Goal: Transaction & Acquisition: Purchase product/service

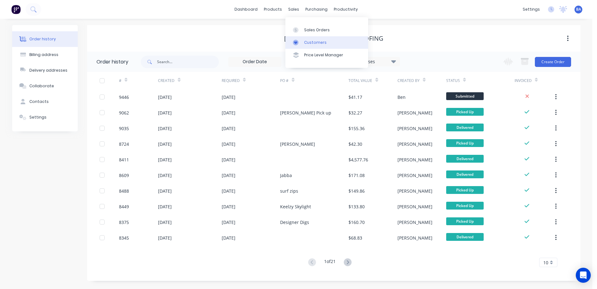
click at [306, 44] on div "Customers" at bounding box center [315, 43] width 22 height 6
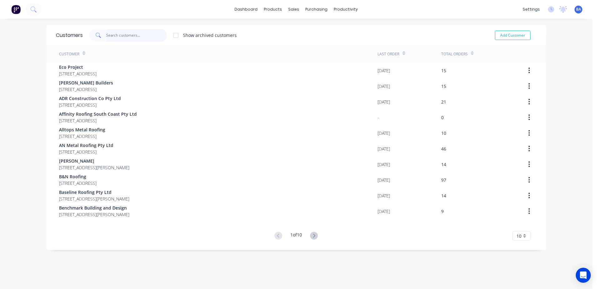
click at [150, 30] on input "text" at bounding box center [136, 35] width 61 height 12
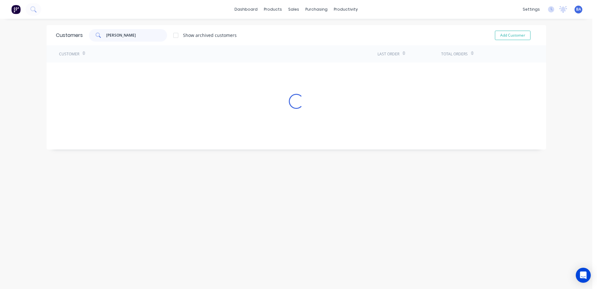
type input "J"
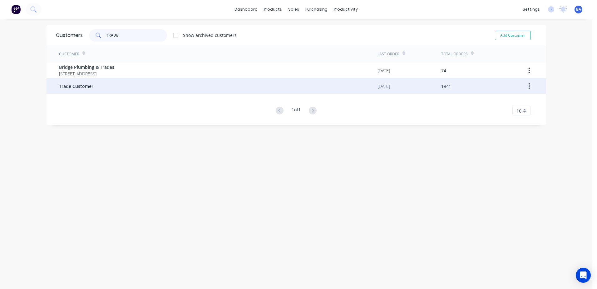
type input "TRADE"
click at [116, 87] on div "Trade Customer" at bounding box center [218, 86] width 319 height 16
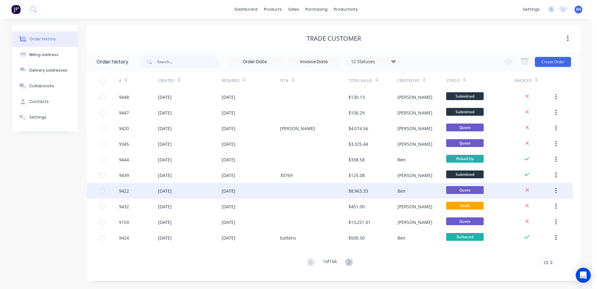
click at [324, 185] on div at bounding box center [314, 191] width 68 height 16
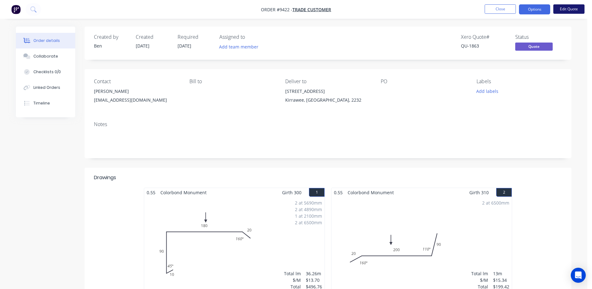
click at [568, 7] on button "Edit Quote" at bounding box center [569, 8] width 31 height 9
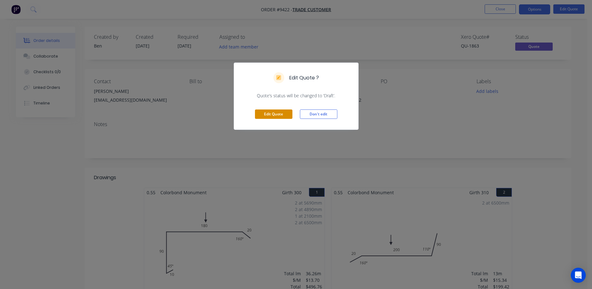
click at [281, 114] on button "Edit Quote" at bounding box center [273, 113] width 37 height 9
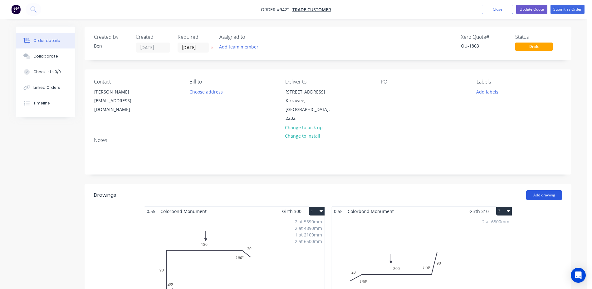
click at [531, 190] on button "Add drawing" at bounding box center [544, 195] width 36 height 10
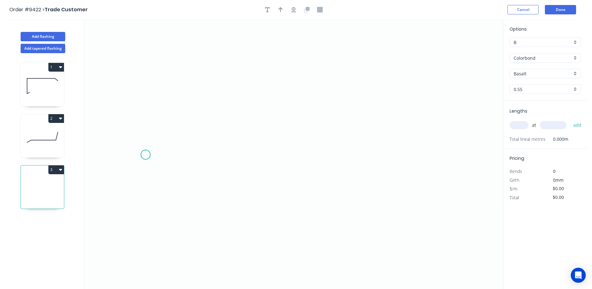
click at [146, 155] on icon "0" at bounding box center [293, 153] width 419 height 269
click at [172, 138] on icon at bounding box center [159, 146] width 26 height 17
click at [393, 136] on icon "0 ?" at bounding box center [293, 153] width 419 height 269
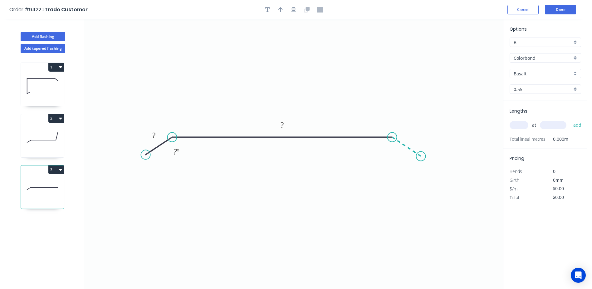
click at [421, 156] on icon "0 ? ? ? º" at bounding box center [293, 153] width 419 height 269
click at [149, 132] on rect at bounding box center [154, 135] width 12 height 9
click at [413, 134] on tspan "?" at bounding box center [411, 136] width 3 height 10
click at [332, 95] on icon "0 40 ? 40 ? º ? º" at bounding box center [293, 153] width 419 height 269
click at [284, 126] on rect at bounding box center [282, 125] width 12 height 9
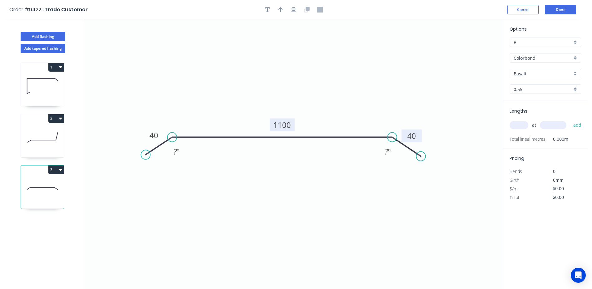
click at [259, 177] on icon "0 40 1100 40 ? º ? º" at bounding box center [293, 153] width 419 height 269
type input "$38.98"
click at [175, 151] on tspan "?" at bounding box center [175, 151] width 3 height 10
click at [386, 152] on tspan "?" at bounding box center [386, 151] width 3 height 10
click at [383, 164] on icon "0 40 1100 40 110 º 110 º" at bounding box center [293, 153] width 419 height 269
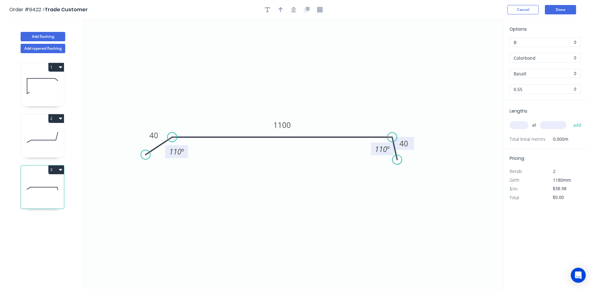
drag, startPoint x: 419, startPoint y: 155, endPoint x: 398, endPoint y: 160, distance: 22.4
click at [398, 160] on circle at bounding box center [397, 159] width 9 height 9
drag, startPoint x: 142, startPoint y: 152, endPoint x: 167, endPoint y: 157, distance: 25.7
click at [167, 157] on circle at bounding box center [166, 156] width 9 height 9
click at [284, 11] on button "button" at bounding box center [280, 9] width 9 height 9
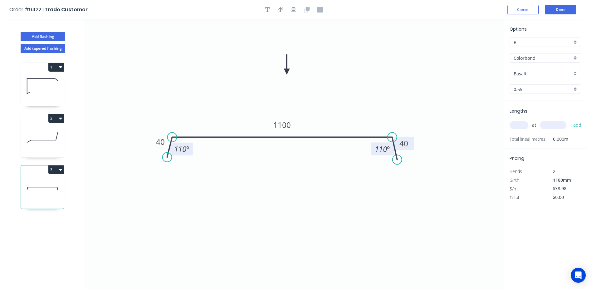
drag, startPoint x: 473, startPoint y: 51, endPoint x: 287, endPoint y: 72, distance: 187.0
click at [287, 72] on icon at bounding box center [287, 64] width 6 height 20
click at [516, 126] on input "text" at bounding box center [519, 125] width 19 height 8
type input "1"
type input "5000"
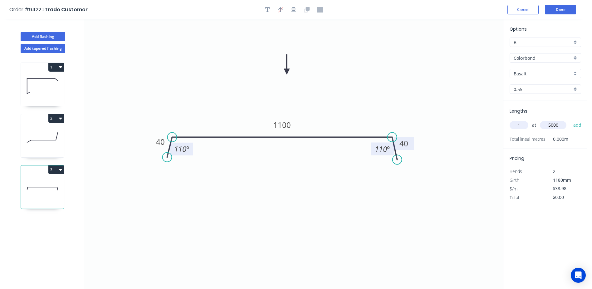
click at [571, 120] on button "add" at bounding box center [578, 125] width 15 height 11
type input "$194.90"
click at [565, 9] on button "Done" at bounding box center [560, 9] width 31 height 9
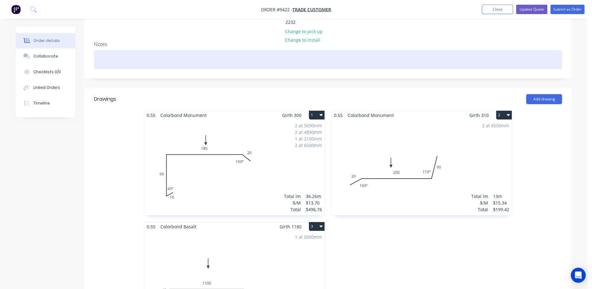
scroll to position [156, 0]
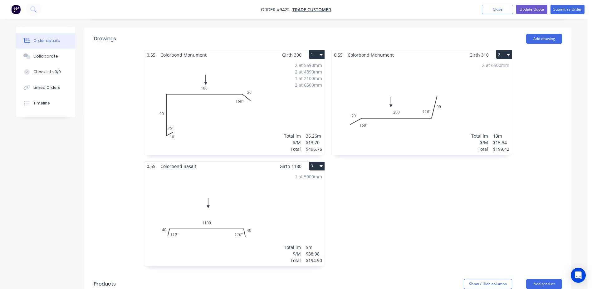
click at [320, 165] on icon "button" at bounding box center [321, 166] width 3 height 2
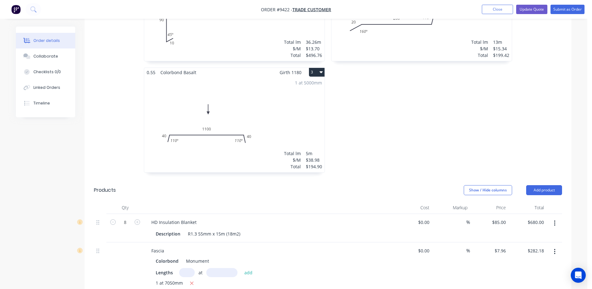
click at [246, 99] on div "1 at 5000mm Total lm $/M Total 5m $38.98 $194.90" at bounding box center [234, 124] width 180 height 95
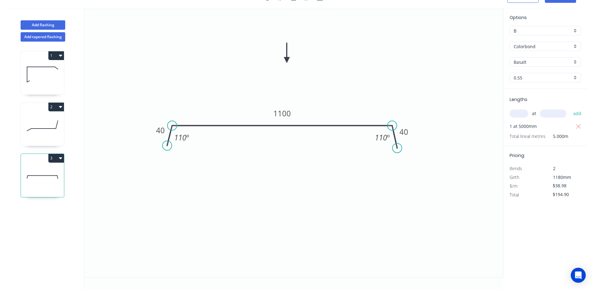
scroll to position [12, 0]
click at [536, 62] on input "Basalt" at bounding box center [543, 62] width 58 height 7
click at [534, 90] on div "Basalt Bluegum Classic Cream Colorbond Cottage Green Deep Ocean Dover White Dun…" at bounding box center [546, 100] width 72 height 65
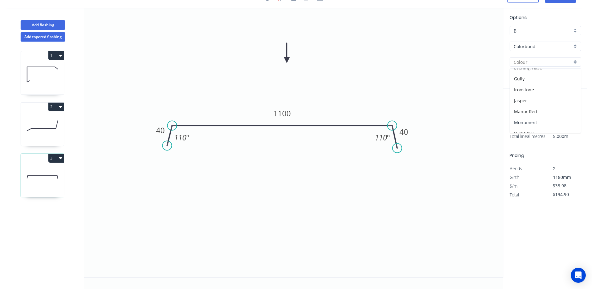
click at [534, 121] on div "Monument" at bounding box center [545, 122] width 71 height 11
type input "Monument"
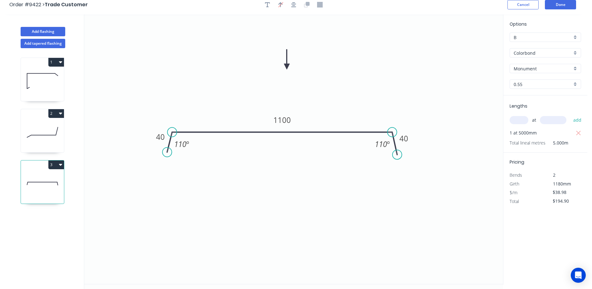
scroll to position [0, 0]
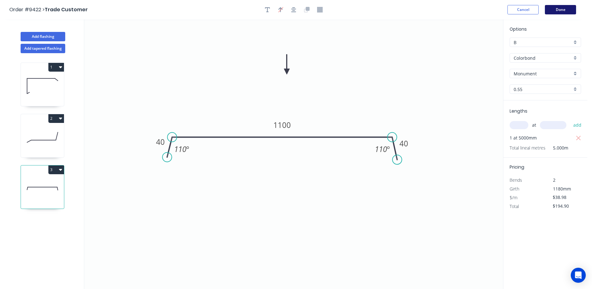
click at [556, 9] on button "Done" at bounding box center [560, 9] width 31 height 9
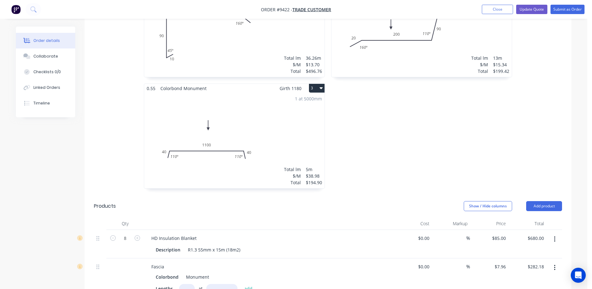
scroll to position [312, 0]
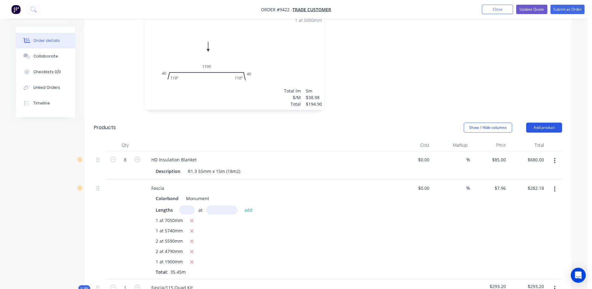
click at [544, 122] on button "Add product" at bounding box center [544, 127] width 36 height 10
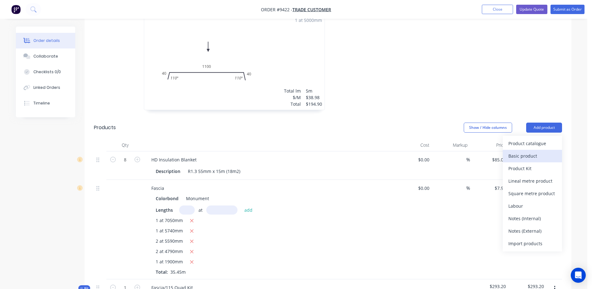
click at [535, 151] on div "Basic product" at bounding box center [533, 155] width 48 height 9
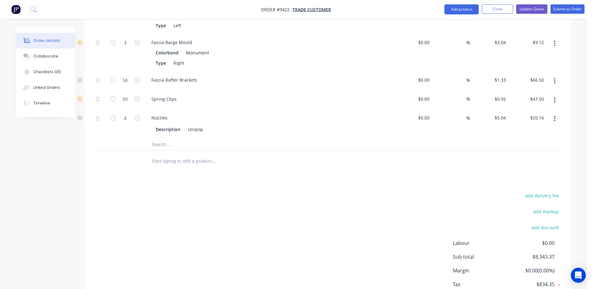
scroll to position [1093, 0]
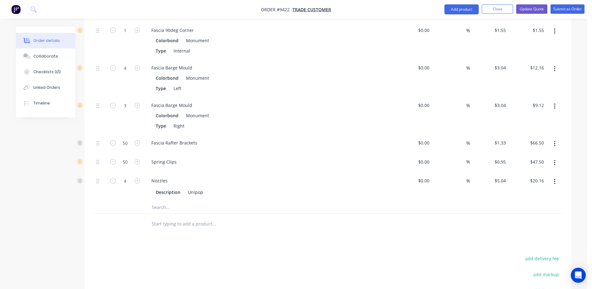
click at [171, 217] on input "text" at bounding box center [213, 223] width 125 height 12
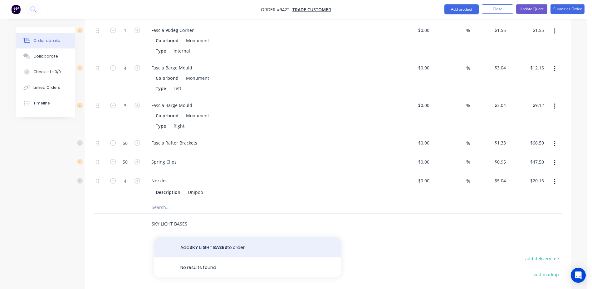
type input "SKY LIGHT BASES"
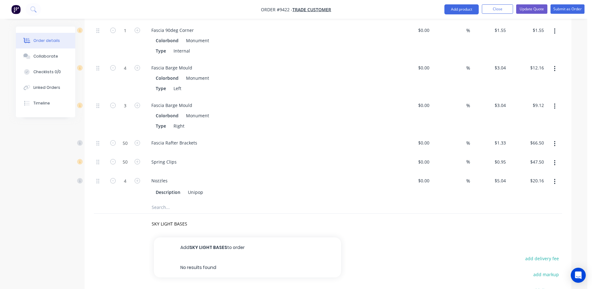
click at [213, 237] on button "Add SKY LIGHT BASES to order" at bounding box center [247, 247] width 187 height 20
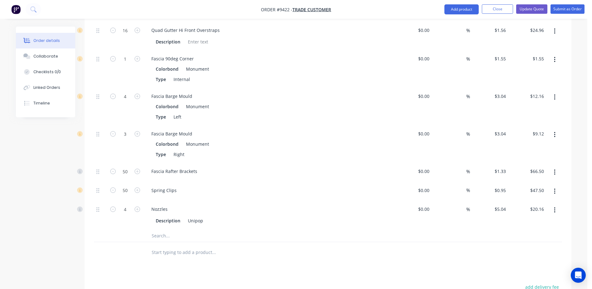
click at [185, 245] on input "text" at bounding box center [213, 251] width 125 height 12
type input "C"
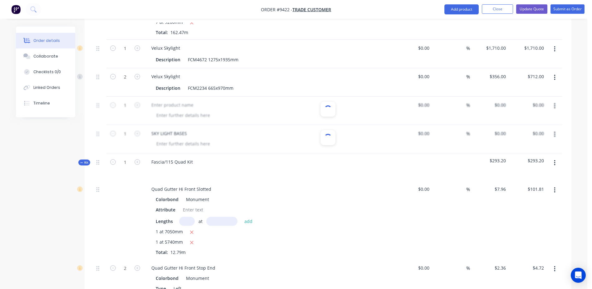
scroll to position [656, 0]
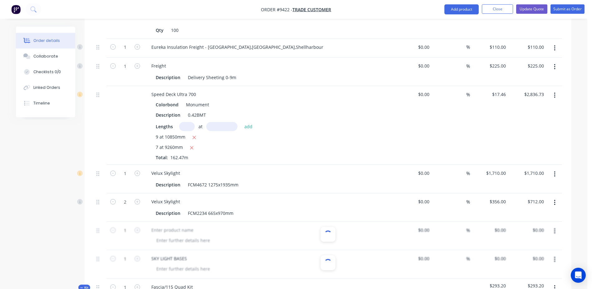
click at [192, 232] on div at bounding box center [328, 235] width 468 height 28
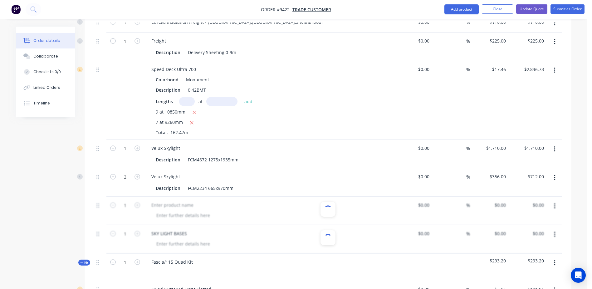
scroll to position [718, 0]
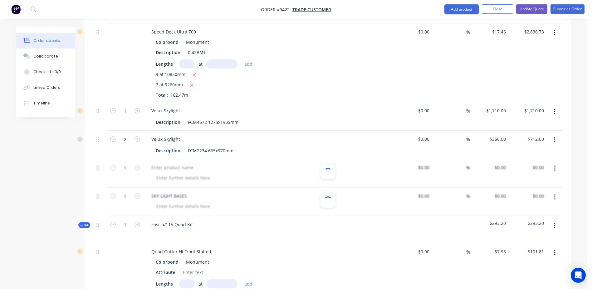
click at [358, 178] on div at bounding box center [328, 173] width 468 height 28
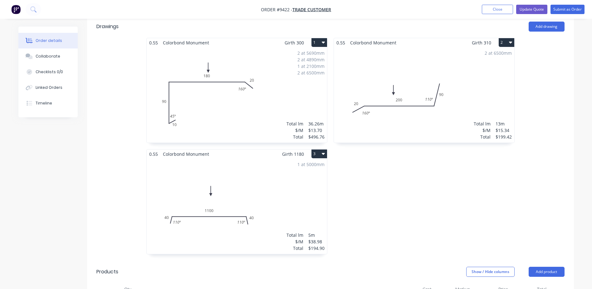
scroll to position [255, 0]
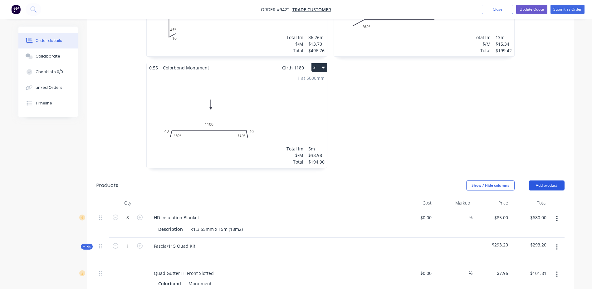
click at [546, 180] on button "Add product" at bounding box center [547, 185] width 36 height 10
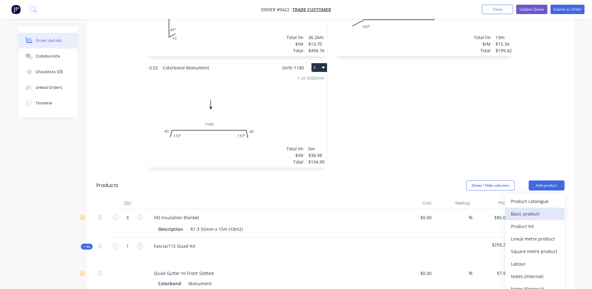
click at [529, 209] on div "Basic product" at bounding box center [535, 213] width 48 height 9
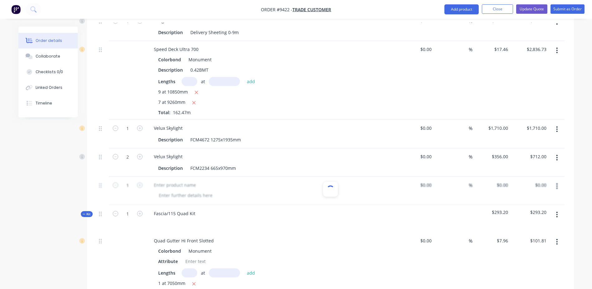
scroll to position [723, 0]
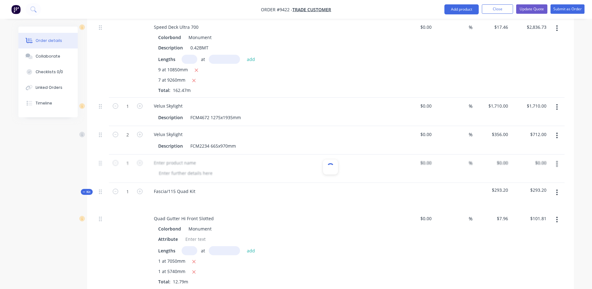
click at [285, 160] on div at bounding box center [330, 168] width 468 height 28
click at [280, 154] on div at bounding box center [330, 168] width 468 height 28
click at [164, 156] on div at bounding box center [330, 168] width 468 height 28
click at [360, 160] on div at bounding box center [330, 168] width 468 height 28
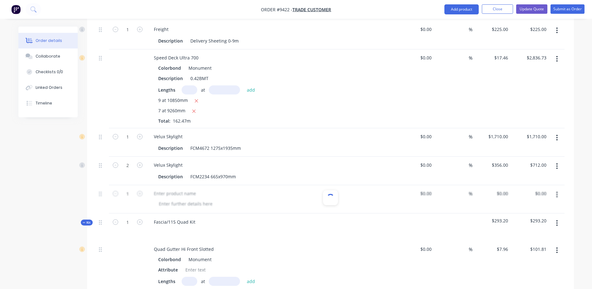
scroll to position [692, 0]
click at [274, 192] on div at bounding box center [330, 199] width 468 height 28
drag, startPoint x: 274, startPoint y: 192, endPoint x: 249, endPoint y: 191, distance: 24.7
click at [249, 191] on div at bounding box center [330, 199] width 468 height 28
click at [165, 192] on div at bounding box center [330, 199] width 468 height 28
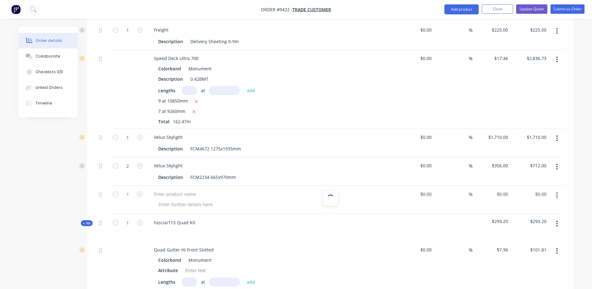
click at [146, 192] on div at bounding box center [330, 199] width 468 height 28
click at [129, 189] on div at bounding box center [330, 199] width 468 height 28
click at [109, 188] on div at bounding box center [330, 199] width 468 height 28
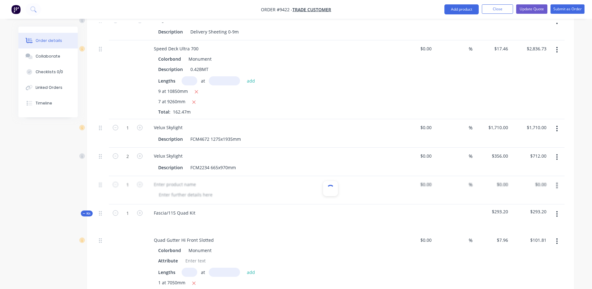
click at [280, 184] on div at bounding box center [330, 190] width 468 height 28
click at [280, 183] on div at bounding box center [330, 190] width 468 height 28
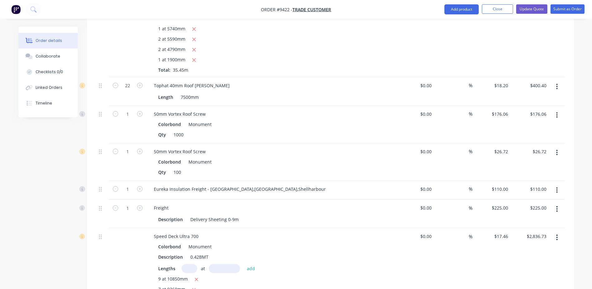
scroll to position [358, 0]
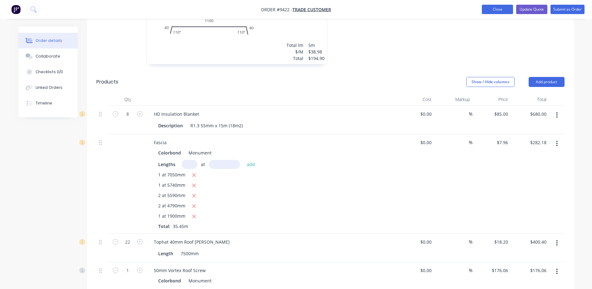
click at [495, 8] on button "Close" at bounding box center [497, 9] width 31 height 9
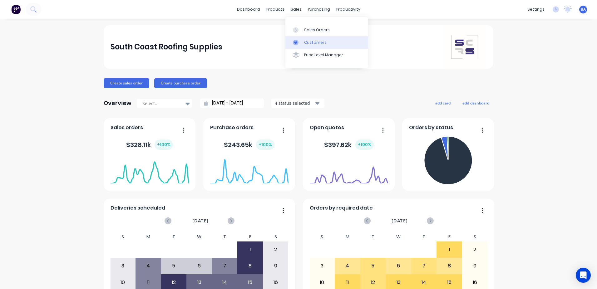
click at [307, 44] on div "Customers" at bounding box center [315, 43] width 22 height 6
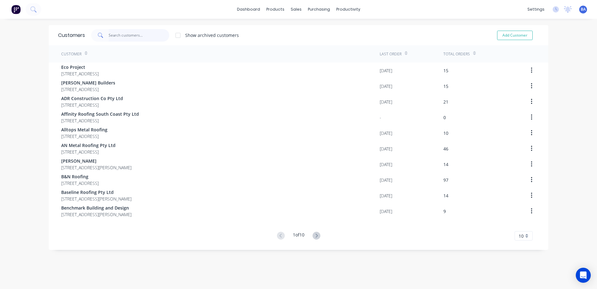
click at [151, 33] on input "text" at bounding box center [139, 35] width 61 height 12
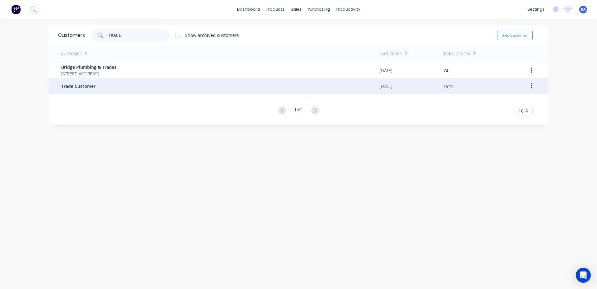
type input "TRADE"
click at [105, 83] on div "Trade Customer" at bounding box center [220, 86] width 319 height 16
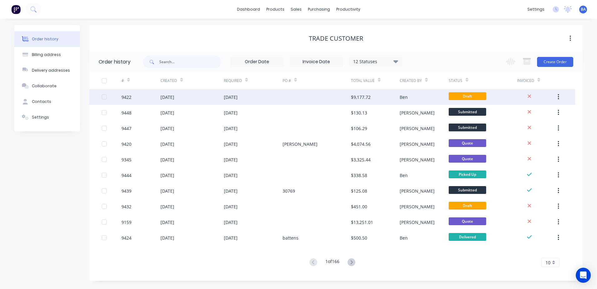
click at [296, 98] on div at bounding box center [317, 97] width 68 height 16
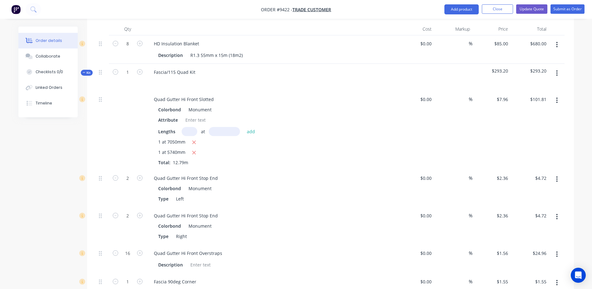
scroll to position [343, 0]
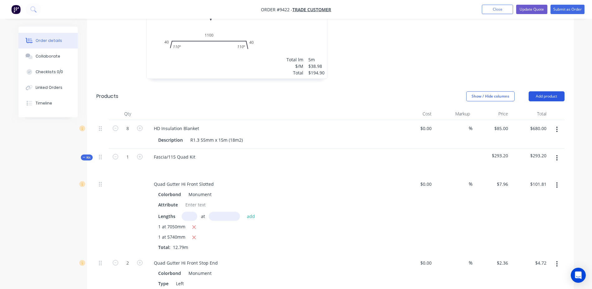
click at [541, 91] on button "Add product" at bounding box center [547, 96] width 36 height 10
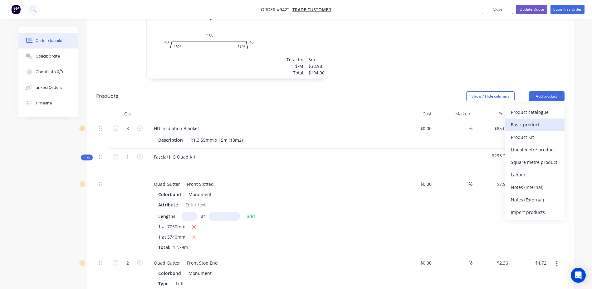
click at [533, 120] on div "Basic product" at bounding box center [535, 124] width 48 height 9
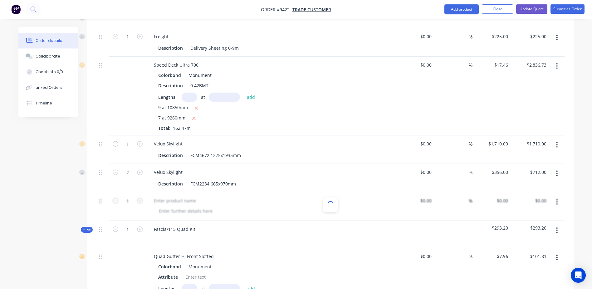
scroll to position [718, 0]
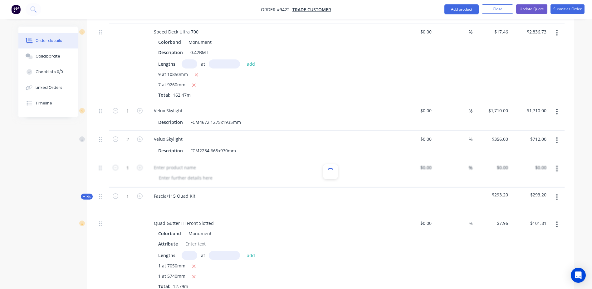
drag, startPoint x: 328, startPoint y: 161, endPoint x: 332, endPoint y: 121, distance: 39.3
click at [329, 131] on div "Velux Skylight Description FCM2234 665x970mm" at bounding box center [271, 145] width 250 height 28
click at [334, 171] on div at bounding box center [330, 173] width 468 height 28
drag, startPoint x: 332, startPoint y: 163, endPoint x: 324, endPoint y: 164, distance: 8.2
click at [324, 164] on div at bounding box center [330, 171] width 15 height 15
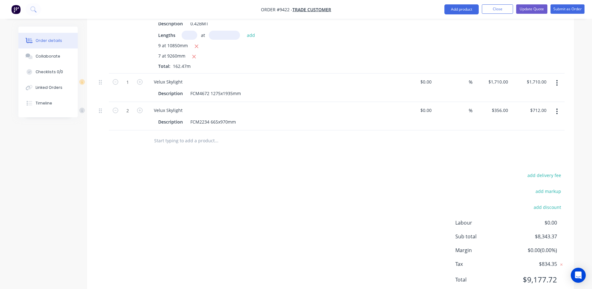
scroll to position [1160, 0]
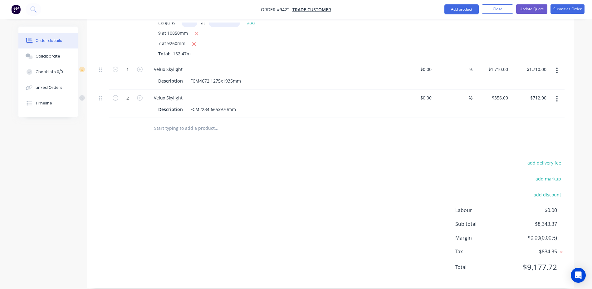
click at [215, 121] on input "text" at bounding box center [216, 127] width 125 height 12
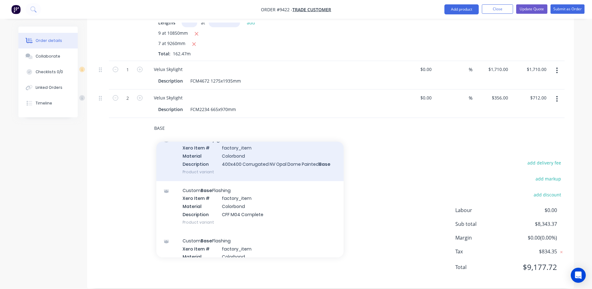
scroll to position [62, 0]
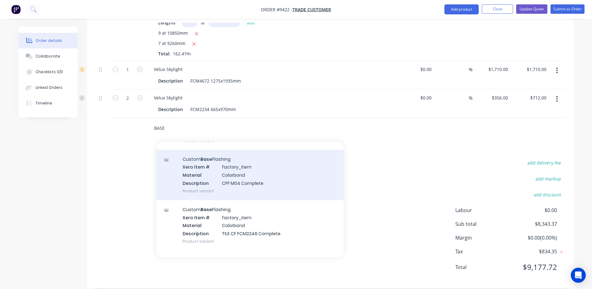
type input "BASE"
click at [233, 167] on div "Custom Base Flashing Xero Item # factory_item Material Colorbond Description CF…" at bounding box center [249, 175] width 187 height 50
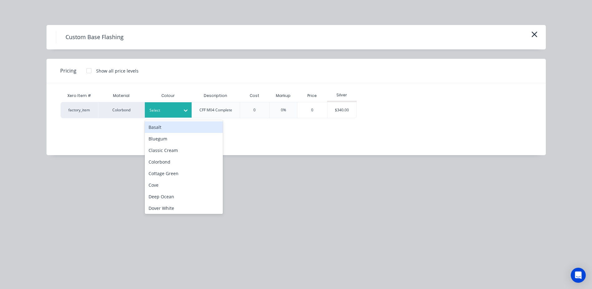
click at [161, 111] on div at bounding box center [164, 110] width 28 height 7
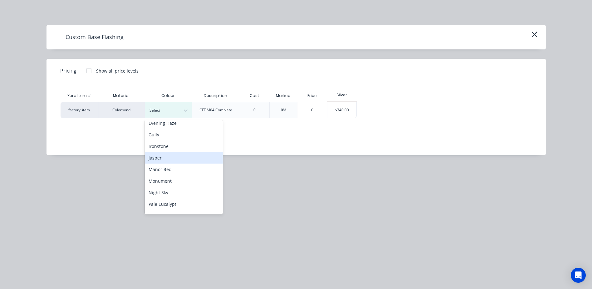
scroll to position [125, 0]
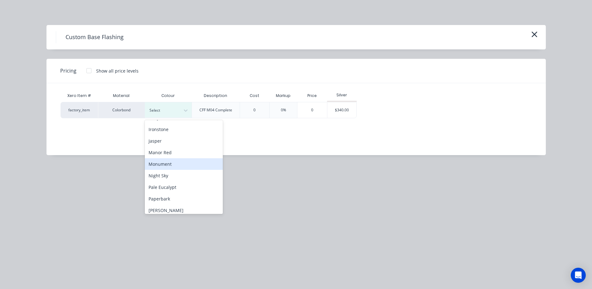
click at [168, 166] on div "Monument" at bounding box center [184, 164] width 78 height 12
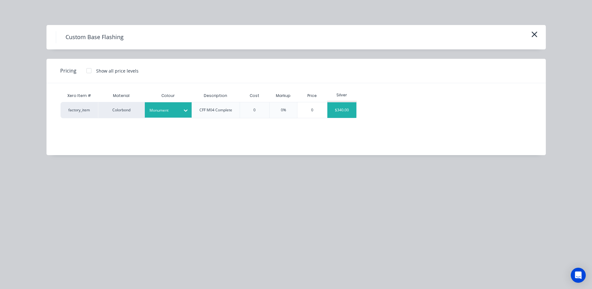
click at [348, 110] on div "$340.00" at bounding box center [342, 110] width 29 height 16
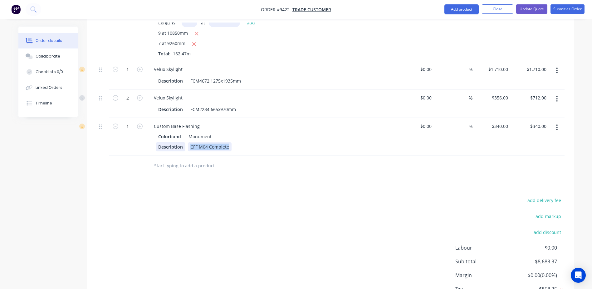
drag, startPoint x: 228, startPoint y: 138, endPoint x: 175, endPoint y: 138, distance: 52.8
click at [175, 142] on div "Description CFF M04 Complete" at bounding box center [270, 146] width 229 height 9
click at [431, 121] on input at bounding box center [427, 125] width 14 height 9
type input "$0.00"
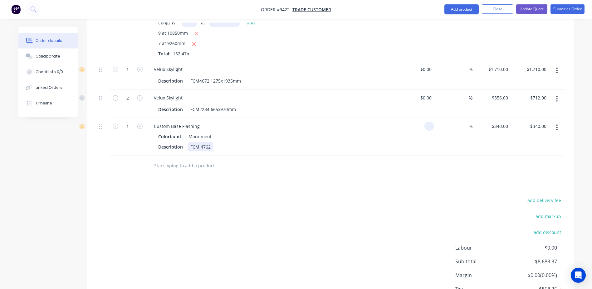
type input "$0.00"
click at [212, 142] on div "FCM 4762" at bounding box center [200, 146] width 25 height 9
click at [210, 142] on div "FCM 4762" at bounding box center [200, 146] width 25 height 9
click at [431, 121] on input "0" at bounding box center [427, 125] width 14 height 9
type input "$497.00"
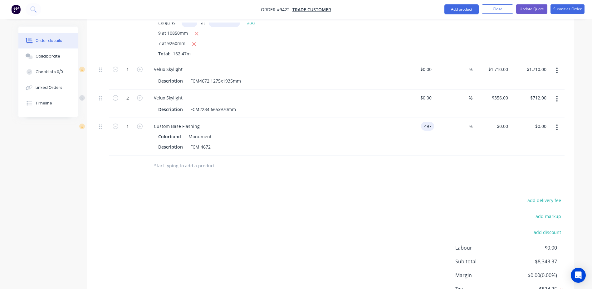
type input "$497.00"
type input "30"
type input "$646.10"
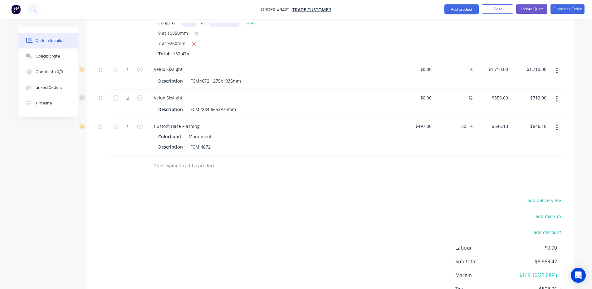
click at [415, 161] on div at bounding box center [330, 165] width 468 height 20
click at [141, 123] on icon "button" at bounding box center [140, 126] width 6 height 6
type input "2"
type input "$1,292.20"
click at [141, 123] on icon "button" at bounding box center [140, 126] width 6 height 6
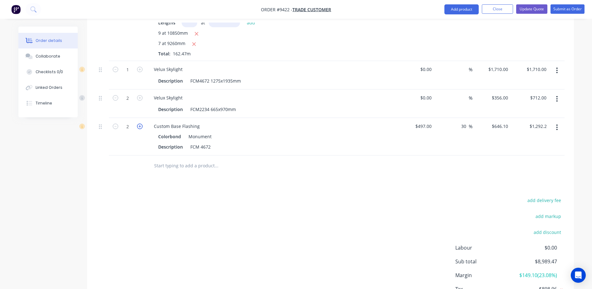
type input "3"
type input "$1,938.30"
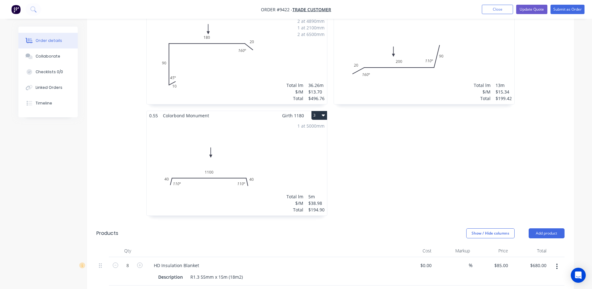
scroll to position [105, 0]
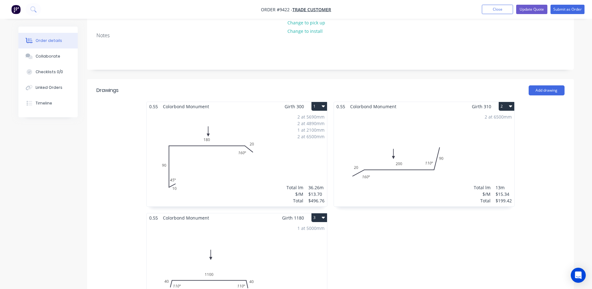
click at [398, 217] on div "0.55 Colorbond Monument Girth 310 2 0 20 200 90 160 º 110 º 0 20 200 90 160 º 1…" at bounding box center [424, 212] width 187 height 222
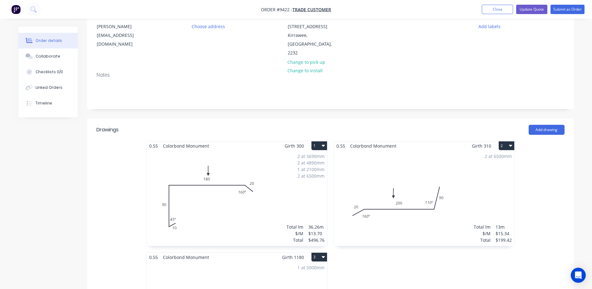
scroll to position [0, 0]
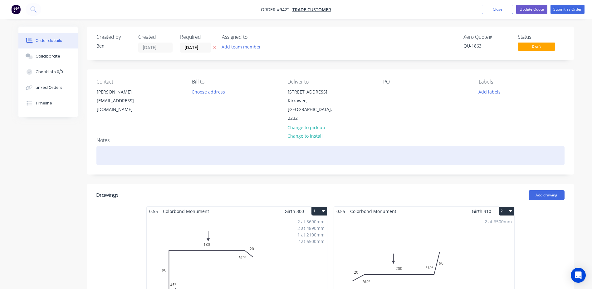
click at [101, 146] on div at bounding box center [330, 155] width 468 height 19
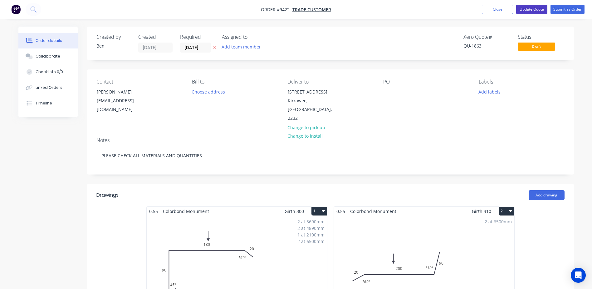
click at [533, 8] on button "Update Quote" at bounding box center [531, 9] width 31 height 9
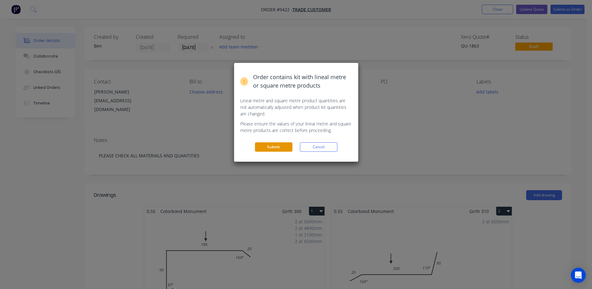
click at [273, 147] on button "Submit" at bounding box center [273, 146] width 37 height 9
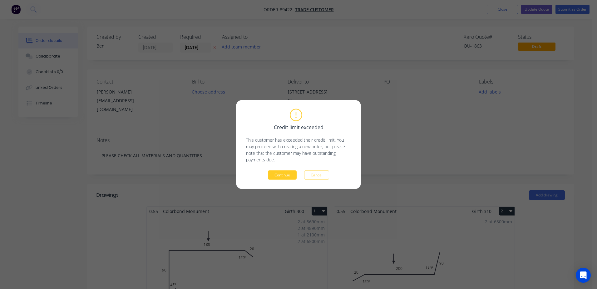
click at [291, 174] on button "Continue" at bounding box center [282, 174] width 29 height 9
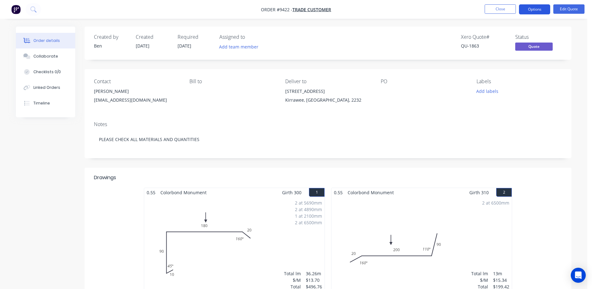
click at [535, 8] on button "Options" at bounding box center [534, 9] width 31 height 10
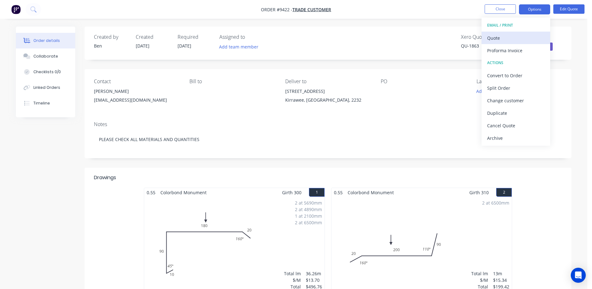
click at [491, 36] on div "Quote" at bounding box center [515, 37] width 57 height 9
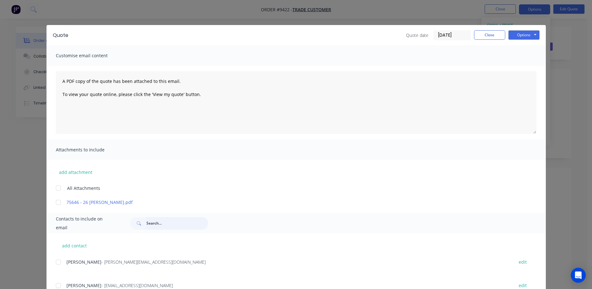
click at [155, 220] on input "text" at bounding box center [177, 223] width 62 height 12
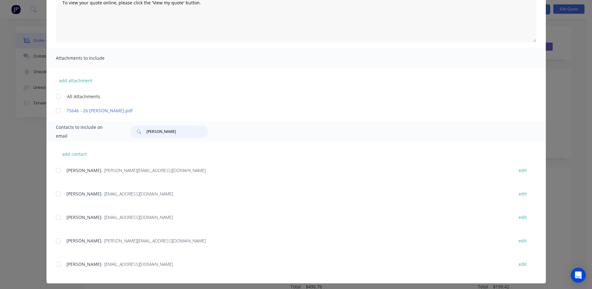
scroll to position [94, 0]
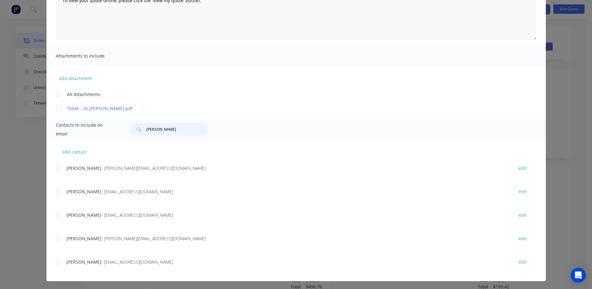
click at [55, 261] on div at bounding box center [58, 261] width 12 height 12
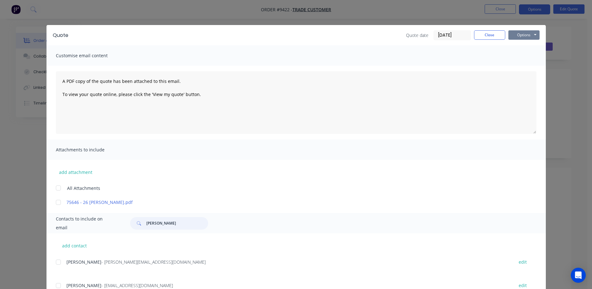
type input "JUSTIN"
click at [522, 34] on button "Options" at bounding box center [524, 34] width 31 height 9
click at [523, 64] on button "Email" at bounding box center [529, 67] width 40 height 10
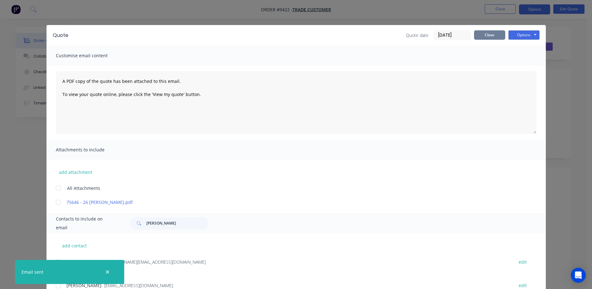
click at [497, 31] on button "Close" at bounding box center [489, 34] width 31 height 9
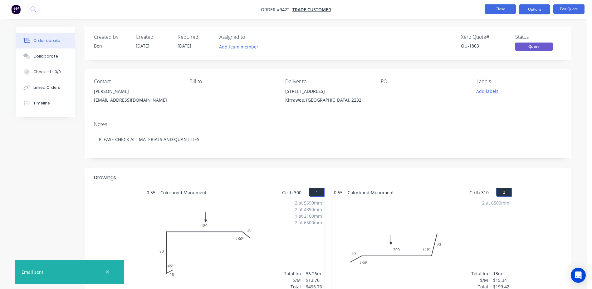
click at [508, 8] on button "Close" at bounding box center [500, 8] width 31 height 9
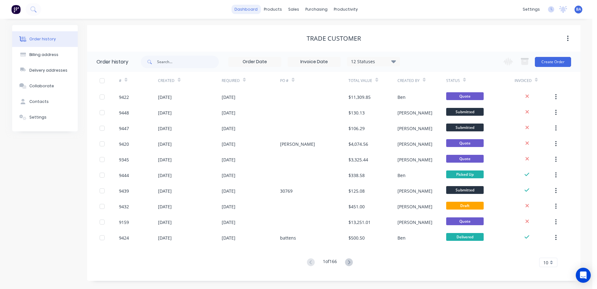
click at [248, 7] on link "dashboard" at bounding box center [245, 9] width 29 height 9
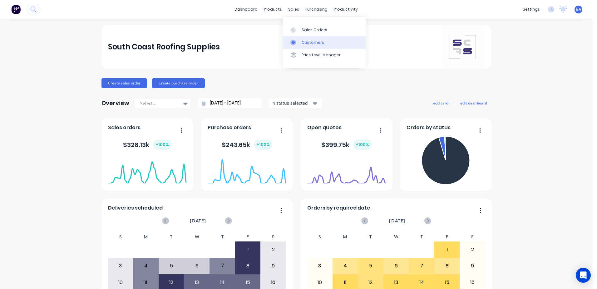
click at [296, 40] on icon at bounding box center [293, 43] width 6 height 6
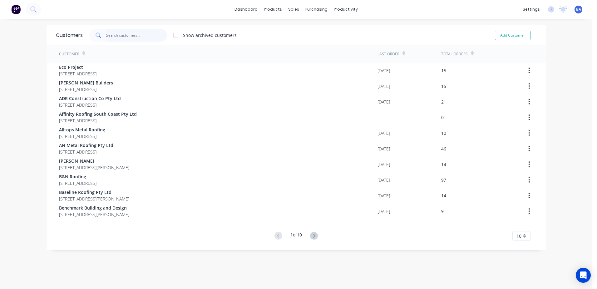
click at [147, 34] on input "text" at bounding box center [136, 35] width 61 height 12
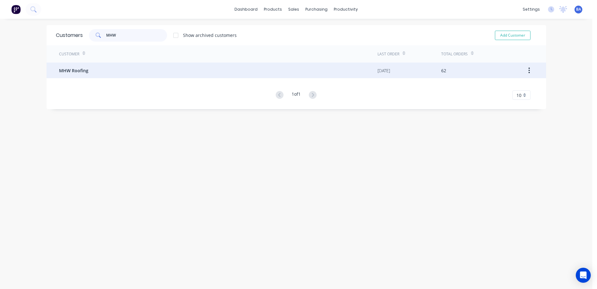
type input "MHW"
click at [88, 71] on div "MHW Roofing" at bounding box center [218, 70] width 319 height 16
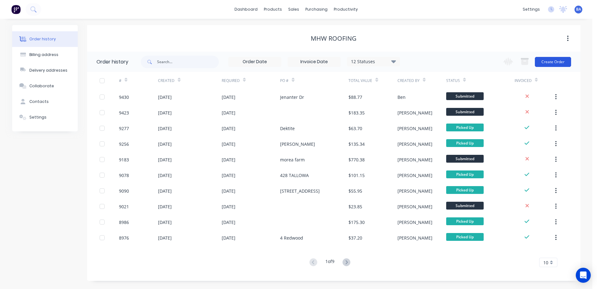
click at [542, 61] on button "Create Order" at bounding box center [553, 62] width 36 height 10
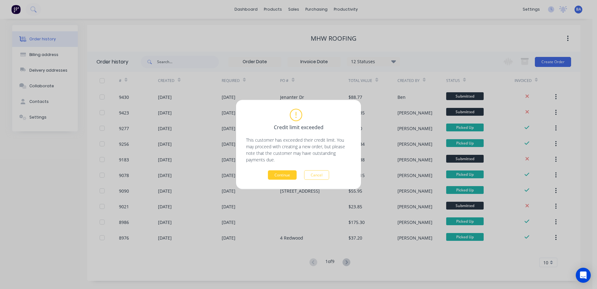
click at [290, 175] on button "Continue" at bounding box center [282, 174] width 29 height 9
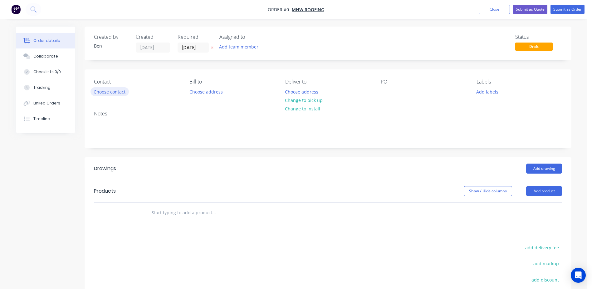
click at [114, 91] on button "Choose contact" at bounding box center [110, 91] width 38 height 8
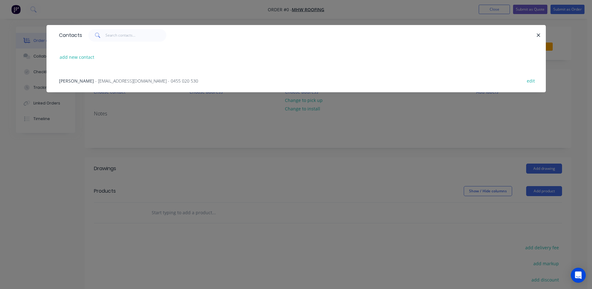
click at [95, 80] on span "- mhwroofing@gmail.com - 0455 020 530" at bounding box center [146, 81] width 103 height 6
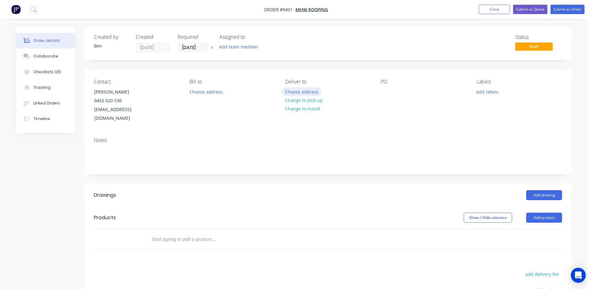
click at [309, 93] on button "Choose address" at bounding box center [302, 91] width 40 height 8
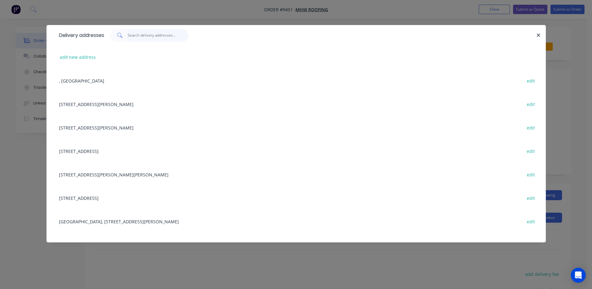
click at [148, 37] on input "text" at bounding box center [158, 35] width 61 height 12
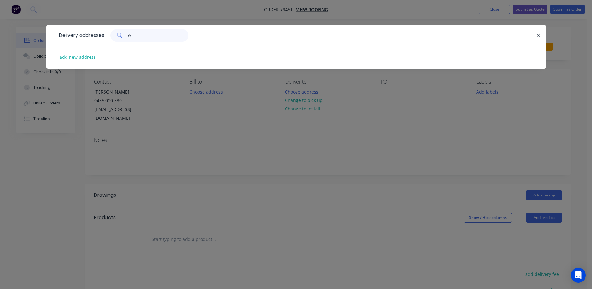
type input "%"
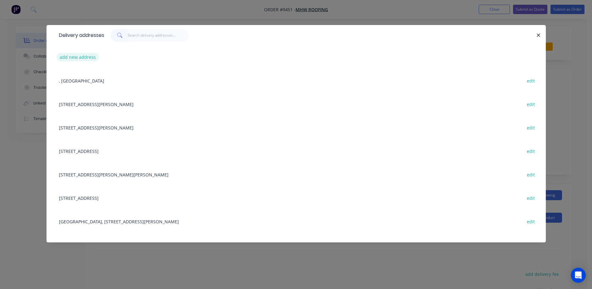
click at [79, 57] on button "add new address" at bounding box center [78, 57] width 43 height 8
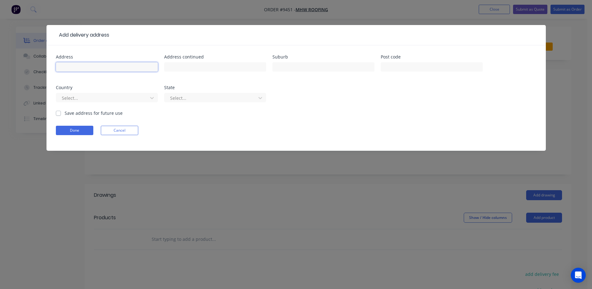
click at [98, 68] on input "text" at bounding box center [107, 66] width 102 height 9
type input "5 Marchmont street"
click at [106, 94] on div at bounding box center [102, 98] width 83 height 8
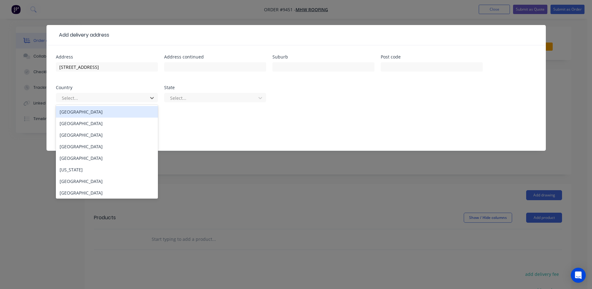
click at [98, 111] on div "Australia" at bounding box center [107, 112] width 102 height 12
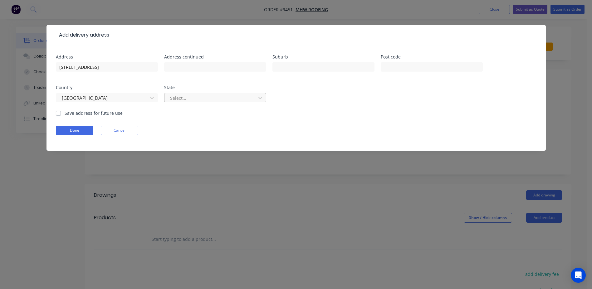
click at [210, 98] on div at bounding box center [211, 98] width 83 height 8
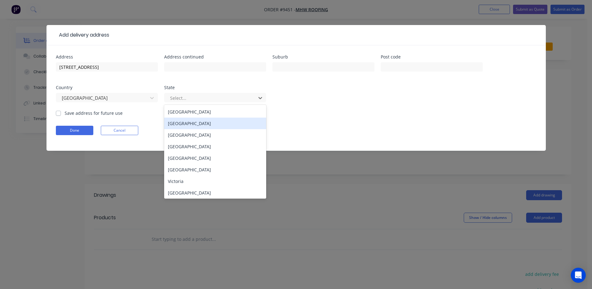
click at [199, 124] on div "New South Wales" at bounding box center [215, 123] width 102 height 12
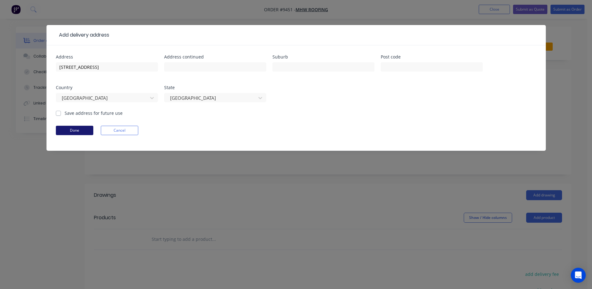
click at [80, 131] on button "Done" at bounding box center [74, 130] width 37 height 9
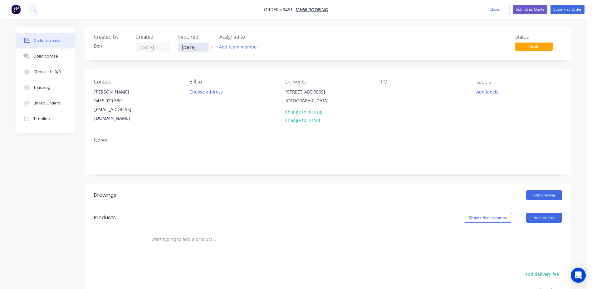
click at [196, 47] on input "[DATE]" at bounding box center [193, 47] width 31 height 9
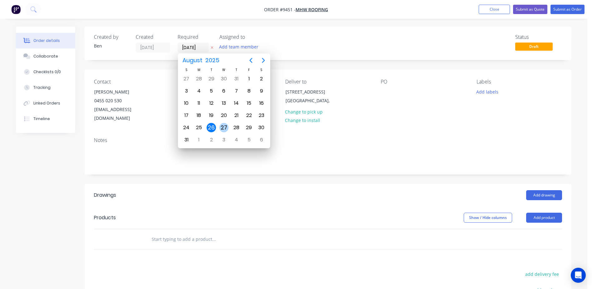
click at [225, 125] on div "27" at bounding box center [224, 127] width 9 height 9
type input "[DATE]"
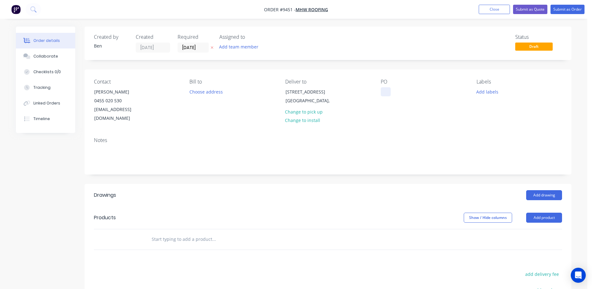
click at [384, 91] on div at bounding box center [386, 91] width 10 height 9
click at [538, 190] on button "Add drawing" at bounding box center [544, 195] width 36 height 10
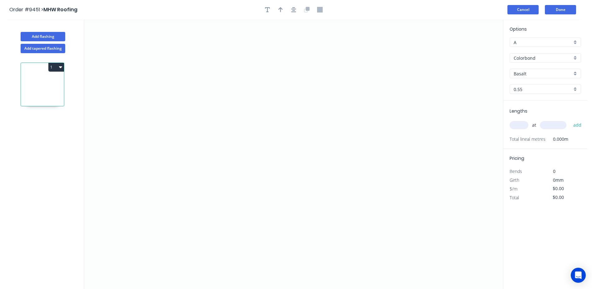
click at [516, 6] on button "Cancel" at bounding box center [523, 9] width 31 height 9
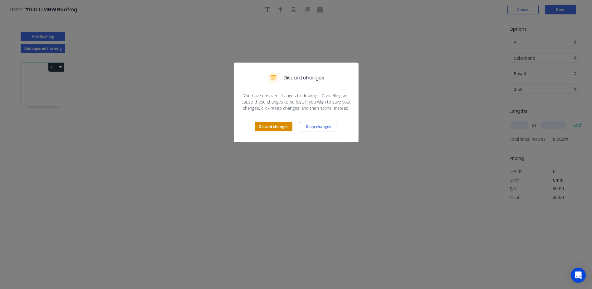
click at [286, 125] on button "Discard changes" at bounding box center [273, 126] width 37 height 9
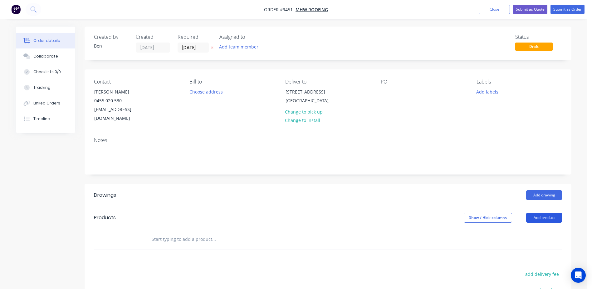
click at [536, 212] on button "Add product" at bounding box center [544, 217] width 36 height 10
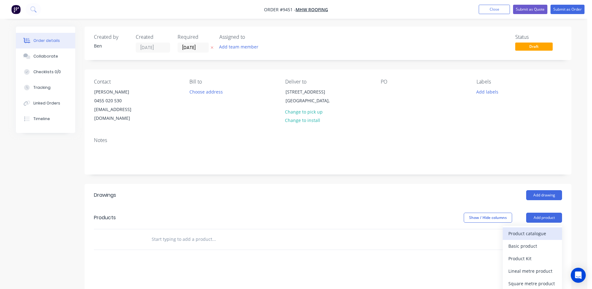
click at [533, 229] on div "Product catalogue" at bounding box center [533, 233] width 48 height 9
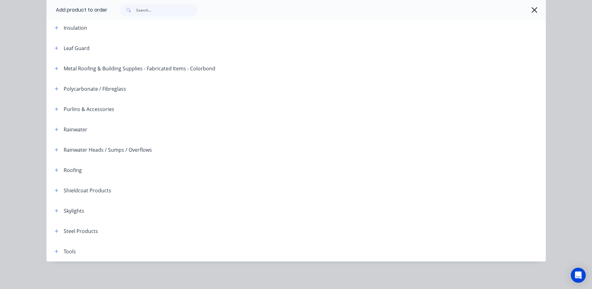
scroll to position [62, 0]
click at [55, 129] on icon "button" at bounding box center [57, 129] width 4 height 4
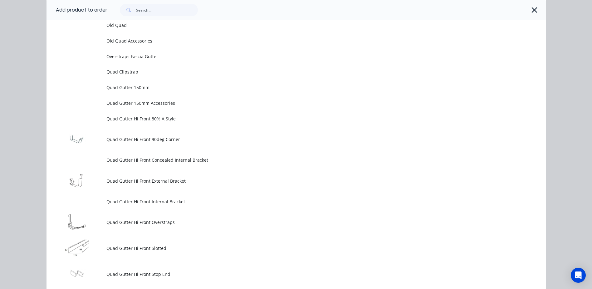
scroll to position [1683, 0]
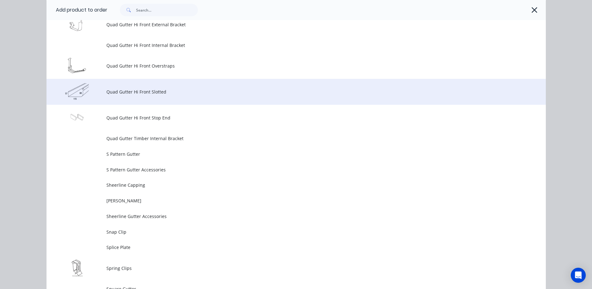
click at [141, 89] on span "Quad Gutter Hi Front Slotted" at bounding box center [282, 91] width 352 height 7
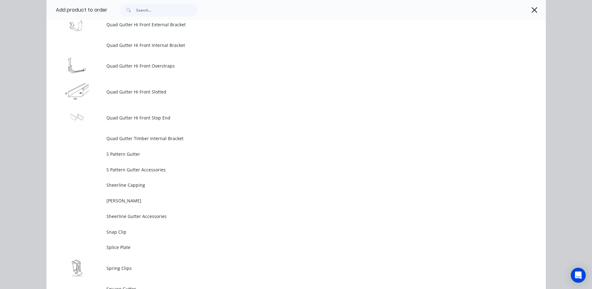
scroll to position [0, 0]
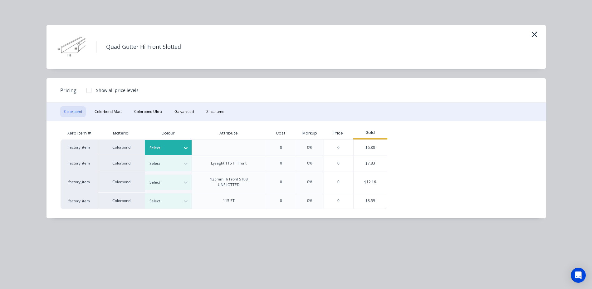
click at [185, 146] on icon at bounding box center [186, 148] width 6 height 6
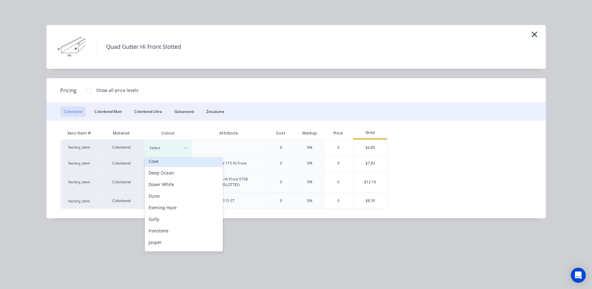
scroll to position [62, 0]
click at [170, 194] on div "Dune" at bounding box center [184, 195] width 78 height 12
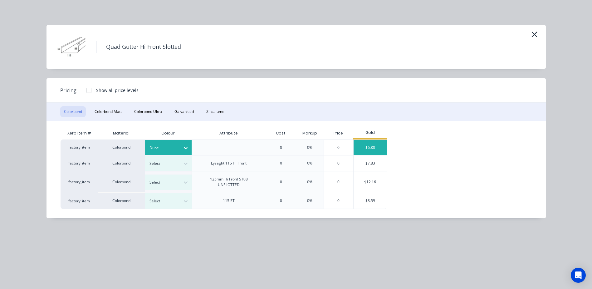
click at [362, 142] on div "$6.80" at bounding box center [370, 147] width 33 height 15
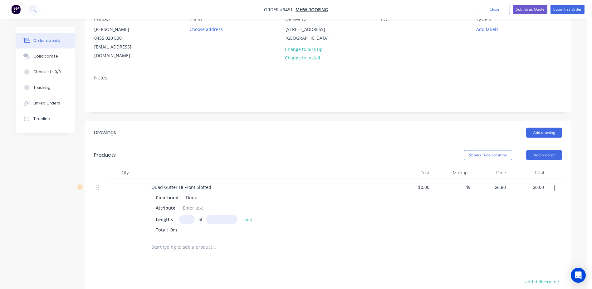
click at [186, 215] on input "text" at bounding box center [187, 219] width 16 height 9
type input "1"
type input "6000"
click at [241, 215] on button "add" at bounding box center [248, 219] width 15 height 8
type input "$40.80"
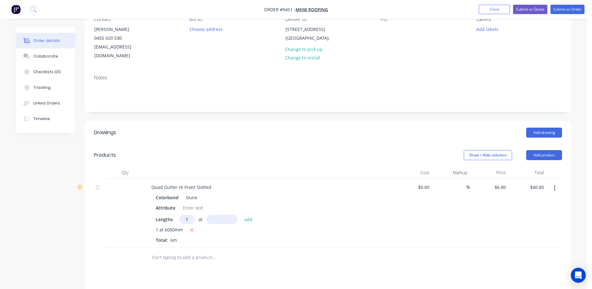
type input "1"
type input "5000"
click at [241, 215] on button "add" at bounding box center [248, 219] width 15 height 8
type input "$74.80"
type input "1"
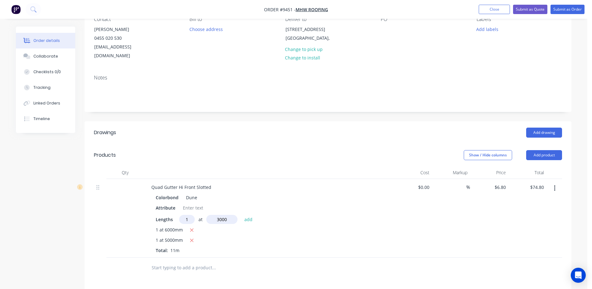
type input "3000"
click at [241, 215] on button "add" at bounding box center [248, 219] width 15 height 8
type input "$95.20"
type input "1"
type input "5500"
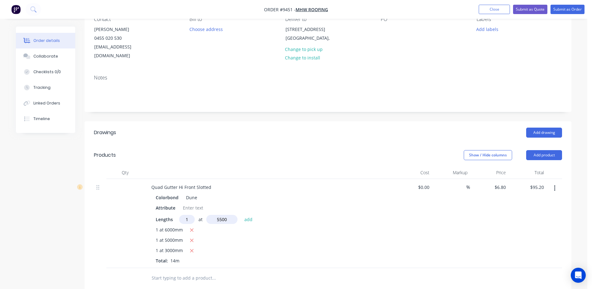
click at [241, 215] on button "add" at bounding box center [248, 219] width 15 height 8
type input "$132.60"
click at [195, 182] on div "Quad Gutter Hi Front Slotted" at bounding box center [181, 186] width 70 height 9
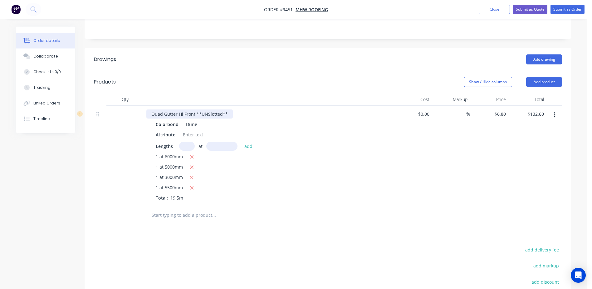
scroll to position [156, 0]
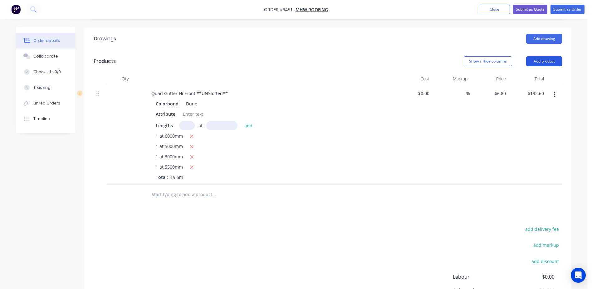
click at [543, 56] on button "Add product" at bounding box center [544, 61] width 36 height 10
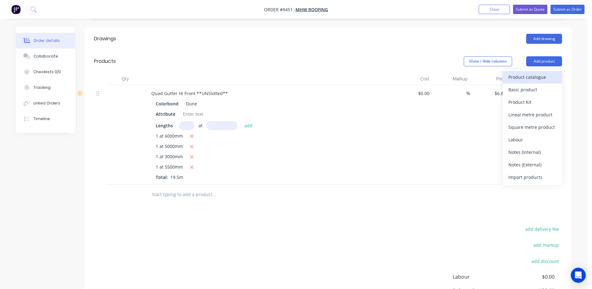
click at [536, 72] on div "Product catalogue" at bounding box center [533, 76] width 48 height 9
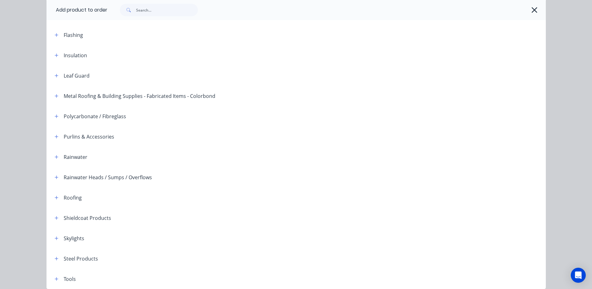
scroll to position [31, 0]
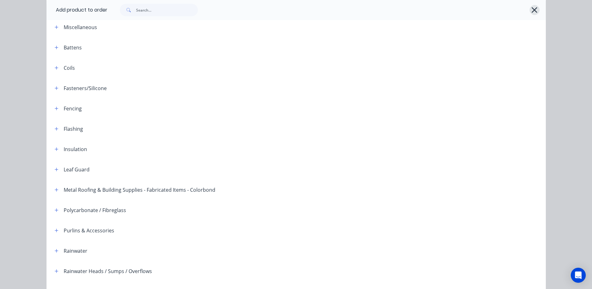
click at [533, 8] on icon "button" at bounding box center [534, 10] width 7 height 9
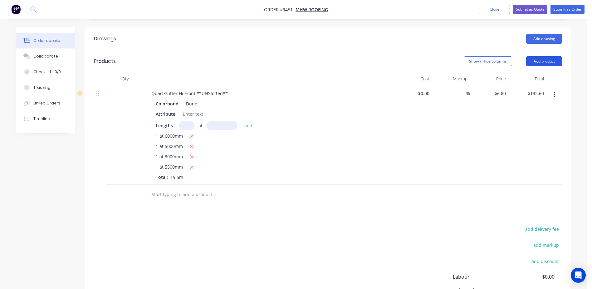
click at [531, 56] on button "Add product" at bounding box center [544, 61] width 36 height 10
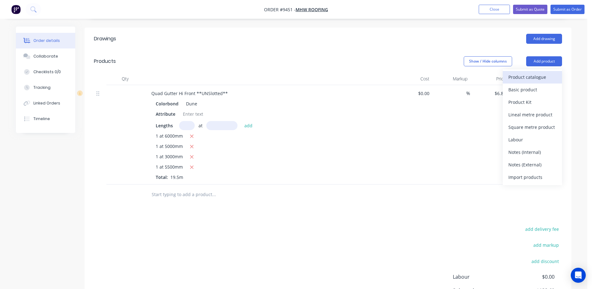
click at [527, 72] on div "Product catalogue" at bounding box center [533, 76] width 48 height 9
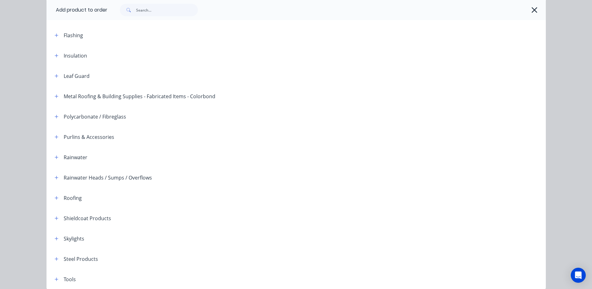
scroll to position [152, 0]
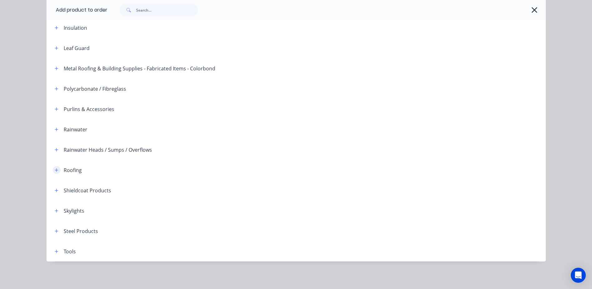
click at [56, 171] on icon "button" at bounding box center [57, 170] width 4 height 4
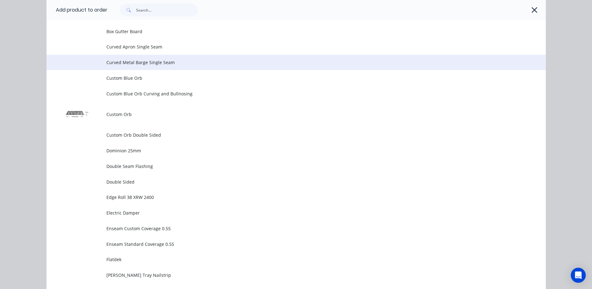
scroll to position [90, 0]
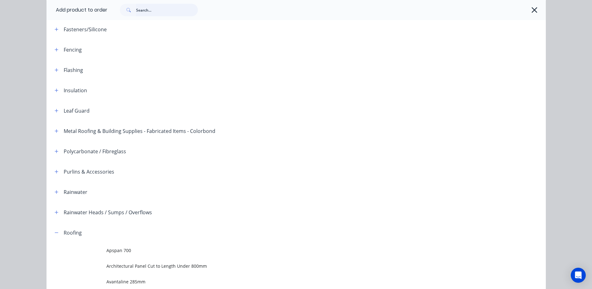
click at [159, 7] on input "text" at bounding box center [167, 10] width 62 height 12
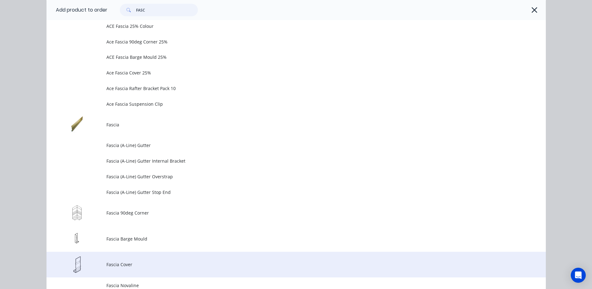
scroll to position [112, 0]
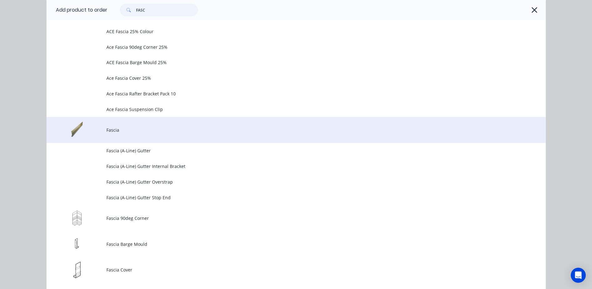
type input "FASC"
click at [106, 127] on span "Fascia" at bounding box center [282, 129] width 352 height 7
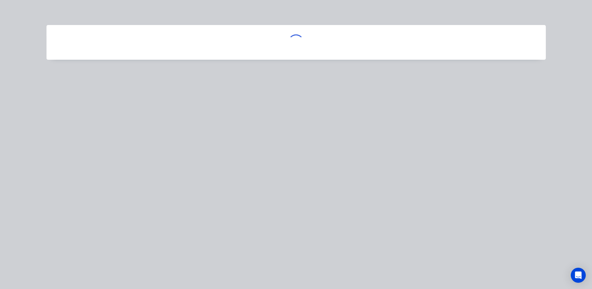
scroll to position [0, 0]
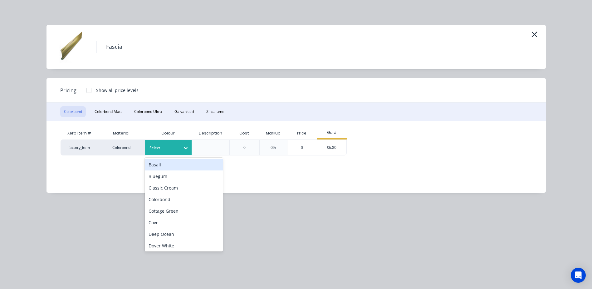
click at [188, 148] on icon at bounding box center [186, 148] width 6 height 6
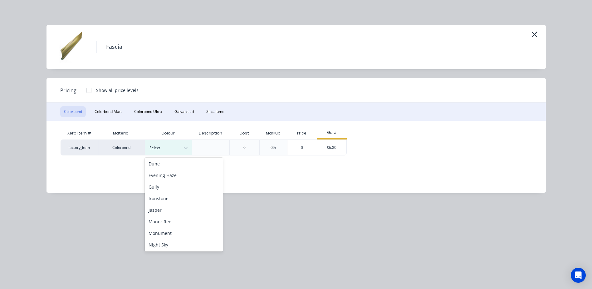
scroll to position [94, 0]
click at [169, 164] on div "Dune" at bounding box center [184, 163] width 78 height 12
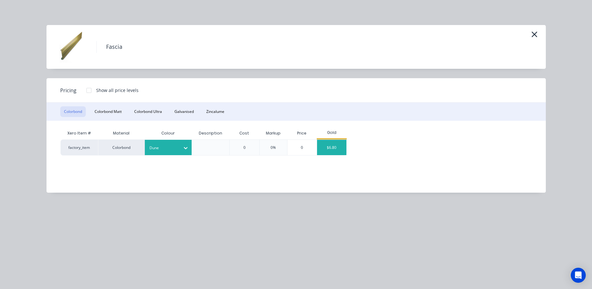
click at [321, 143] on div "$6.80" at bounding box center [331, 147] width 29 height 15
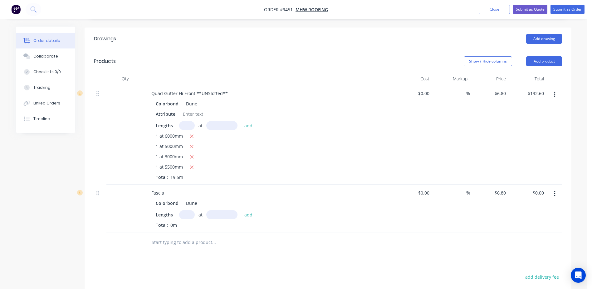
click at [184, 210] on input "text" at bounding box center [187, 214] width 16 height 9
type input "1"
type input "5000"
click at [241, 210] on button "add" at bounding box center [248, 214] width 15 height 8
type input "$34.00"
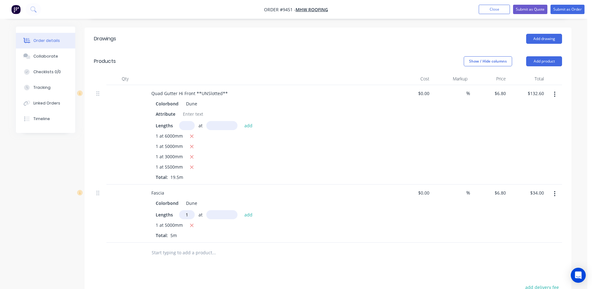
type input "1"
type input "6000"
click at [241, 210] on button "add" at bounding box center [248, 214] width 15 height 8
type input "$74.80"
type input "2"
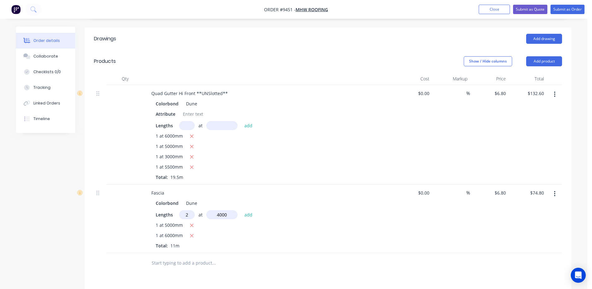
type input "4000"
click at [241, 210] on button "add" at bounding box center [248, 214] width 15 height 8
type input "$129.20"
type input "1"
type input "3000"
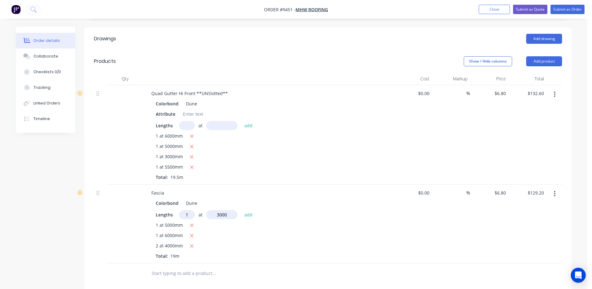
click at [241, 210] on button "add" at bounding box center [248, 214] width 15 height 8
click at [191, 255] on icon "button" at bounding box center [191, 256] width 3 height 3
type input "$129.20"
click at [188, 210] on input "text" at bounding box center [187, 214] width 16 height 9
type input "1"
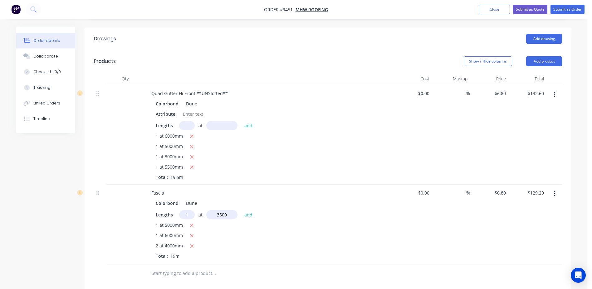
type input "3500"
click at [241, 210] on button "add" at bounding box center [248, 214] width 15 height 8
type input "$153.00"
type input "1"
type input "5100"
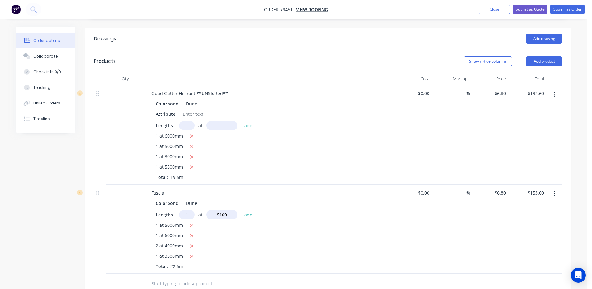
click at [241, 210] on button "add" at bounding box center [248, 214] width 15 height 8
type input "$187.68"
type input "1"
type input "1200"
click at [241, 210] on button "add" at bounding box center [248, 214] width 15 height 8
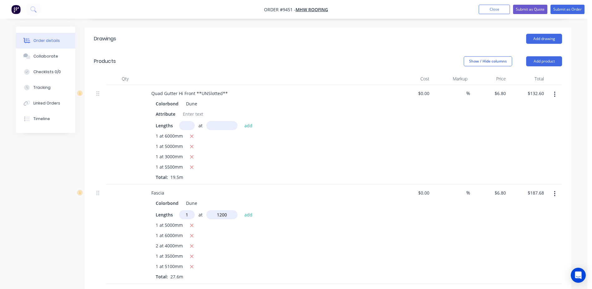
type input "$195.84"
type input "1"
type input "5500"
click at [241, 210] on button "add" at bounding box center [248, 214] width 15 height 8
type input "$233.24"
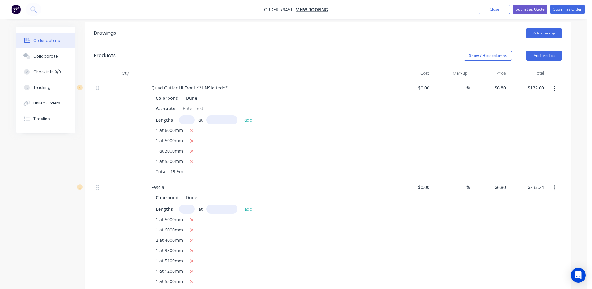
scroll to position [62, 0]
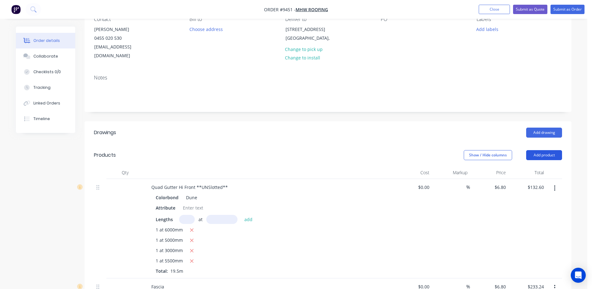
click at [550, 150] on button "Add product" at bounding box center [544, 155] width 36 height 10
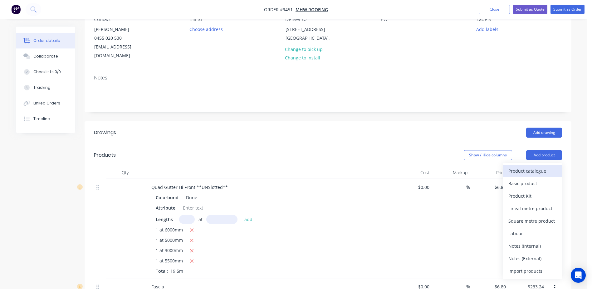
click at [540, 166] on div "Product catalogue" at bounding box center [533, 170] width 48 height 9
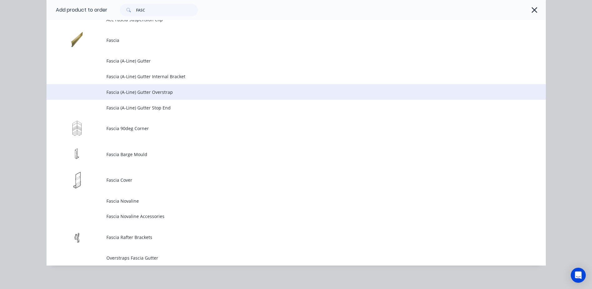
scroll to position [205, 0]
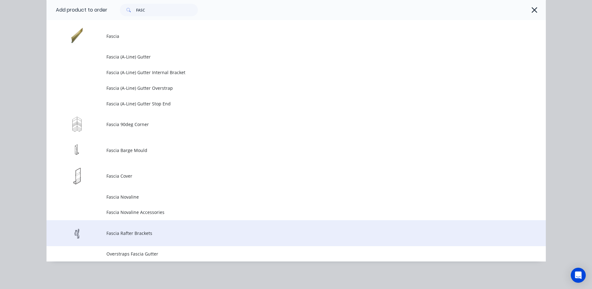
click at [161, 230] on span "Fascia Rafter Brackets" at bounding box center [282, 233] width 352 height 7
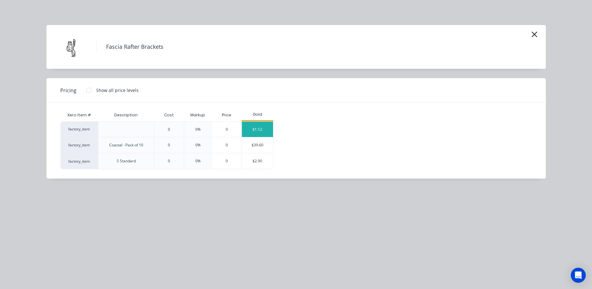
click at [255, 124] on div "$1.12" at bounding box center [257, 128] width 31 height 15
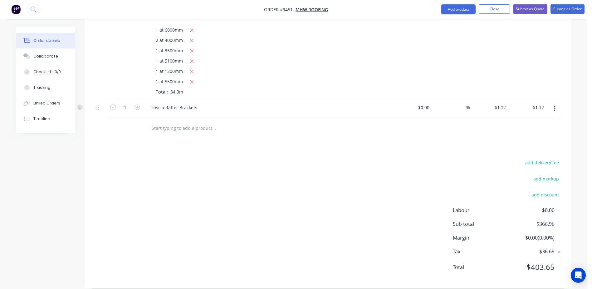
scroll to position [330, 0]
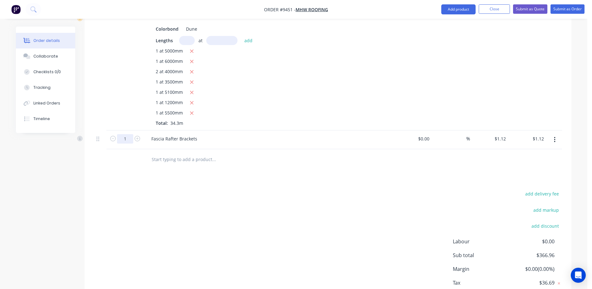
click at [127, 134] on input "1" at bounding box center [125, 138] width 16 height 9
type input "40"
type input "$44.80"
click at [189, 176] on div "Drawings Add drawing Products Show / Hide columns Add product Qty Cost Markup P…" at bounding box center [328, 87] width 487 height 466
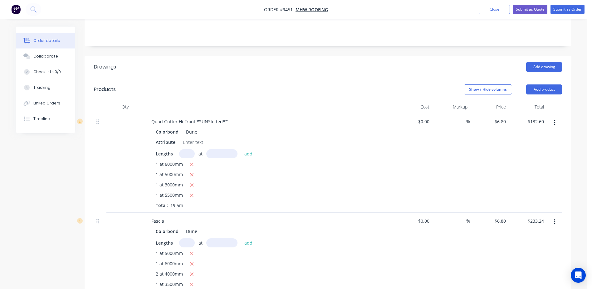
scroll to position [111, 0]
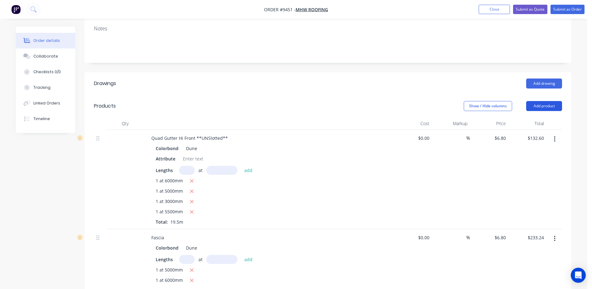
click at [541, 101] on button "Add product" at bounding box center [544, 106] width 36 height 10
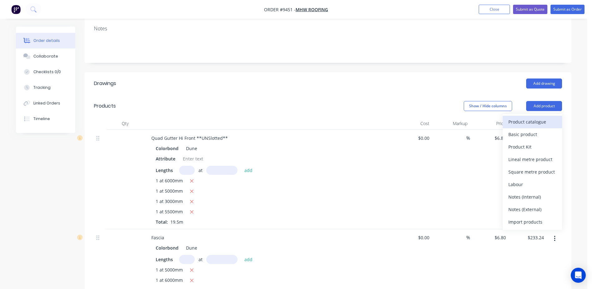
click at [539, 117] on div "Product catalogue" at bounding box center [533, 121] width 48 height 9
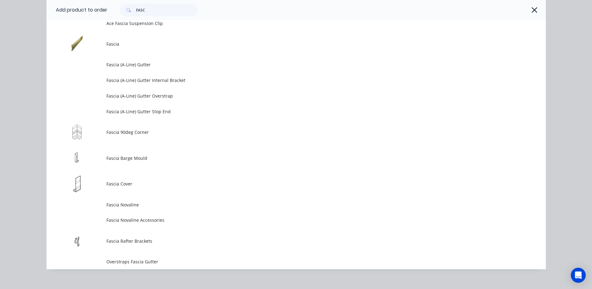
scroll to position [205, 0]
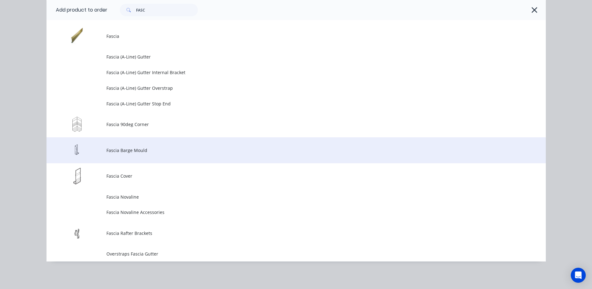
click at [138, 145] on td "Fascia Barge Mould" at bounding box center [326, 150] width 440 height 26
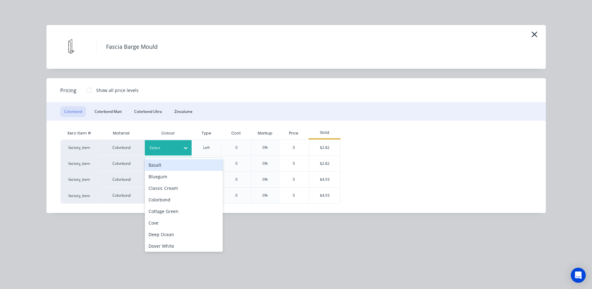
click at [180, 147] on div at bounding box center [185, 148] width 11 height 10
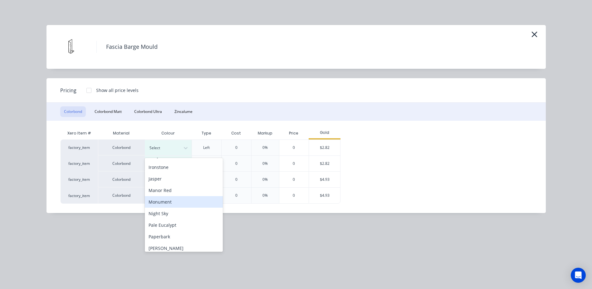
scroll to position [94, 0]
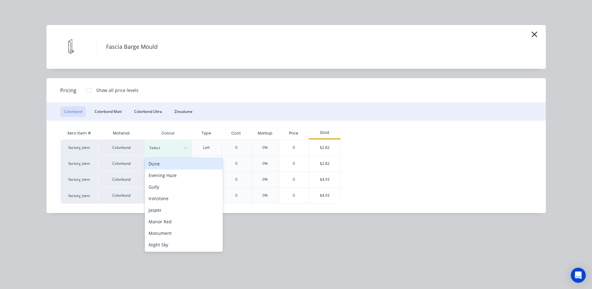
click at [173, 165] on div "Dune" at bounding box center [184, 164] width 78 height 12
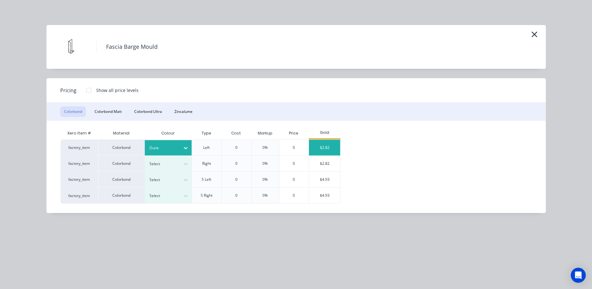
click at [319, 146] on div "$2.82" at bounding box center [324, 148] width 31 height 16
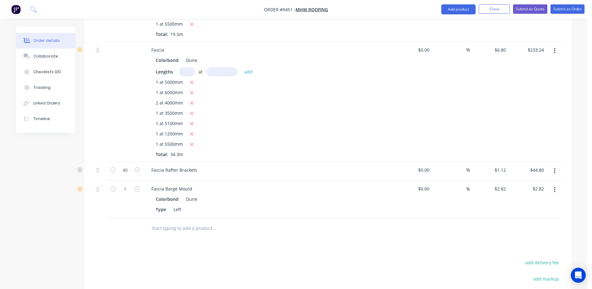
scroll to position [399, 0]
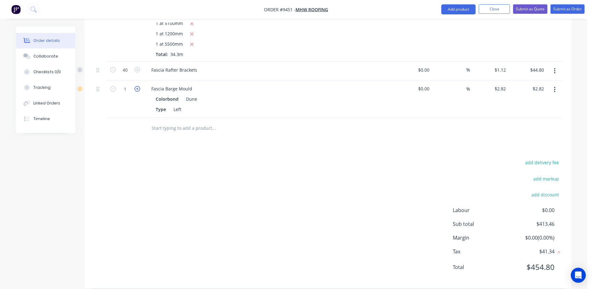
click at [139, 86] on icon "button" at bounding box center [138, 89] width 6 height 6
type input "2"
type input "$5.64"
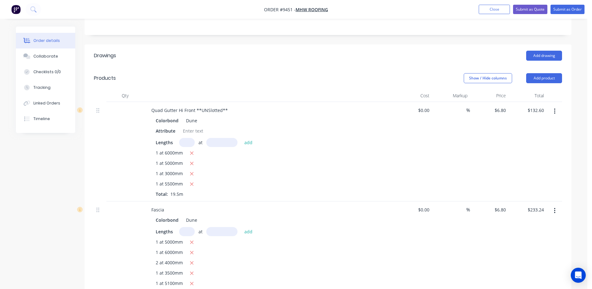
scroll to position [55, 0]
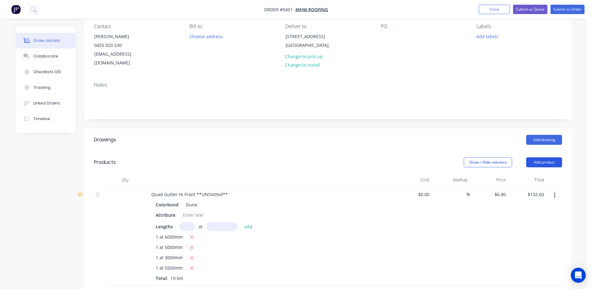
click at [544, 157] on button "Add product" at bounding box center [544, 162] width 36 height 10
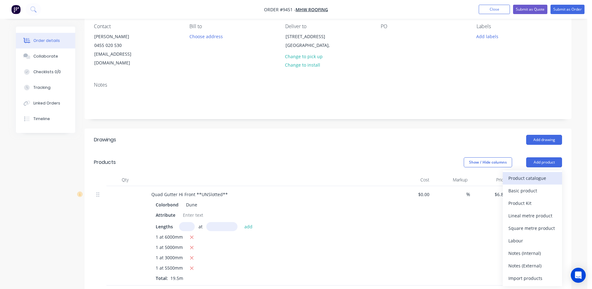
click at [541, 173] on div "Product catalogue" at bounding box center [533, 177] width 48 height 9
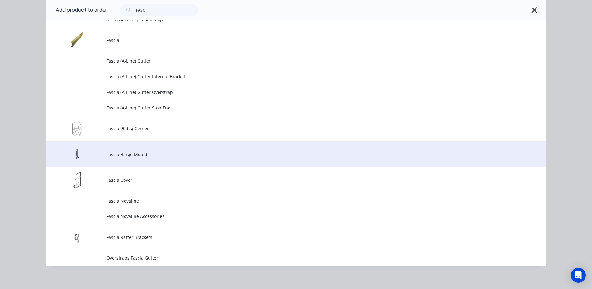
scroll to position [205, 0]
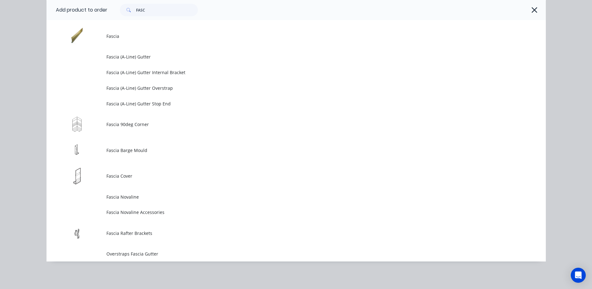
click at [141, 127] on span "Fascia 90deg Corner" at bounding box center [282, 124] width 352 height 7
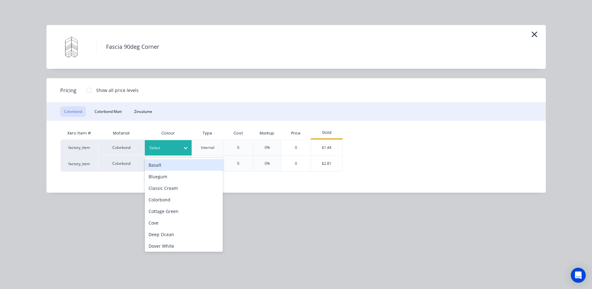
click at [182, 149] on div at bounding box center [185, 148] width 11 height 10
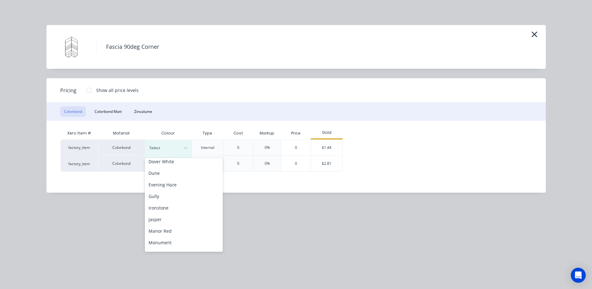
scroll to position [94, 0]
click at [163, 163] on div "Dune" at bounding box center [184, 164] width 78 height 12
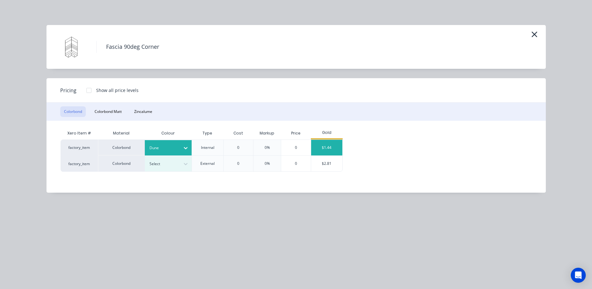
click at [325, 142] on div "$1.44" at bounding box center [326, 148] width 31 height 16
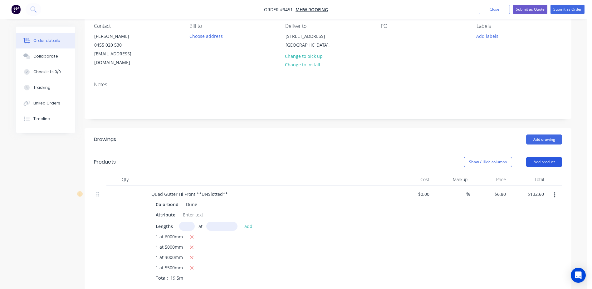
scroll to position [55, 0]
click at [542, 157] on button "Add product" at bounding box center [544, 162] width 36 height 10
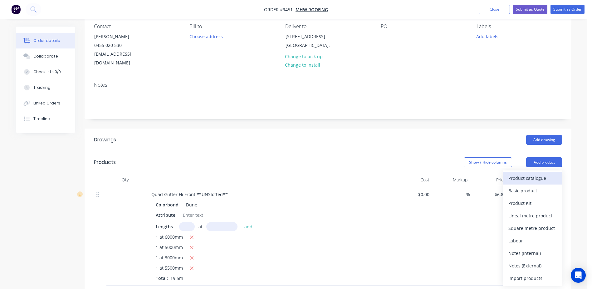
click at [533, 173] on div "Product catalogue" at bounding box center [533, 177] width 48 height 9
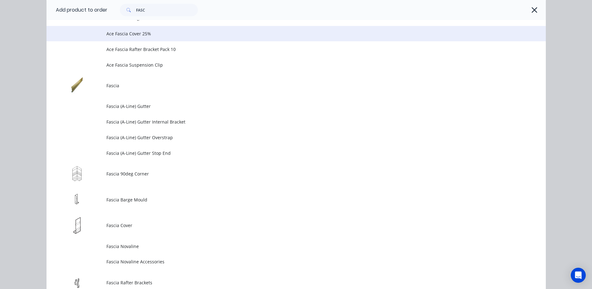
scroll to position [205, 0]
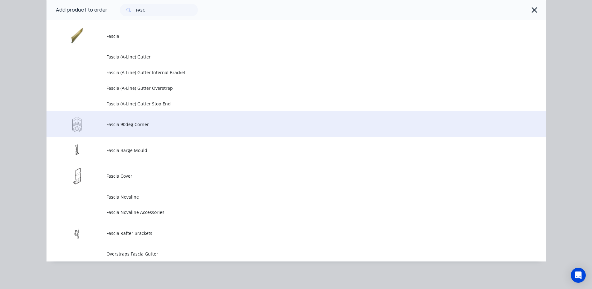
click at [126, 125] on span "Fascia 90deg Corner" at bounding box center [282, 124] width 352 height 7
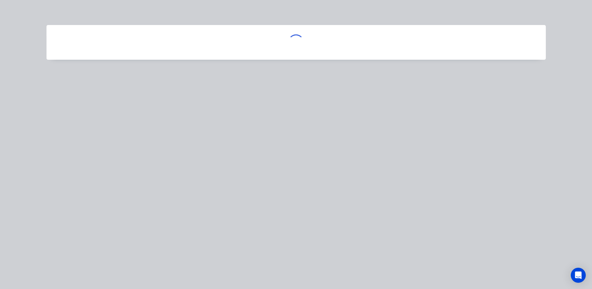
scroll to position [0, 0]
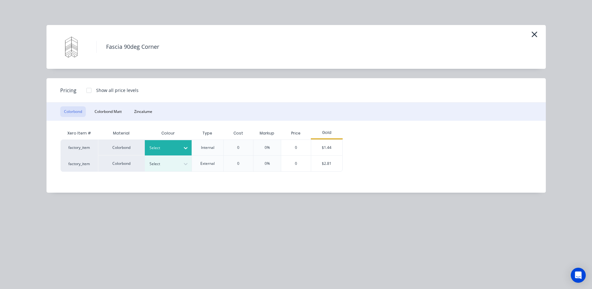
click at [187, 142] on div at bounding box center [185, 147] width 11 height 15
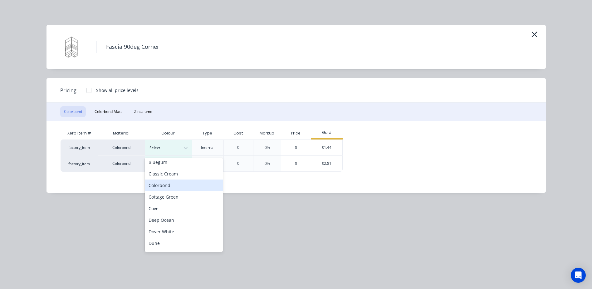
scroll to position [31, 0]
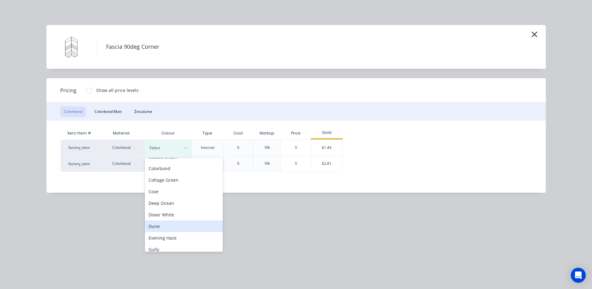
click at [175, 228] on div "Dune" at bounding box center [184, 226] width 78 height 12
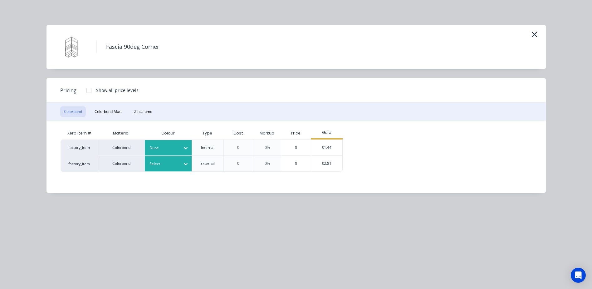
click at [182, 160] on div at bounding box center [185, 164] width 11 height 10
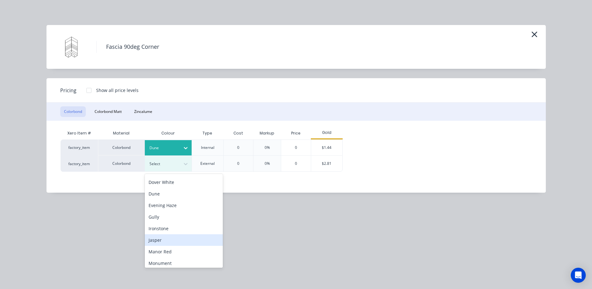
scroll to position [62, 0]
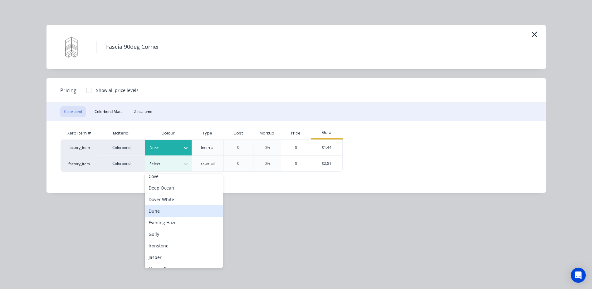
click at [172, 213] on div "Dune" at bounding box center [184, 211] width 78 height 12
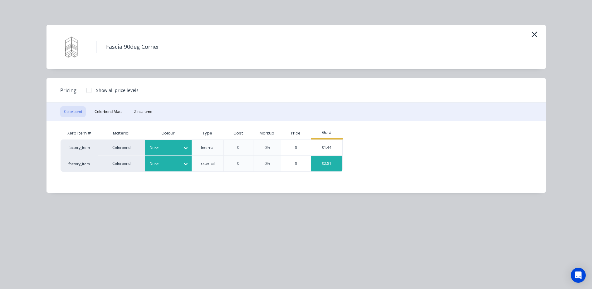
click at [318, 162] on div "$2.81" at bounding box center [326, 164] width 31 height 16
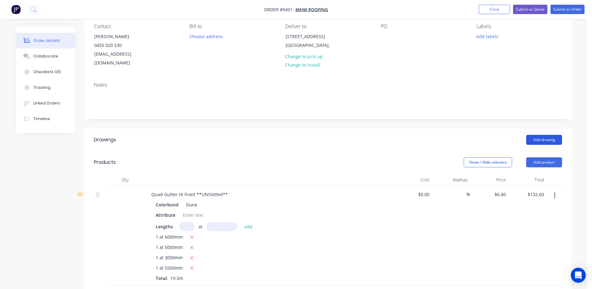
click at [535, 135] on button "Add drawing" at bounding box center [544, 140] width 36 height 10
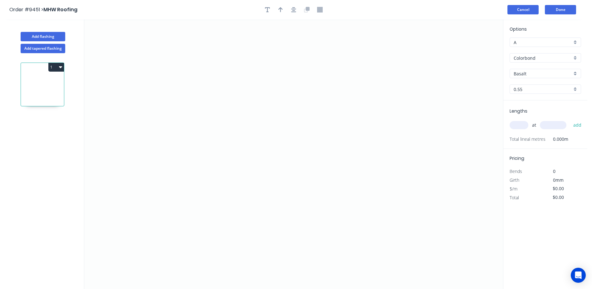
click at [521, 8] on button "Cancel" at bounding box center [523, 9] width 31 height 9
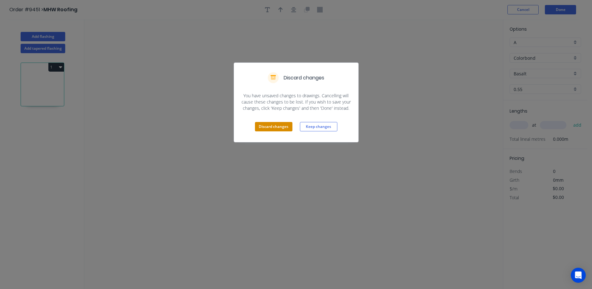
click at [275, 128] on button "Discard changes" at bounding box center [273, 126] width 37 height 9
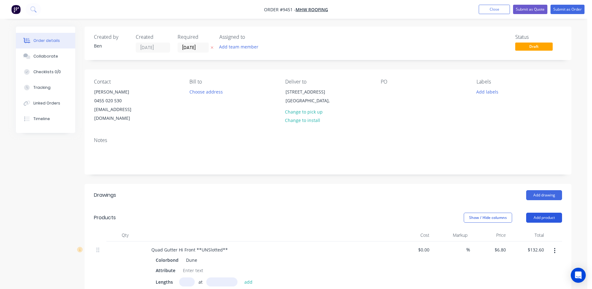
click at [547, 212] on button "Add product" at bounding box center [544, 217] width 36 height 10
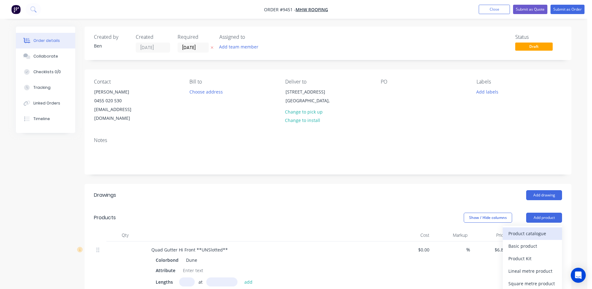
click at [538, 229] on div "Product catalogue" at bounding box center [533, 233] width 48 height 9
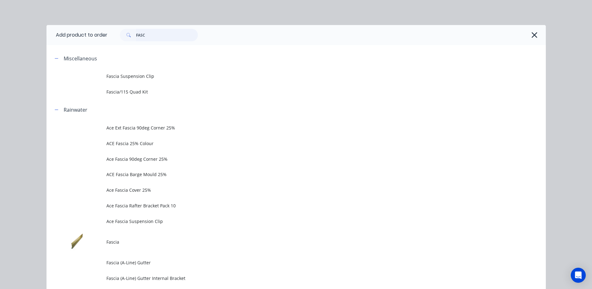
click at [147, 35] on input "FASC" at bounding box center [167, 35] width 62 height 12
type input "F"
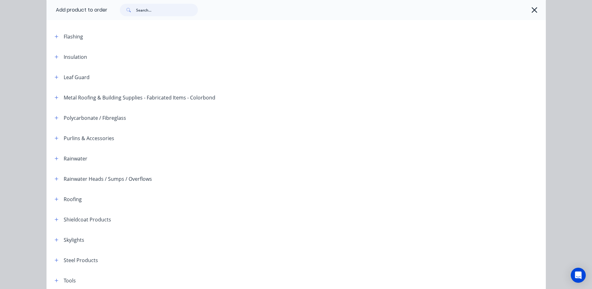
scroll to position [125, 0]
click at [55, 156] on icon "button" at bounding box center [57, 157] width 4 height 4
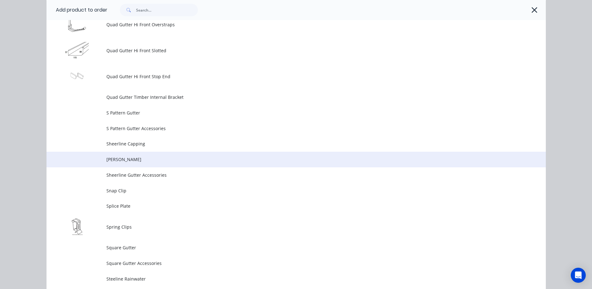
scroll to position [1717, 0]
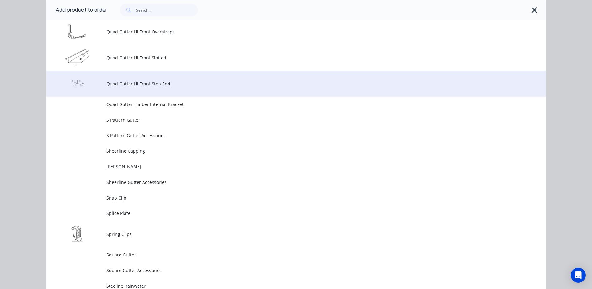
click at [167, 82] on span "Quad Gutter Hi Front Stop End" at bounding box center [282, 83] width 352 height 7
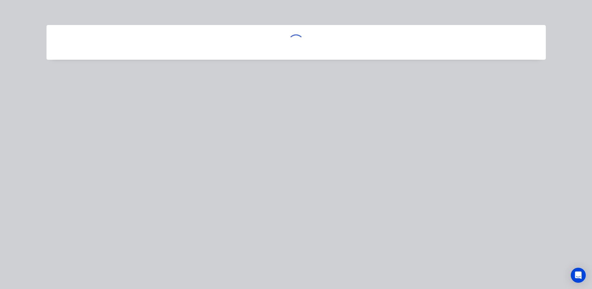
scroll to position [0, 0]
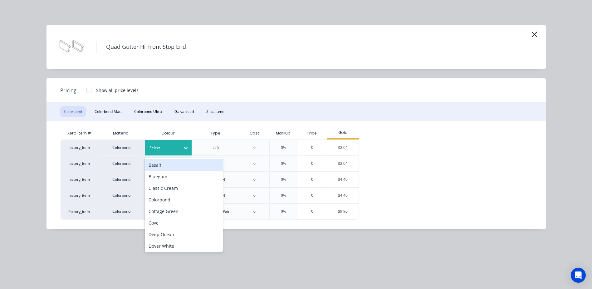
click at [184, 144] on div at bounding box center [185, 148] width 11 height 10
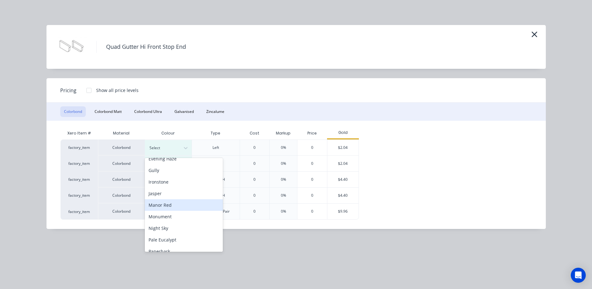
scroll to position [94, 0]
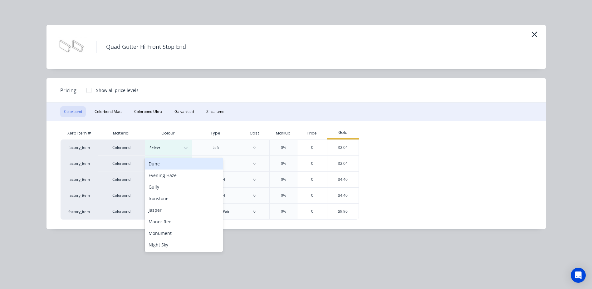
click at [174, 167] on div "Dune" at bounding box center [184, 164] width 78 height 12
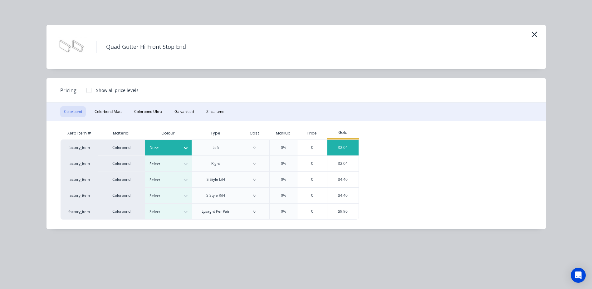
click at [335, 145] on div "$2.04" at bounding box center [343, 148] width 31 height 16
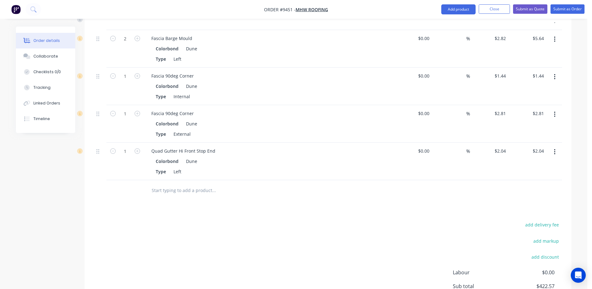
scroll to position [449, 0]
click at [137, 148] on icon "button" at bounding box center [138, 151] width 6 height 6
type input "2"
type input "$4.08"
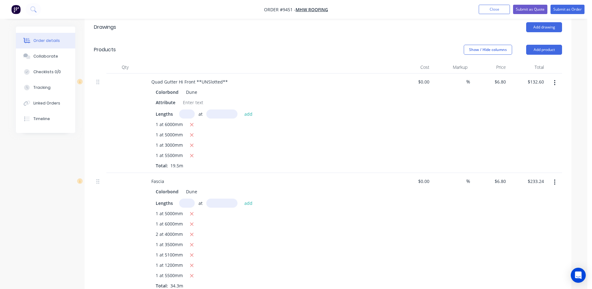
scroll to position [105, 0]
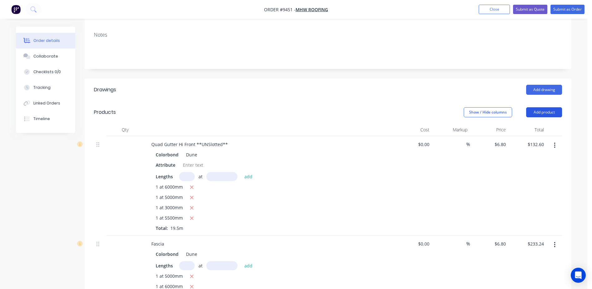
click at [542, 107] on button "Add product" at bounding box center [544, 112] width 36 height 10
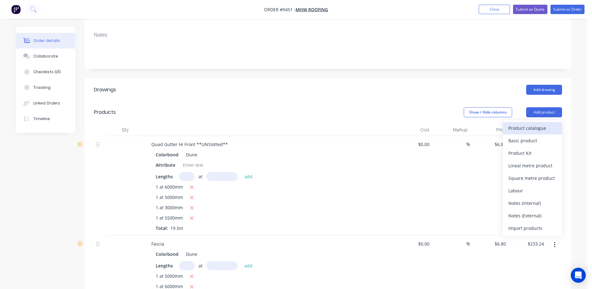
click at [537, 123] on div "Product catalogue" at bounding box center [533, 127] width 48 height 9
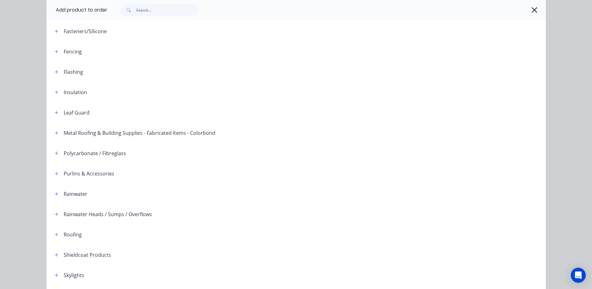
scroll to position [90, 0]
click at [55, 191] on icon "button" at bounding box center [57, 192] width 4 height 4
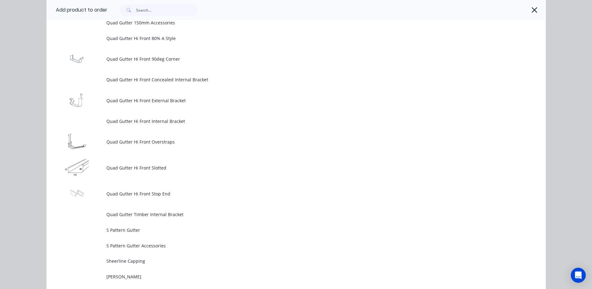
scroll to position [1651, 0]
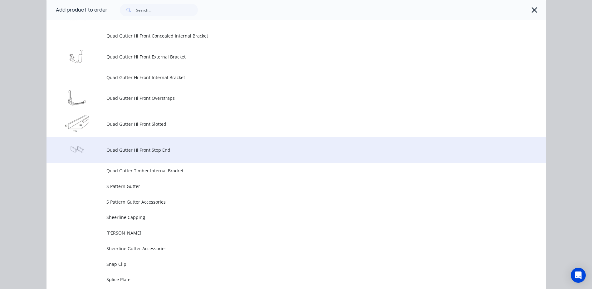
click at [151, 146] on span "Quad Gutter Hi Front Stop End" at bounding box center [282, 149] width 352 height 7
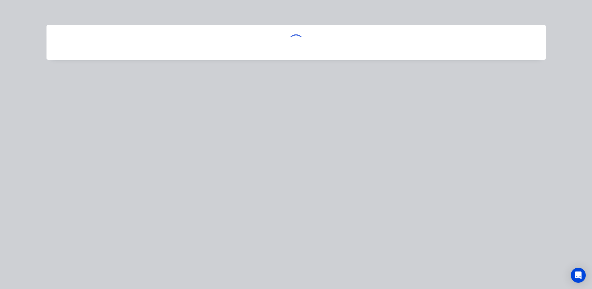
scroll to position [0, 0]
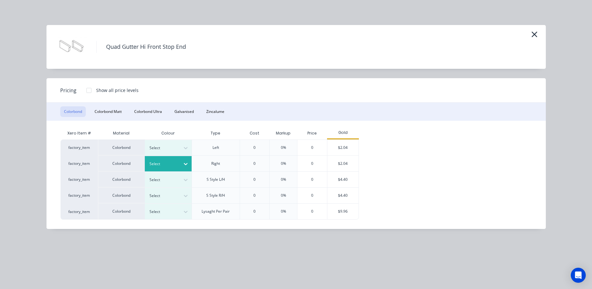
click at [186, 165] on icon at bounding box center [186, 164] width 4 height 2
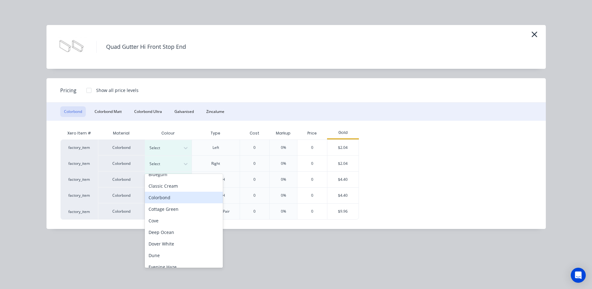
scroll to position [62, 0]
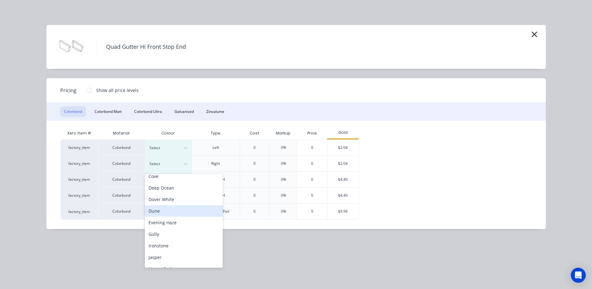
click at [172, 207] on div "Dune" at bounding box center [184, 211] width 78 height 12
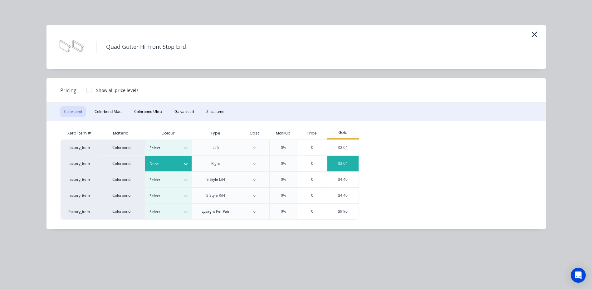
click at [335, 161] on div "$2.04" at bounding box center [343, 164] width 31 height 16
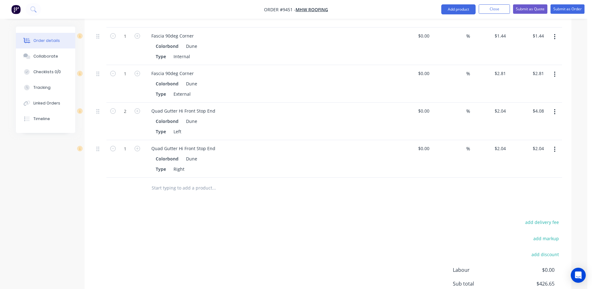
scroll to position [486, 0]
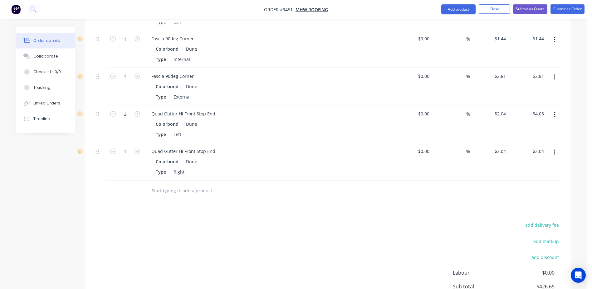
click at [137, 147] on button "button" at bounding box center [137, 150] width 8 height 7
type input "2"
type input "$4.08"
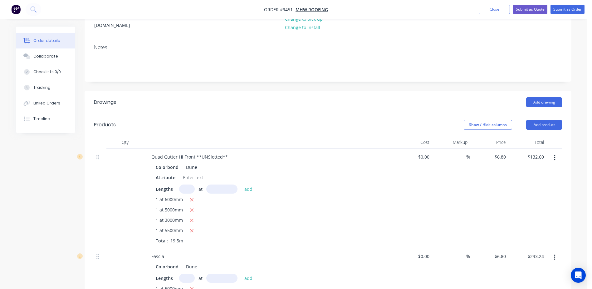
scroll to position [18, 0]
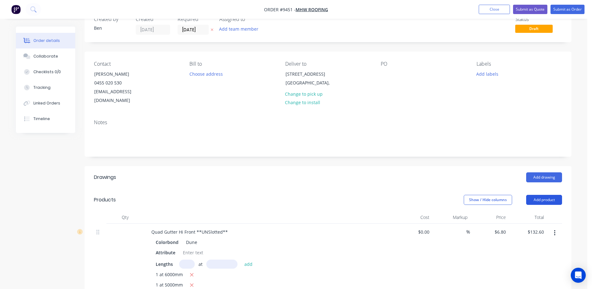
click at [539, 195] on button "Add product" at bounding box center [544, 200] width 36 height 10
click at [536, 211] on div "Product catalogue" at bounding box center [533, 215] width 48 height 9
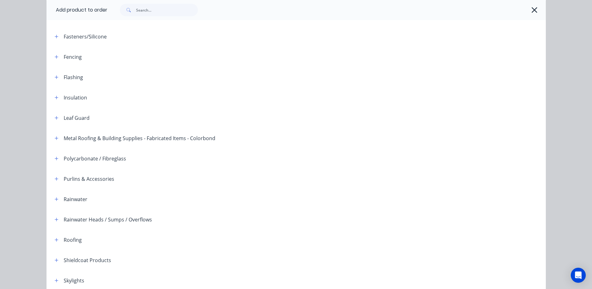
scroll to position [94, 0]
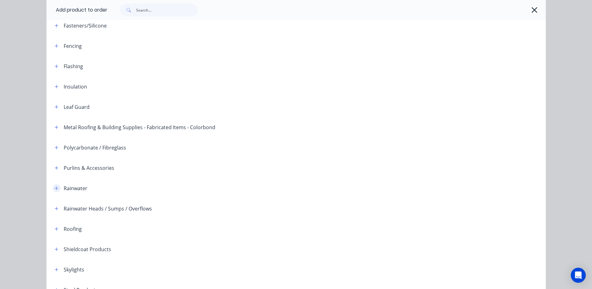
click at [55, 189] on icon "button" at bounding box center [57, 188] width 4 height 4
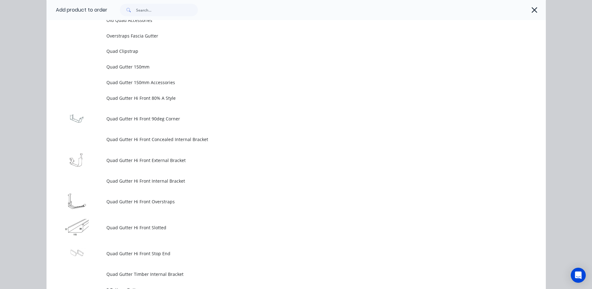
scroll to position [1561, 0]
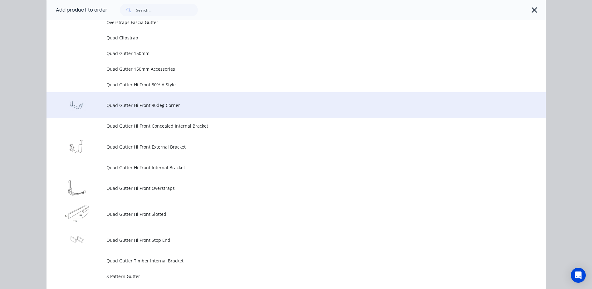
click at [198, 107] on span "Quad Gutter Hi Front 90deg Corner" at bounding box center [282, 105] width 352 height 7
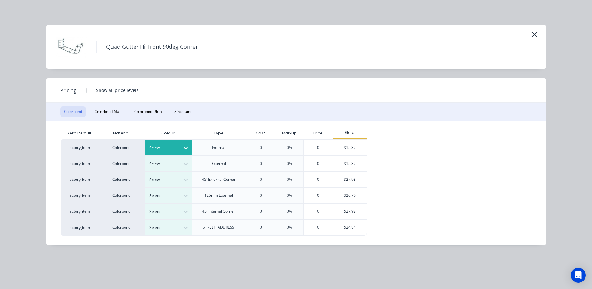
click at [186, 146] on icon at bounding box center [186, 148] width 6 height 6
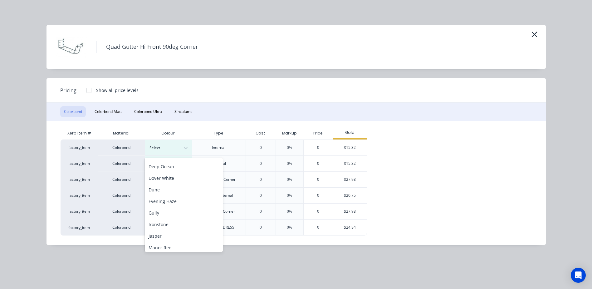
scroll to position [94, 0]
click at [167, 166] on div "Dune" at bounding box center [184, 164] width 78 height 12
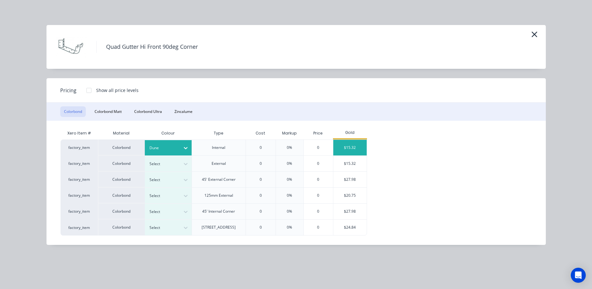
click at [357, 143] on div "$15.32" at bounding box center [350, 148] width 33 height 16
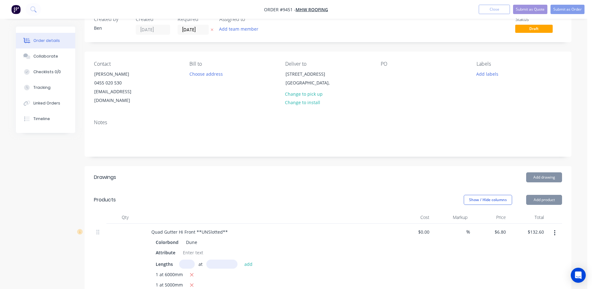
type input "$15.32"
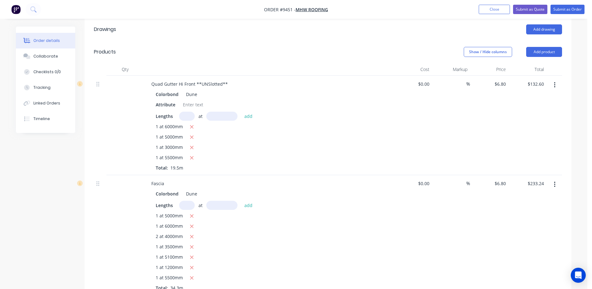
scroll to position [149, 0]
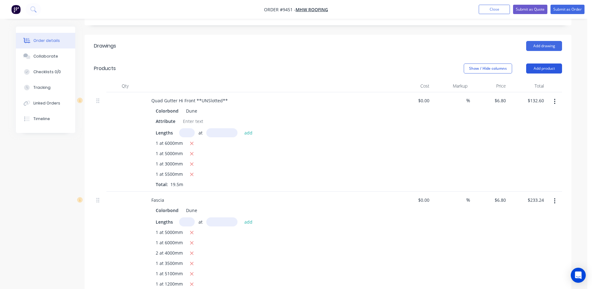
click at [548, 63] on button "Add product" at bounding box center [544, 68] width 36 height 10
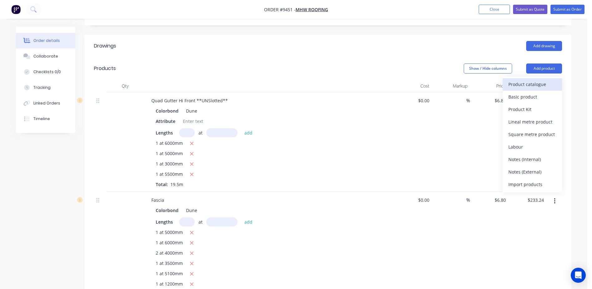
click at [539, 80] on div "Product catalogue" at bounding box center [533, 84] width 48 height 9
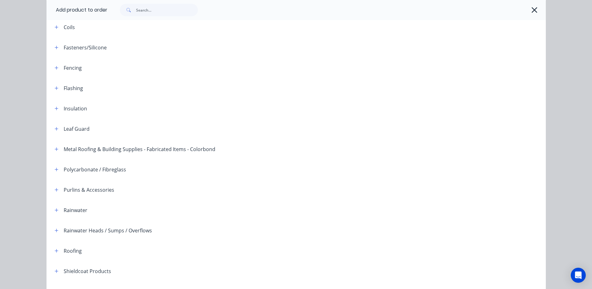
scroll to position [152, 0]
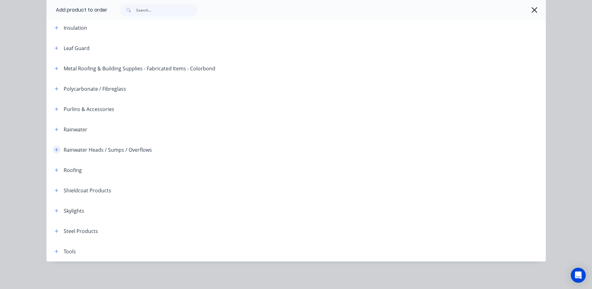
click at [55, 148] on icon "button" at bounding box center [57, 149] width 4 height 4
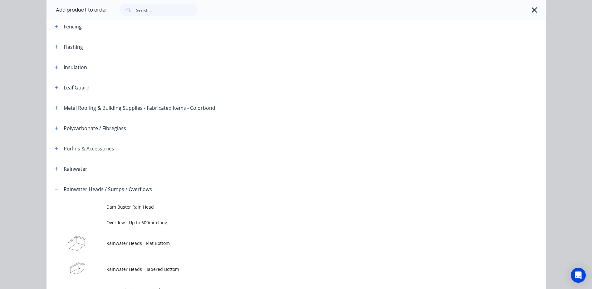
scroll to position [121, 0]
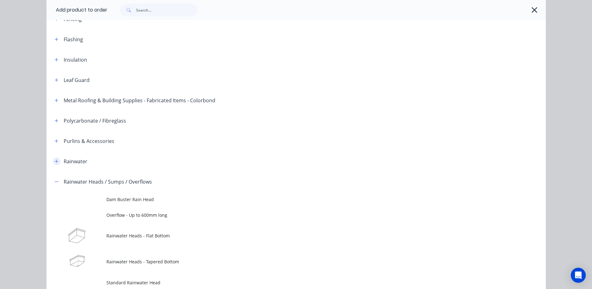
click at [55, 161] on icon "button" at bounding box center [56, 160] width 3 height 3
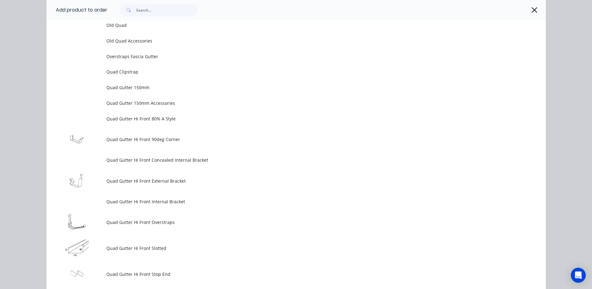
scroll to position [1557, 0]
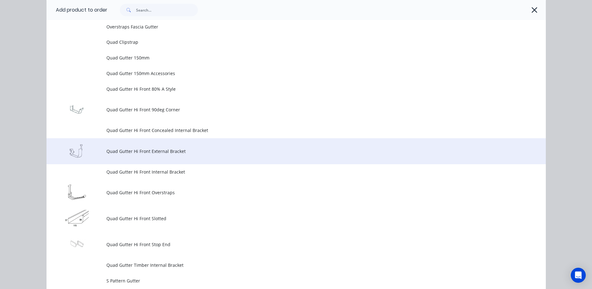
click at [138, 156] on td "Quad Gutter Hi Front External Bracket" at bounding box center [326, 151] width 440 height 26
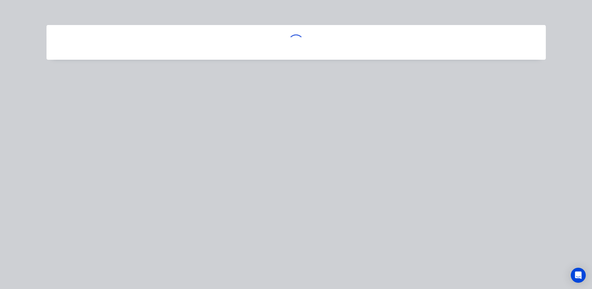
scroll to position [0, 0]
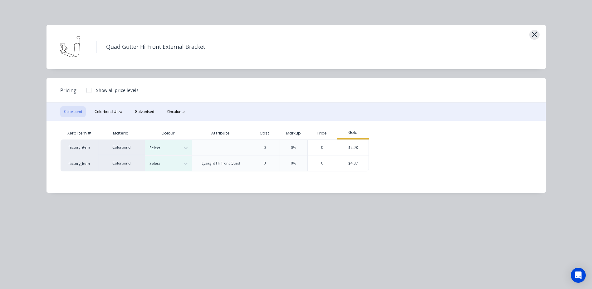
click at [535, 30] on button "button" at bounding box center [535, 35] width 10 height 10
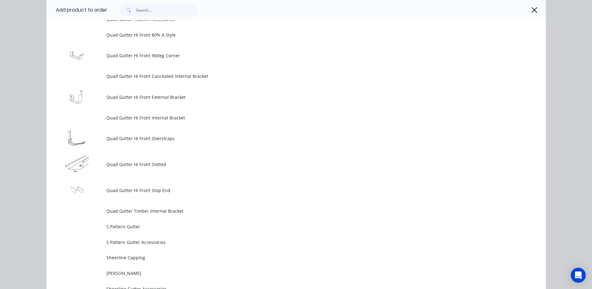
scroll to position [1614, 0]
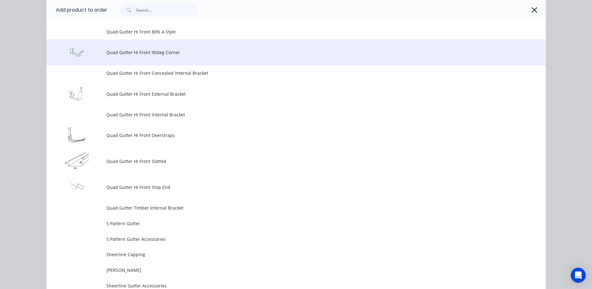
click at [151, 52] on span "Quad Gutter Hi Front 90deg Corner" at bounding box center [282, 52] width 352 height 7
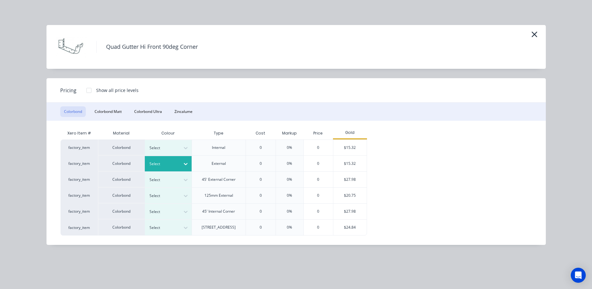
click at [182, 166] on div at bounding box center [185, 164] width 11 height 10
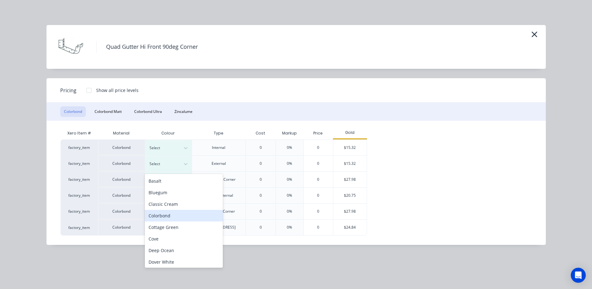
scroll to position [31, 0]
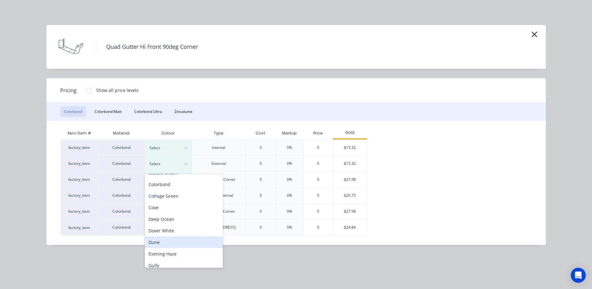
click at [167, 244] on div "Dune" at bounding box center [184, 242] width 78 height 12
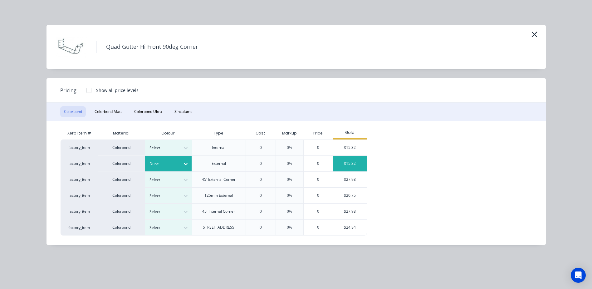
click at [352, 164] on div "$15.32" at bounding box center [350, 164] width 33 height 16
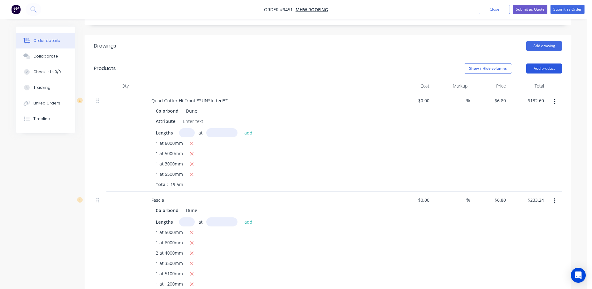
click at [556, 63] on button "Add product" at bounding box center [544, 68] width 36 height 10
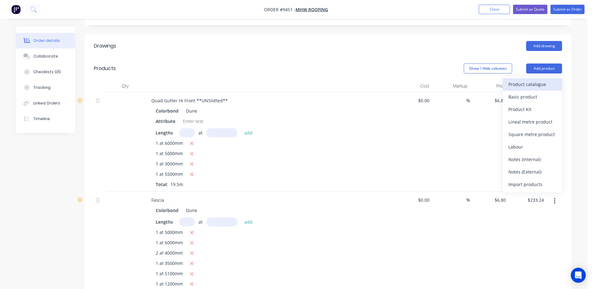
click at [521, 80] on div "Product catalogue" at bounding box center [533, 84] width 48 height 9
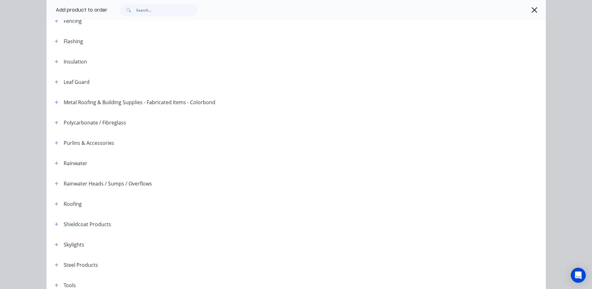
scroll to position [125, 0]
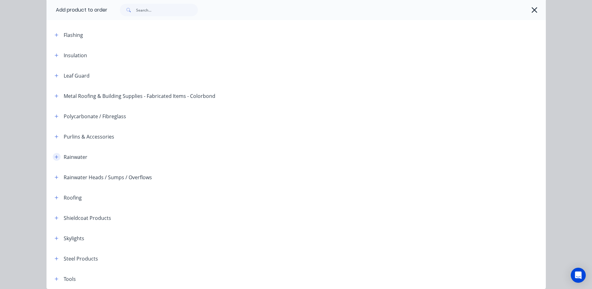
click at [55, 156] on icon "button" at bounding box center [56, 156] width 3 height 3
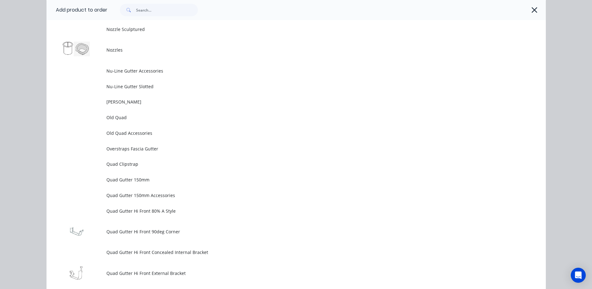
scroll to position [1530, 0]
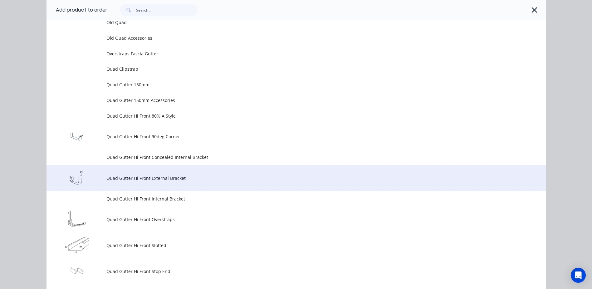
click at [191, 175] on span "Quad Gutter Hi Front External Bracket" at bounding box center [282, 178] width 352 height 7
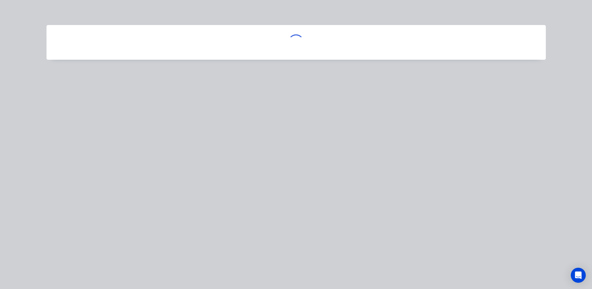
scroll to position [0, 0]
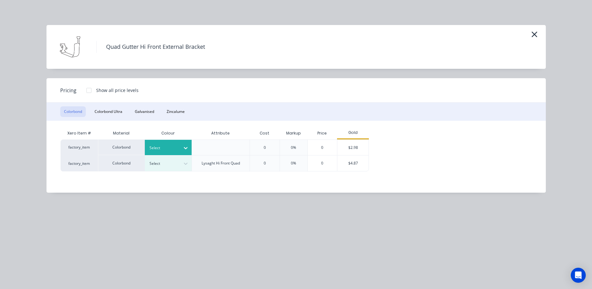
click at [185, 146] on icon at bounding box center [186, 148] width 6 height 6
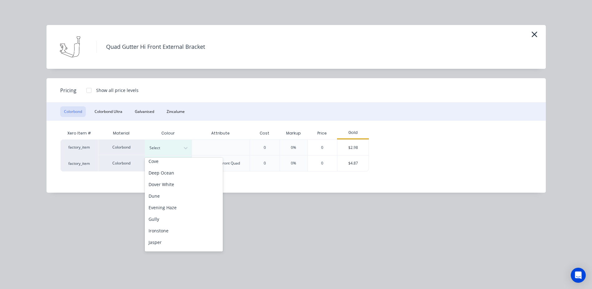
scroll to position [62, 0]
click at [175, 194] on div "Dune" at bounding box center [184, 195] width 78 height 12
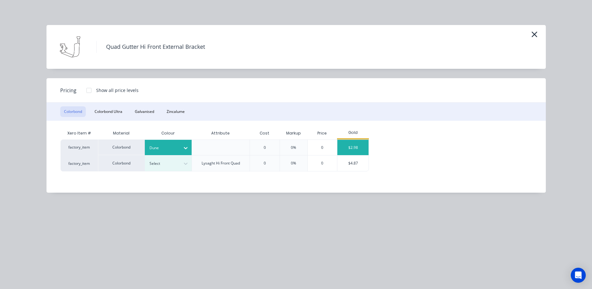
click at [349, 144] on div "$2.98" at bounding box center [353, 147] width 31 height 15
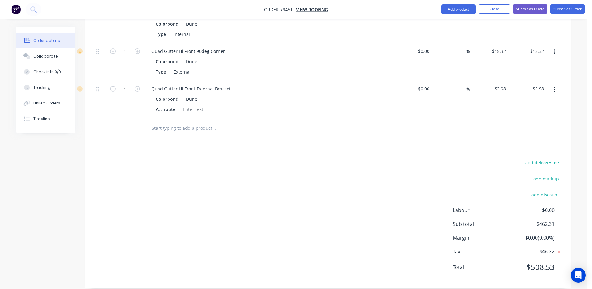
scroll to position [599, 0]
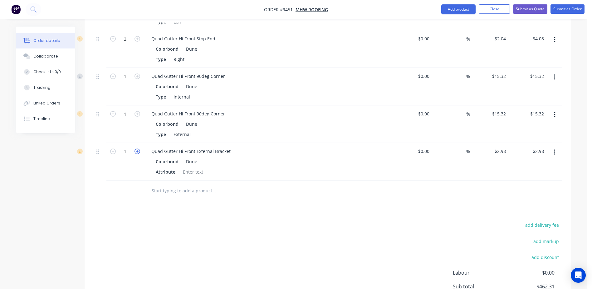
click at [137, 148] on icon "button" at bounding box center [138, 151] width 6 height 6
type input "2"
type input "$5.96"
click at [137, 148] on icon "button" at bounding box center [138, 151] width 6 height 6
type input "3"
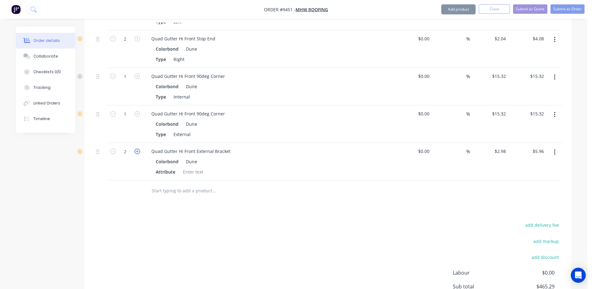
type input "$8.94"
click at [137, 148] on icon "button" at bounding box center [138, 151] width 6 height 6
type input "4"
type input "$11.92"
click at [137, 148] on icon "button" at bounding box center [138, 151] width 6 height 6
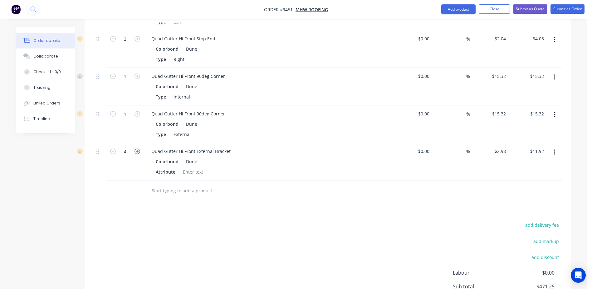
type input "5"
type input "$14.90"
click at [137, 148] on icon "button" at bounding box center [138, 151] width 6 height 6
type input "6"
type input "$17.88"
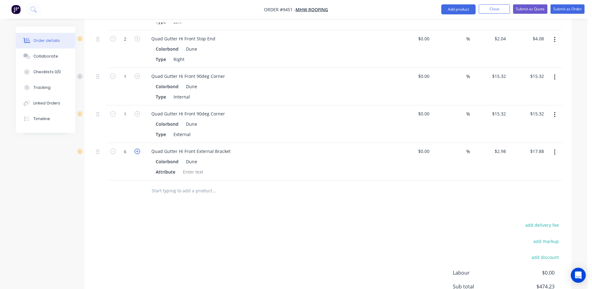
click at [137, 148] on icon "button" at bounding box center [138, 151] width 6 height 6
type input "7"
type input "$20.86"
click at [137, 148] on icon "button" at bounding box center [138, 151] width 6 height 6
type input "8"
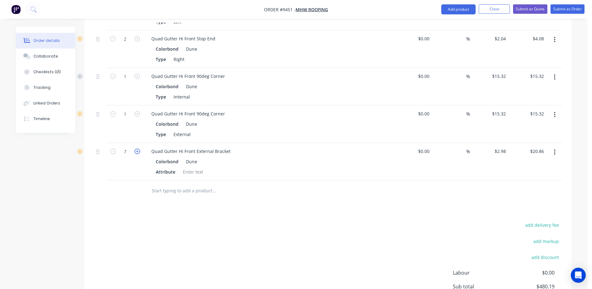
type input "$23.84"
click at [137, 148] on icon "button" at bounding box center [138, 151] width 6 height 6
type input "9"
type input "$26.82"
click at [137, 148] on icon "button" at bounding box center [138, 151] width 6 height 6
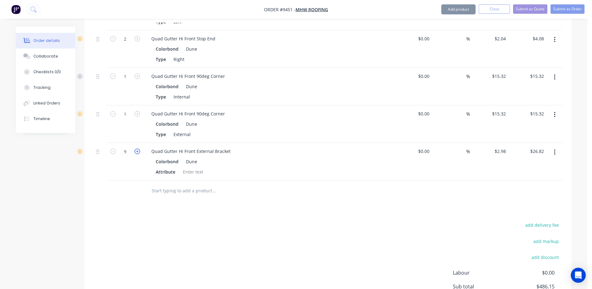
type input "10"
type input "$29.80"
click at [137, 148] on icon "button" at bounding box center [138, 151] width 6 height 6
type input "11"
type input "$32.78"
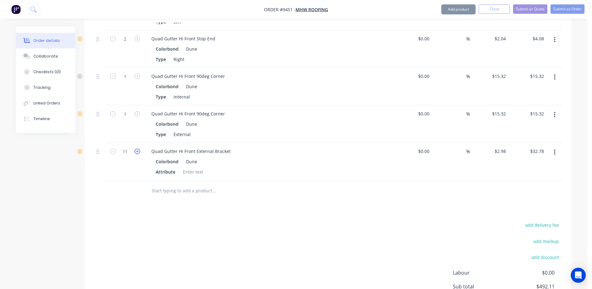
click at [137, 148] on icon "button" at bounding box center [138, 151] width 6 height 6
type input "12"
type input "$35.76"
click at [137, 148] on icon "button" at bounding box center [138, 151] width 6 height 6
type input "13"
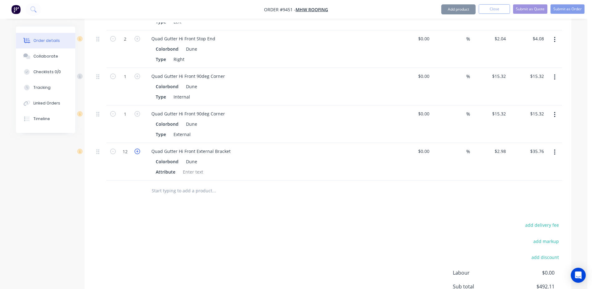
type input "$38.74"
click at [137, 148] on icon "button" at bounding box center [138, 151] width 6 height 6
type input "14"
type input "$41.72"
click at [137, 148] on icon "button" at bounding box center [138, 151] width 6 height 6
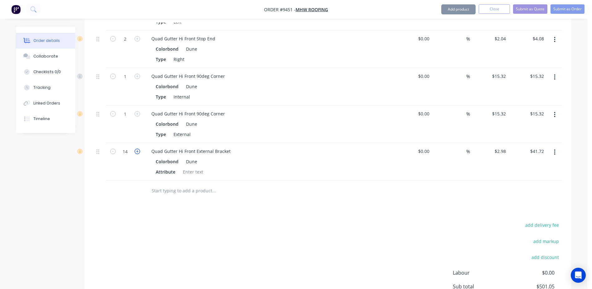
type input "15"
type input "$44.70"
click at [137, 148] on icon "button" at bounding box center [138, 151] width 6 height 6
type input "16"
type input "$47.68"
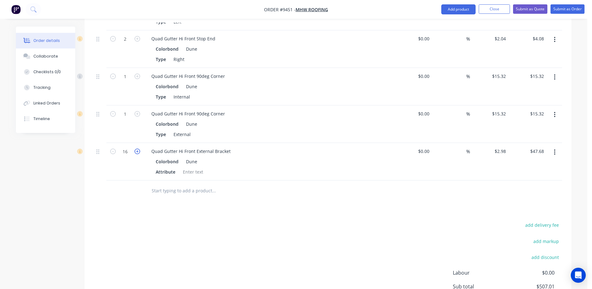
click at [137, 148] on icon "button" at bounding box center [138, 151] width 6 height 6
type input "17"
type input "$50.66"
click at [137, 148] on icon "button" at bounding box center [138, 151] width 6 height 6
type input "18"
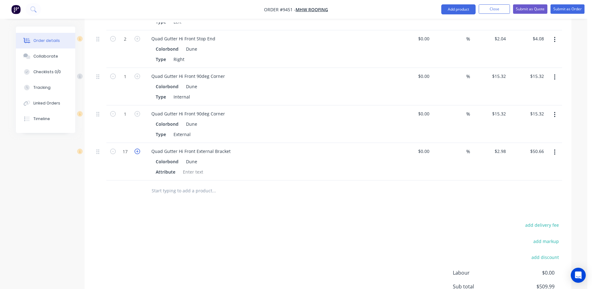
type input "$53.64"
click at [137, 148] on icon "button" at bounding box center [138, 151] width 6 height 6
type input "19"
type input "$56.62"
click at [137, 148] on icon "button" at bounding box center [138, 151] width 6 height 6
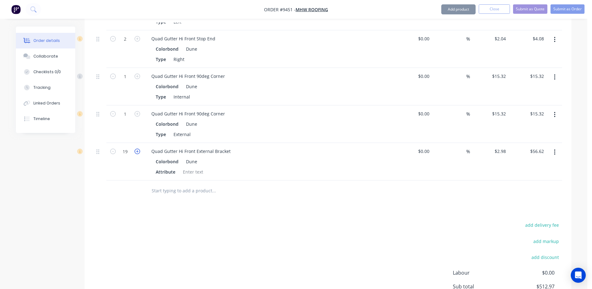
type input "20"
type input "$59.60"
click at [137, 148] on icon "button" at bounding box center [138, 151] width 6 height 6
type input "21"
type input "$62.58"
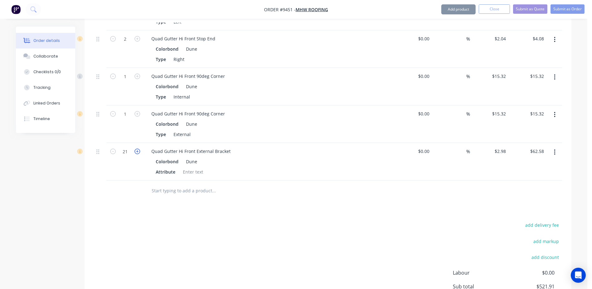
click at [137, 148] on icon "button" at bounding box center [138, 151] width 6 height 6
type input "22"
type input "$65.56"
click at [137, 148] on icon "button" at bounding box center [138, 151] width 6 height 6
type input "23"
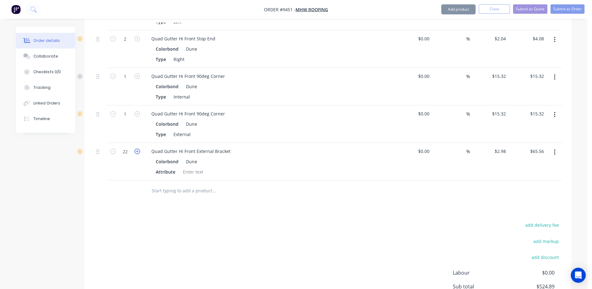
type input "$68.54"
click at [137, 148] on icon "button" at bounding box center [138, 151] width 6 height 6
type input "24"
type input "$71.52"
click at [137, 148] on icon "button" at bounding box center [138, 151] width 6 height 6
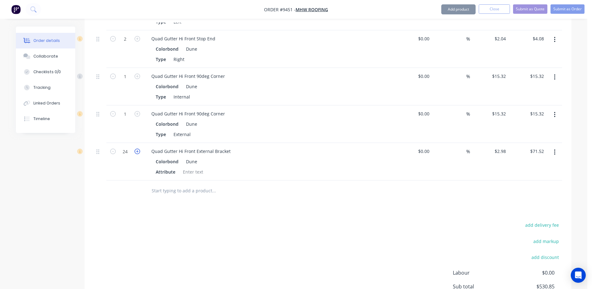
type input "25"
type input "$74.50"
click at [137, 148] on icon "button" at bounding box center [138, 151] width 6 height 6
type input "26"
type input "$77.48"
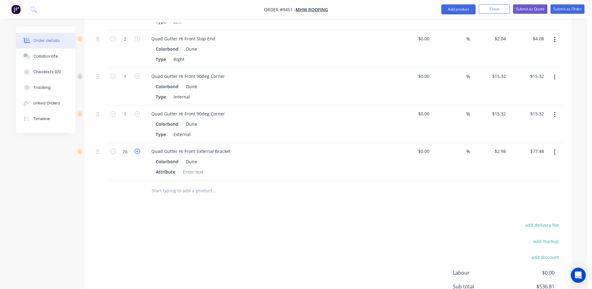
click at [137, 148] on icon "button" at bounding box center [138, 151] width 6 height 6
type input "27"
type input "$80.46"
click at [137, 148] on icon "button" at bounding box center [138, 151] width 6 height 6
type input "28"
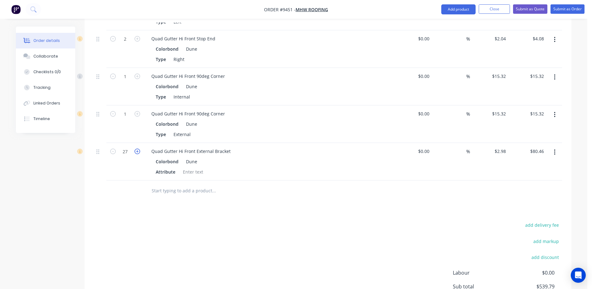
type input "$83.44"
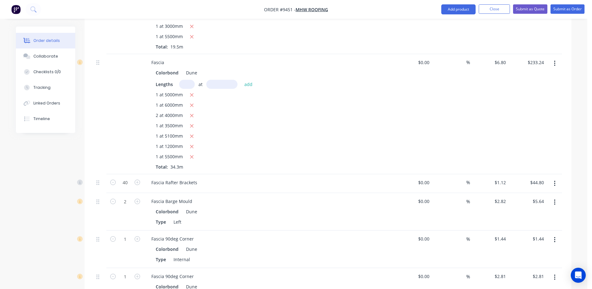
scroll to position [130, 0]
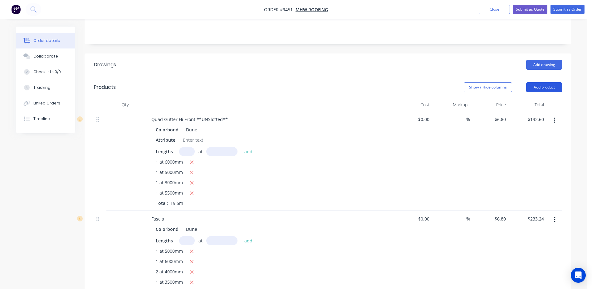
click at [552, 82] on button "Add product" at bounding box center [544, 87] width 36 height 10
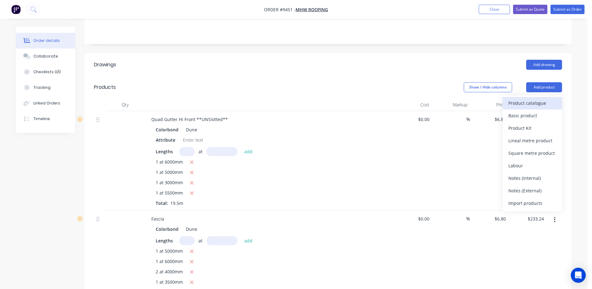
click at [541, 98] on div "Product catalogue" at bounding box center [533, 102] width 48 height 9
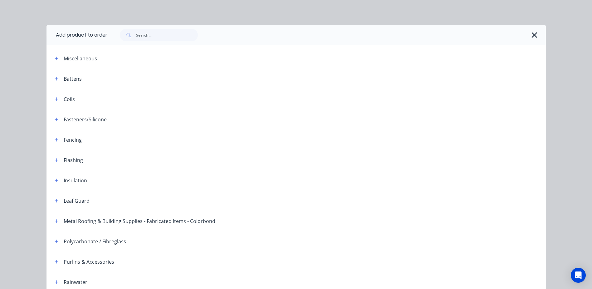
scroll to position [152, 0]
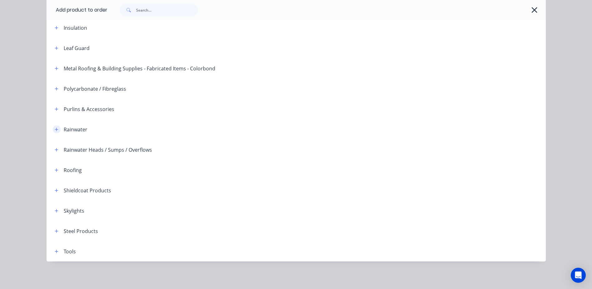
click at [55, 129] on icon "button" at bounding box center [57, 129] width 4 height 4
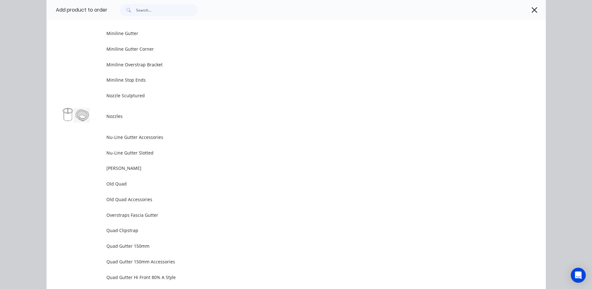
scroll to position [1370, 0]
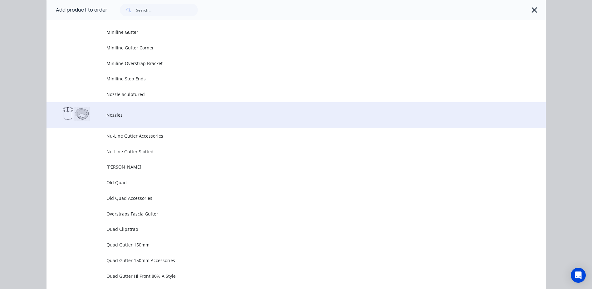
click at [121, 118] on span "Nozzles" at bounding box center [282, 114] width 352 height 7
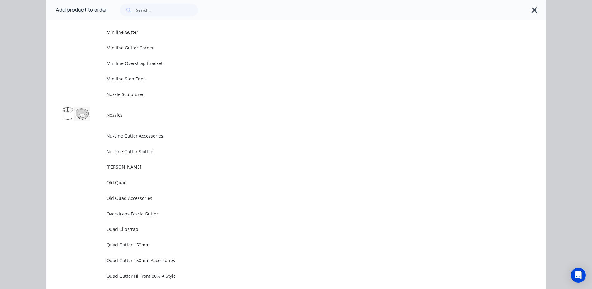
scroll to position [0, 0]
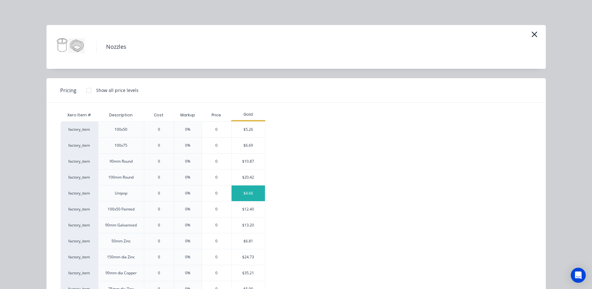
click at [239, 193] on div "$4.66" at bounding box center [248, 193] width 33 height 16
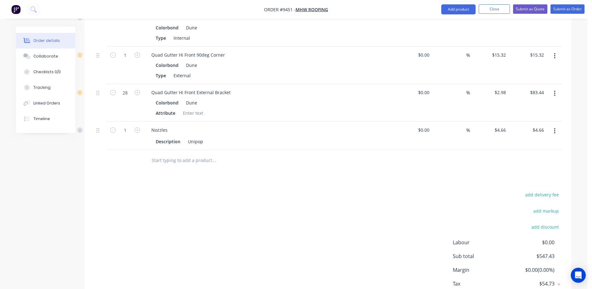
scroll to position [661, 0]
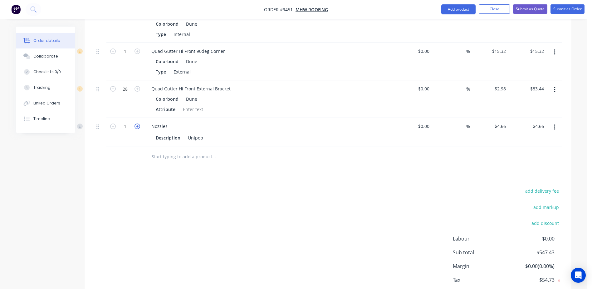
click at [136, 123] on icon "button" at bounding box center [138, 126] width 6 height 6
type input "2"
type input "$9.32"
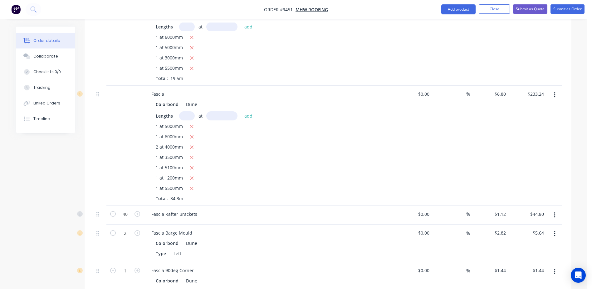
scroll to position [99, 0]
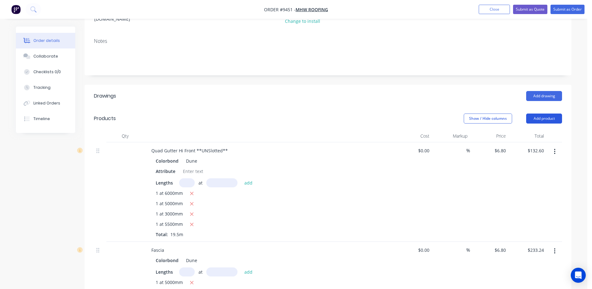
click at [538, 113] on button "Add product" at bounding box center [544, 118] width 36 height 10
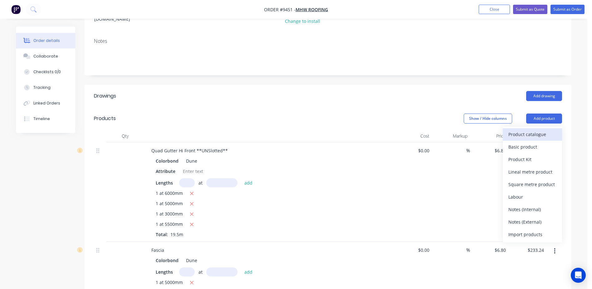
click at [526, 130] on div "Product catalogue" at bounding box center [533, 134] width 48 height 9
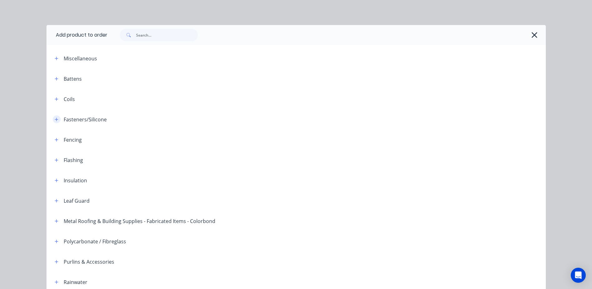
click at [55, 119] on icon "button" at bounding box center [57, 119] width 4 height 4
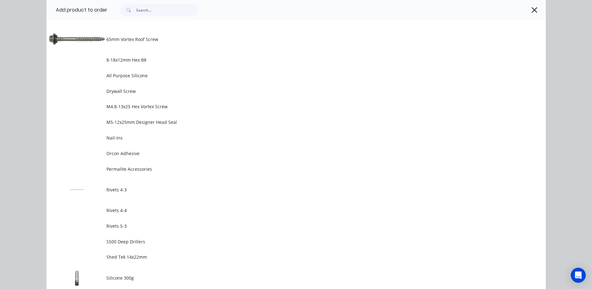
scroll to position [375, 0]
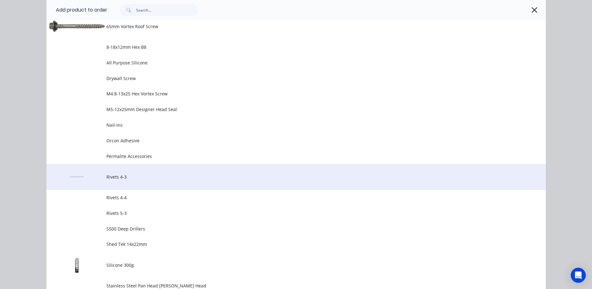
click at [113, 175] on span "Rivets 4-3" at bounding box center [282, 176] width 352 height 7
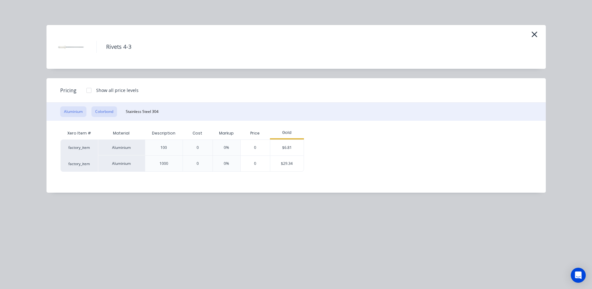
click at [106, 112] on button "Colorbond" at bounding box center [104, 111] width 26 height 11
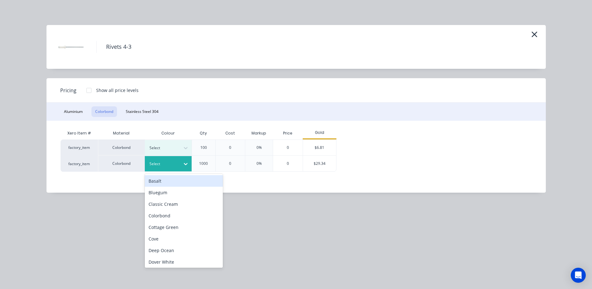
click at [182, 161] on div at bounding box center [185, 164] width 11 height 10
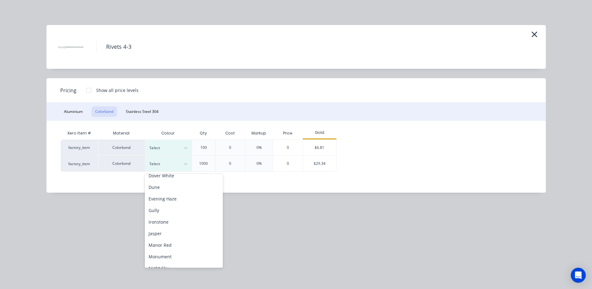
scroll to position [94, 0]
click at [170, 178] on div "Dune" at bounding box center [184, 180] width 78 height 12
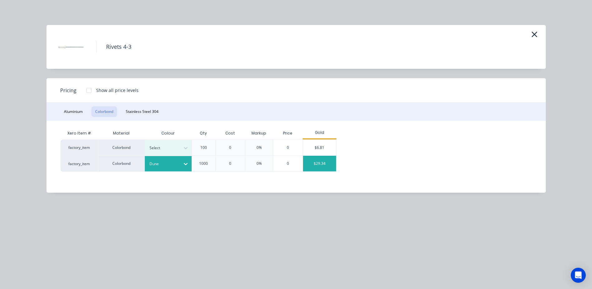
click at [314, 160] on div "$29.34" at bounding box center [319, 164] width 33 height 16
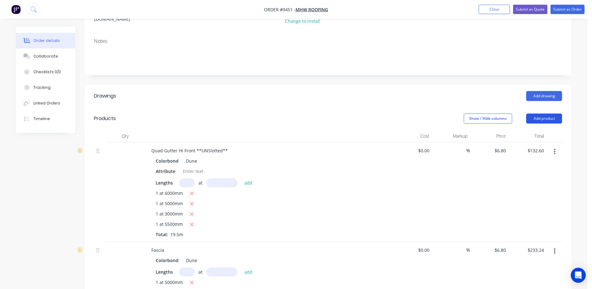
click at [535, 113] on button "Add product" at bounding box center [544, 118] width 36 height 10
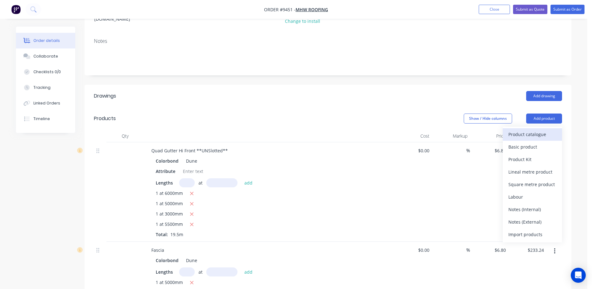
click at [531, 130] on div "Product catalogue" at bounding box center [533, 134] width 48 height 9
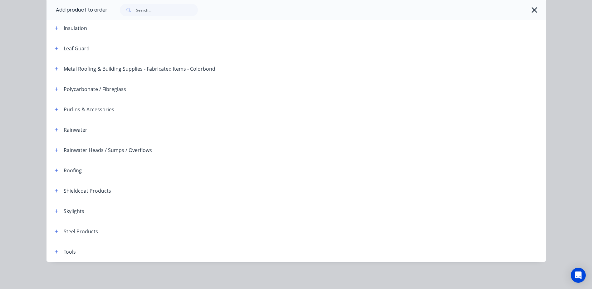
scroll to position [152, 0]
click at [55, 170] on icon "button" at bounding box center [56, 169] width 3 height 3
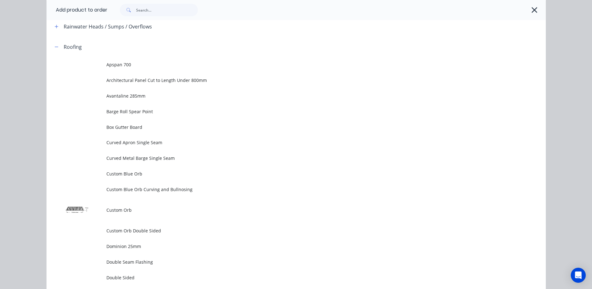
scroll to position [277, 0]
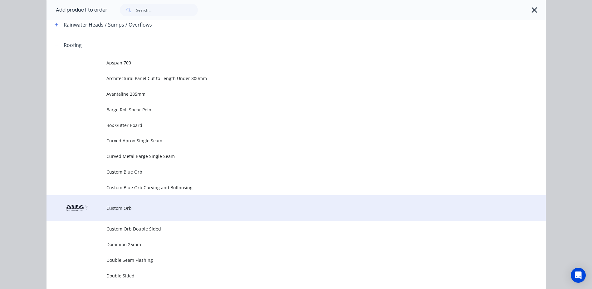
click at [130, 206] on span "Custom Orb" at bounding box center [282, 208] width 352 height 7
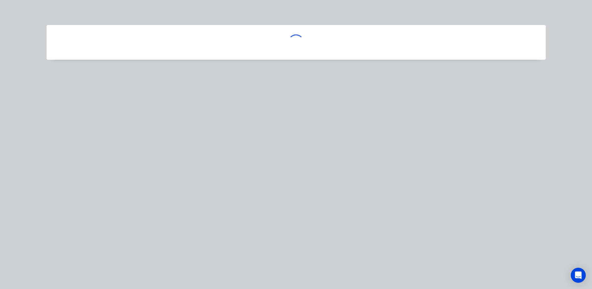
scroll to position [0, 0]
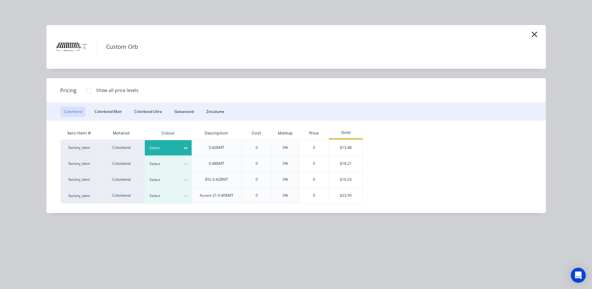
click at [183, 146] on icon at bounding box center [186, 148] width 6 height 6
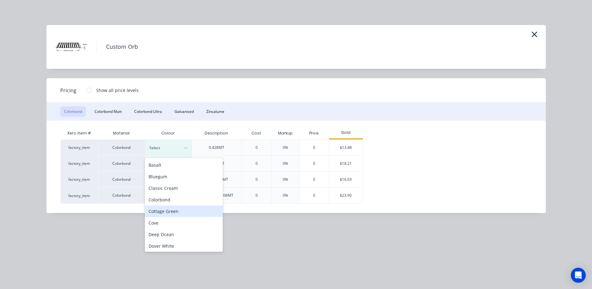
scroll to position [31, 0]
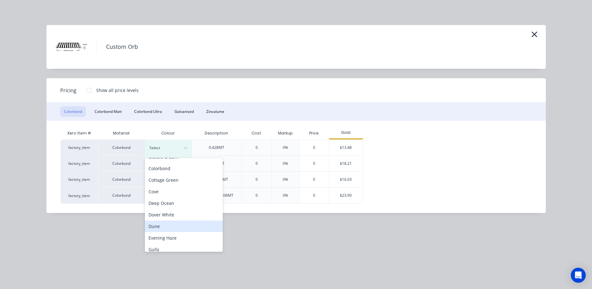
click at [166, 227] on div "Dune" at bounding box center [184, 226] width 78 height 12
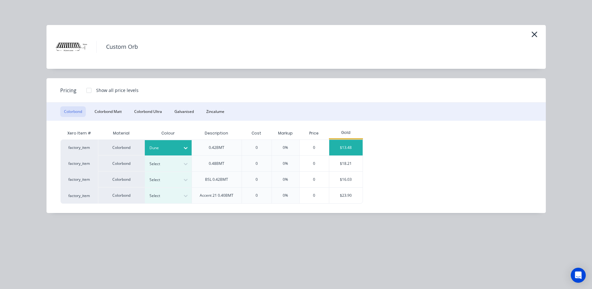
click at [339, 149] on div "$13.48" at bounding box center [345, 148] width 33 height 16
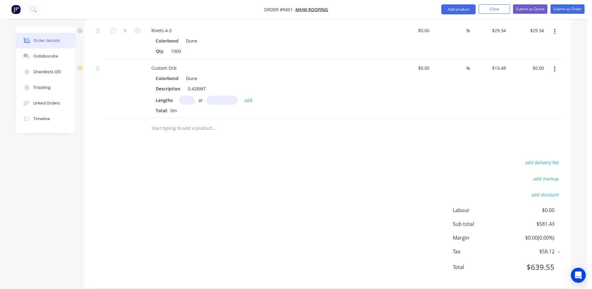
scroll to position [691, 0]
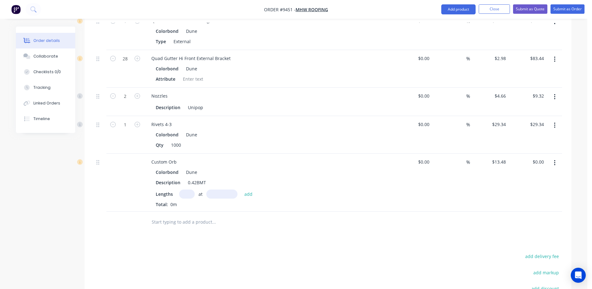
click at [185, 189] on input "text" at bounding box center [187, 193] width 16 height 9
type input "7"
type input "5500"
click at [241, 190] on button "add" at bounding box center [248, 194] width 15 height 8
type input "$518.98"
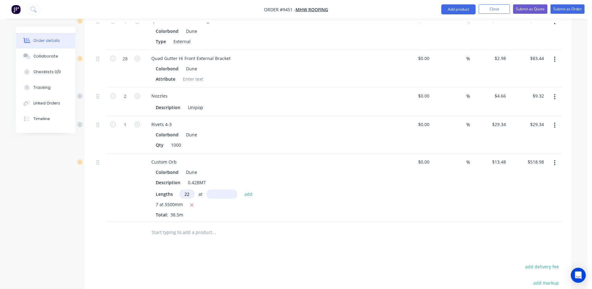
type input "22"
type input "2800"
click at [241, 190] on button "add" at bounding box center [248, 194] width 15 height 8
type input "$1,349.35"
type input "14"
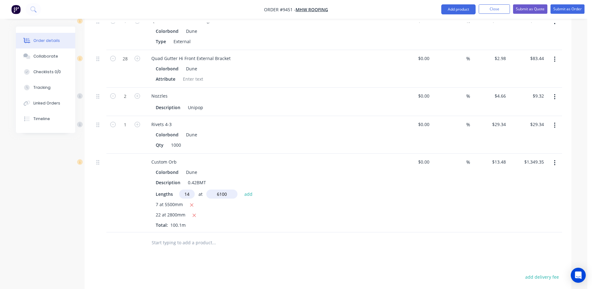
type input "6100"
click at [241, 190] on button "add" at bounding box center [248, 194] width 15 height 8
type input "$2,500.54"
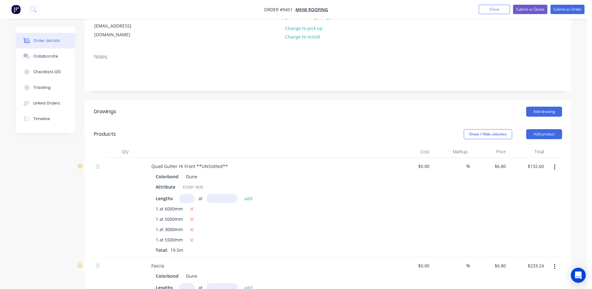
scroll to position [67, 0]
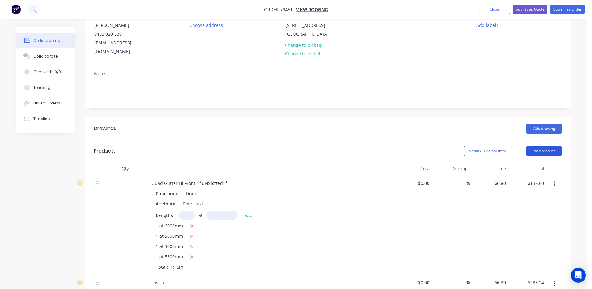
click at [546, 146] on button "Add product" at bounding box center [544, 151] width 36 height 10
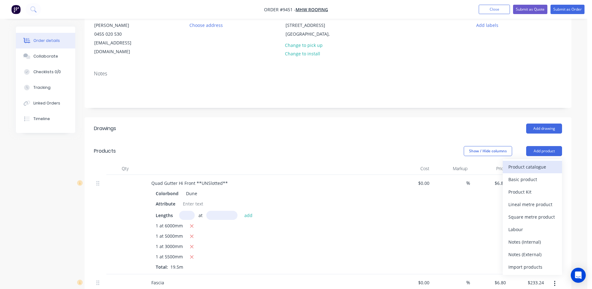
click at [533, 162] on div "Product catalogue" at bounding box center [533, 166] width 48 height 9
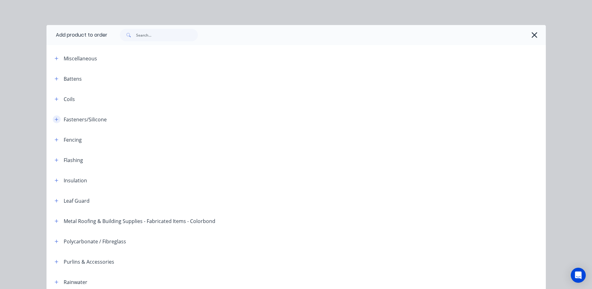
click at [55, 119] on icon "button" at bounding box center [56, 118] width 3 height 3
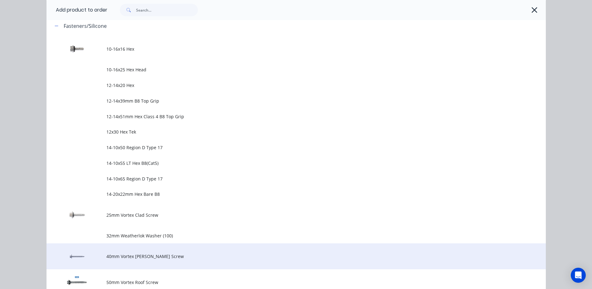
scroll to position [219, 0]
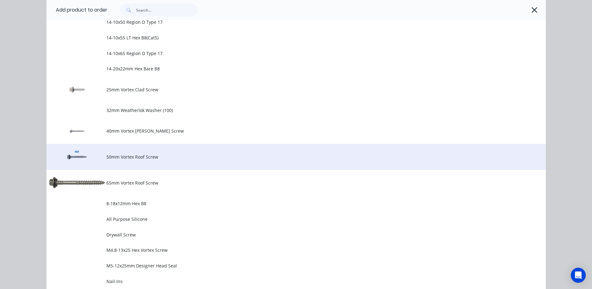
click at [137, 161] on td "50mm Vortex Roof Screw" at bounding box center [326, 157] width 440 height 26
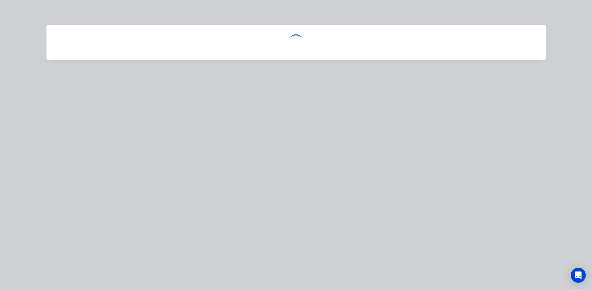
scroll to position [0, 0]
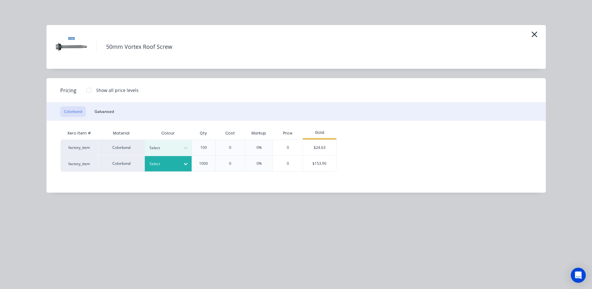
click at [183, 164] on icon at bounding box center [186, 164] width 6 height 6
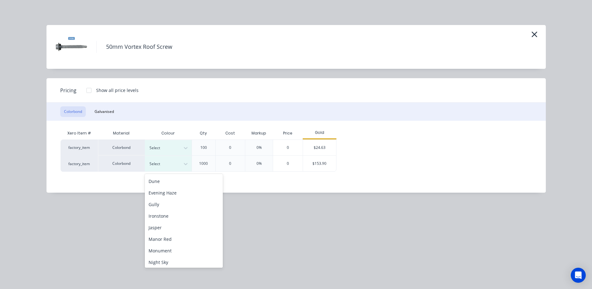
scroll to position [94, 0]
click at [179, 182] on div "Dune" at bounding box center [184, 180] width 78 height 12
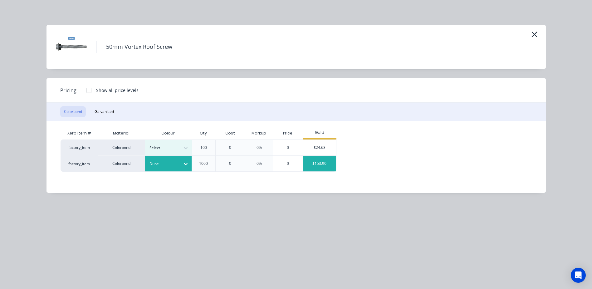
click at [319, 167] on div "$153.90" at bounding box center [319, 164] width 33 height 16
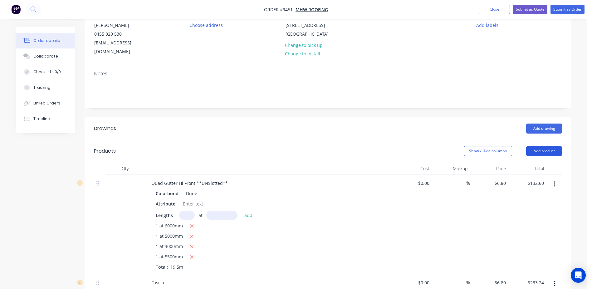
click at [542, 146] on button "Add product" at bounding box center [544, 151] width 36 height 10
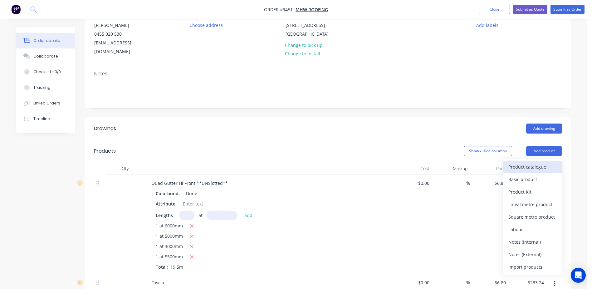
click at [531, 162] on div "Product catalogue" at bounding box center [533, 166] width 48 height 9
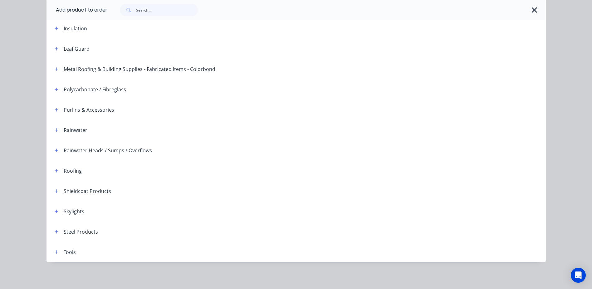
scroll to position [152, 0]
click at [55, 169] on icon "button" at bounding box center [56, 169] width 3 height 3
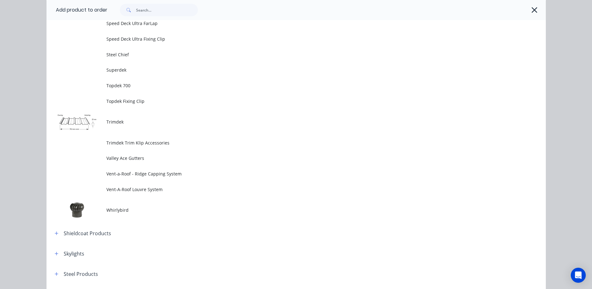
scroll to position [1151, 0]
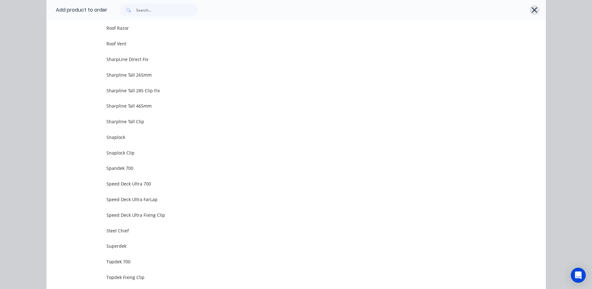
click at [534, 9] on icon "button" at bounding box center [534, 10] width 7 height 9
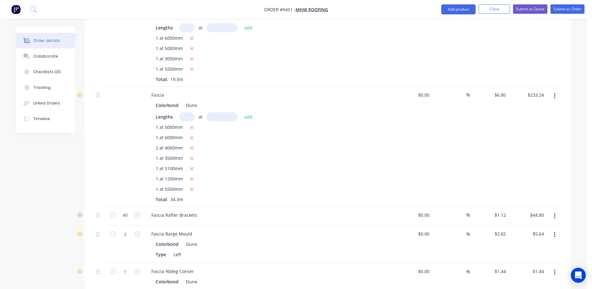
scroll to position [160, 0]
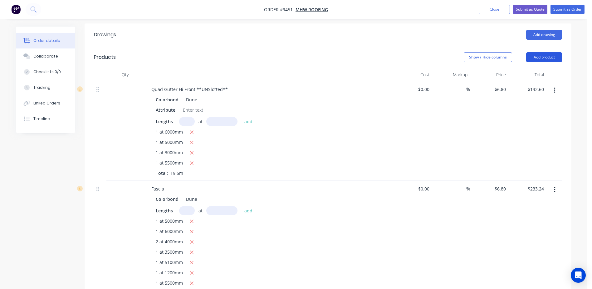
click at [545, 52] on button "Add product" at bounding box center [544, 57] width 36 height 10
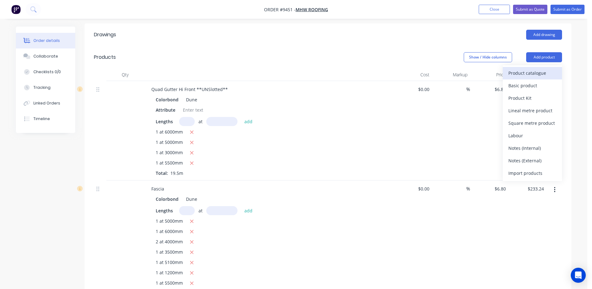
click at [540, 68] on div "Product catalogue" at bounding box center [533, 72] width 48 height 9
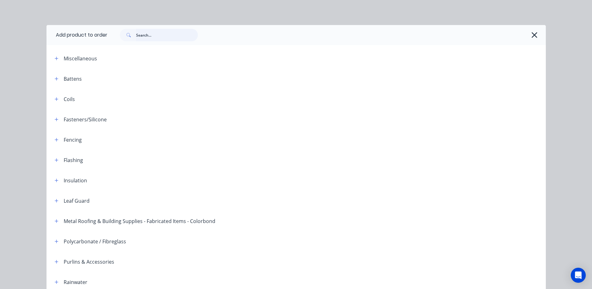
click at [153, 34] on input "text" at bounding box center [167, 35] width 62 height 12
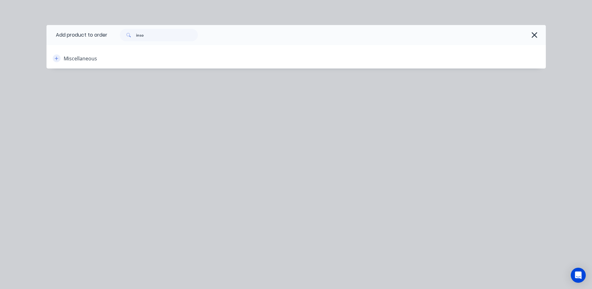
click at [55, 57] on icon "button" at bounding box center [57, 58] width 4 height 4
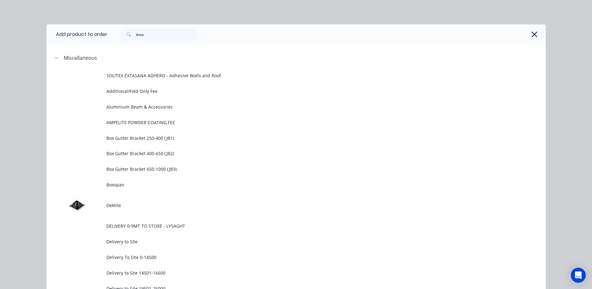
scroll to position [0, 0]
click at [145, 35] on input "inso" at bounding box center [167, 35] width 62 height 12
type input "i"
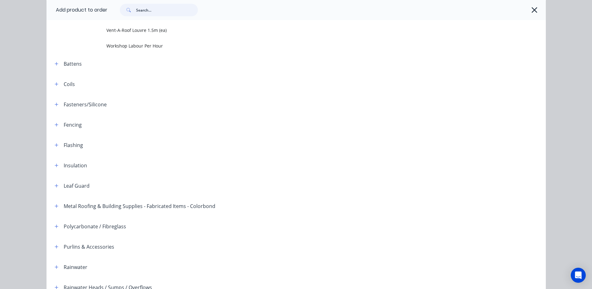
scroll to position [874, 0]
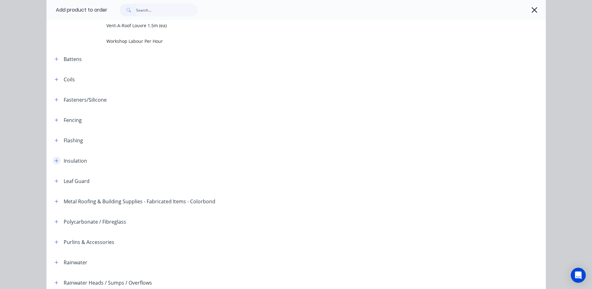
click at [55, 161] on icon "button" at bounding box center [57, 160] width 4 height 4
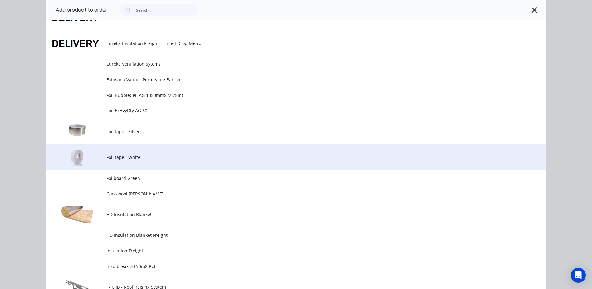
scroll to position [1187, 0]
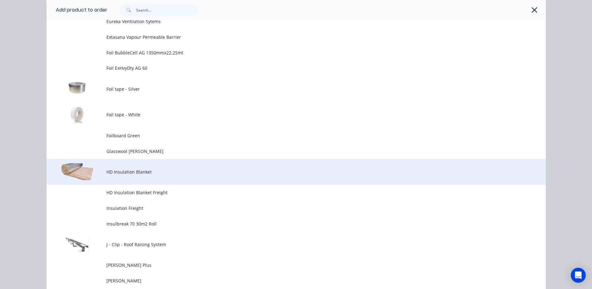
click at [142, 170] on span "HD Insulation Blanket" at bounding box center [282, 171] width 352 height 7
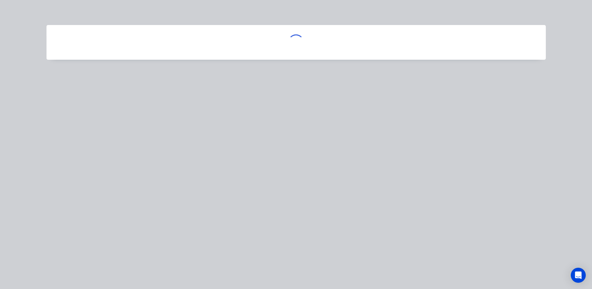
scroll to position [0, 0]
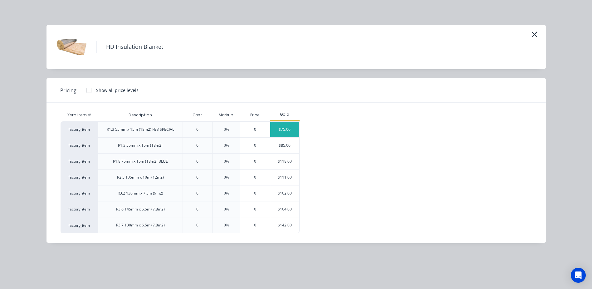
click at [278, 124] on div "$75.00" at bounding box center [284, 129] width 29 height 16
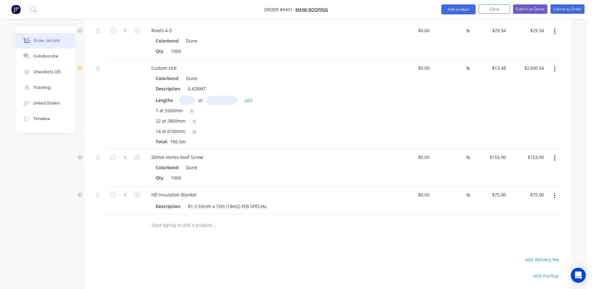
scroll to position [882, 0]
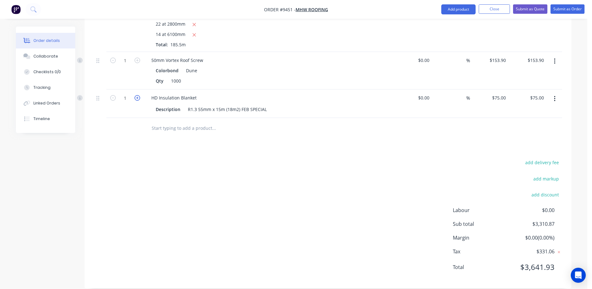
click at [136, 95] on icon "button" at bounding box center [138, 98] width 6 height 6
type input "2"
type input "$150.00"
click at [136, 95] on icon "button" at bounding box center [138, 98] width 6 height 6
type input "3"
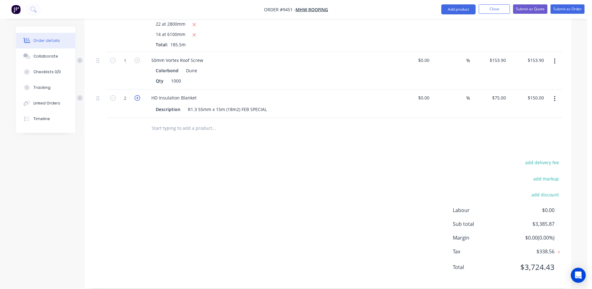
type input "$225.00"
click at [136, 95] on icon "button" at bounding box center [138, 98] width 6 height 6
type input "4"
type input "$300.00"
click at [136, 95] on icon "button" at bounding box center [138, 98] width 6 height 6
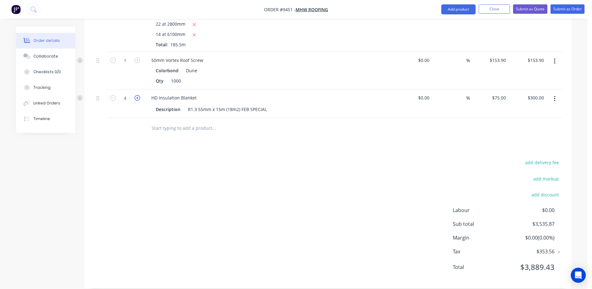
type input "5"
type input "$375.00"
click at [136, 95] on icon "button" at bounding box center [138, 98] width 6 height 6
type input "6"
type input "$450.00"
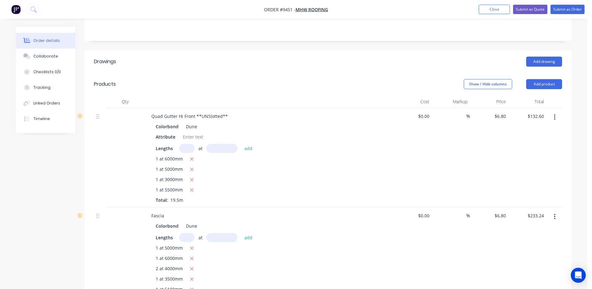
scroll to position [132, 0]
click at [535, 80] on button "Add product" at bounding box center [544, 85] width 36 height 10
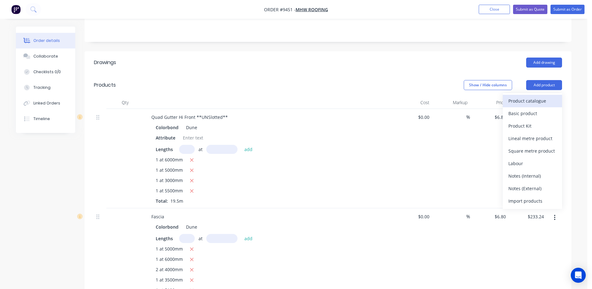
click at [531, 96] on div "Product catalogue" at bounding box center [533, 100] width 48 height 9
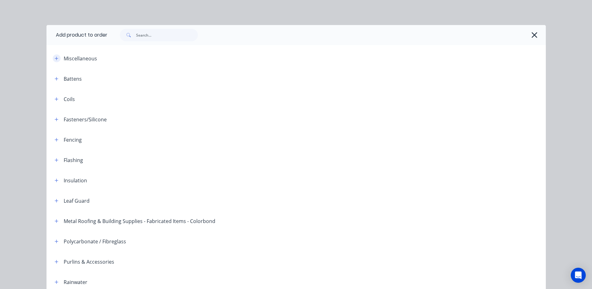
click at [57, 59] on button "button" at bounding box center [57, 58] width 8 height 8
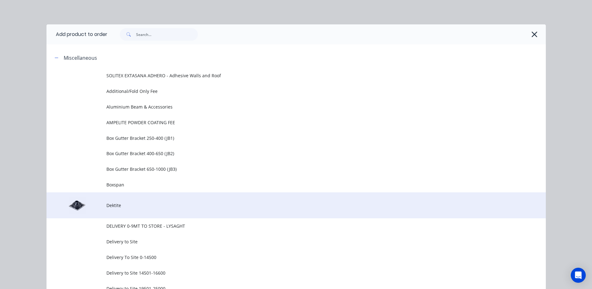
scroll to position [0, 0]
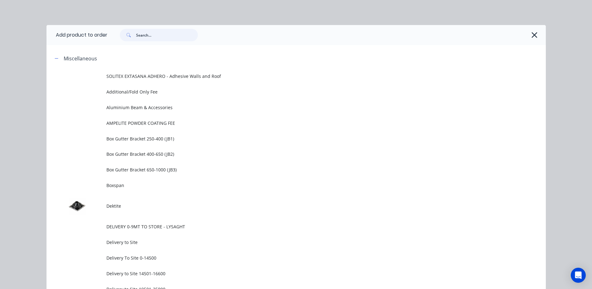
click at [150, 34] on input "text" at bounding box center [167, 35] width 62 height 12
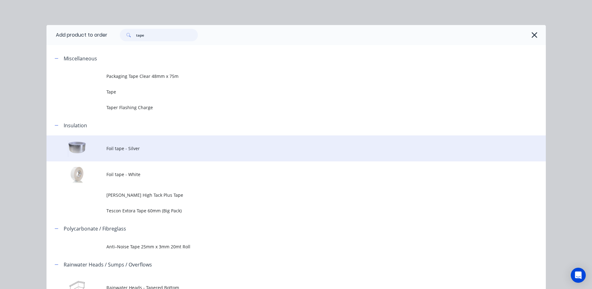
type input "tape"
click at [141, 146] on span "Foil tape - Silver" at bounding box center [282, 148] width 352 height 7
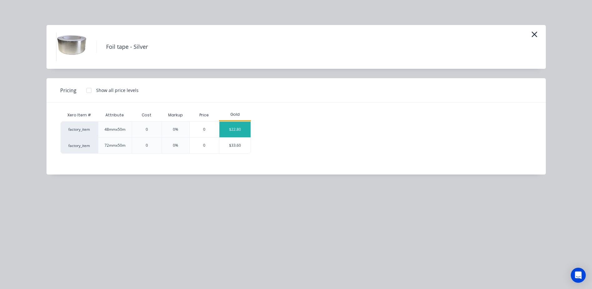
click at [238, 127] on div "$22.80" at bounding box center [235, 129] width 31 height 16
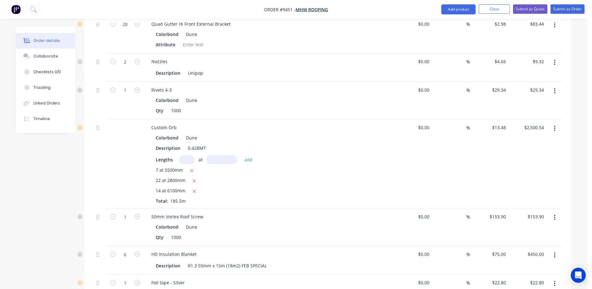
scroll to position [901, 0]
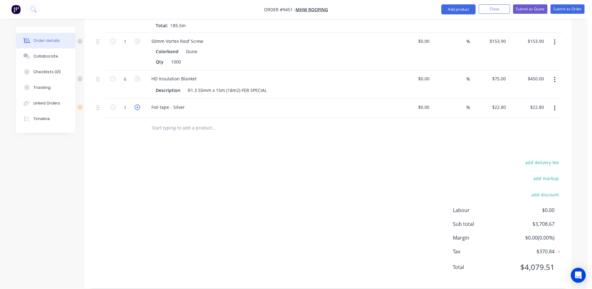
click at [136, 104] on icon "button" at bounding box center [138, 107] width 6 height 6
type input "2"
type input "$45.60"
click at [136, 104] on icon "button" at bounding box center [138, 107] width 6 height 6
type input "3"
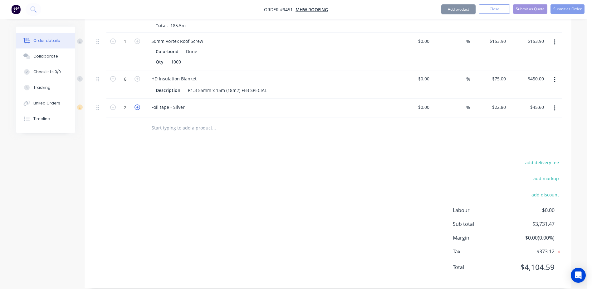
type input "$68.40"
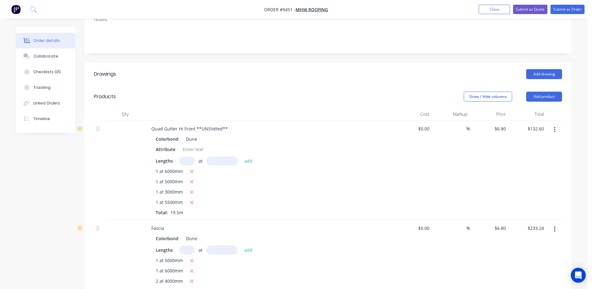
scroll to position [120, 0]
click at [538, 92] on button "Add product" at bounding box center [544, 97] width 36 height 10
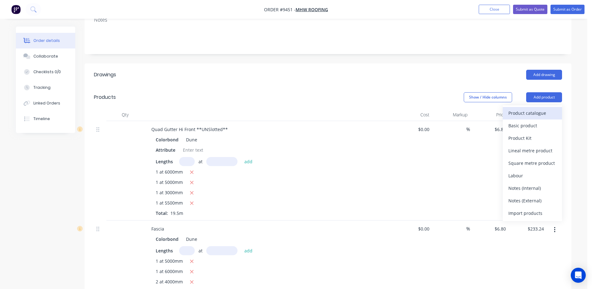
click at [521, 108] on div "Product catalogue" at bounding box center [533, 112] width 48 height 9
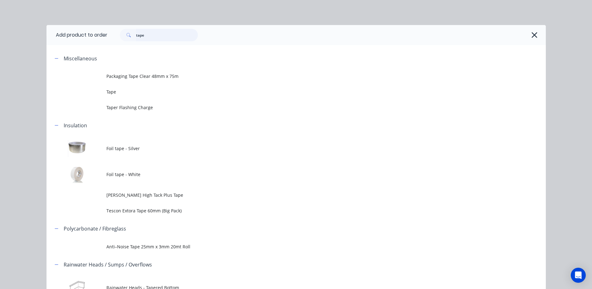
click at [149, 35] on input "tape" at bounding box center [167, 35] width 62 height 12
type input "t"
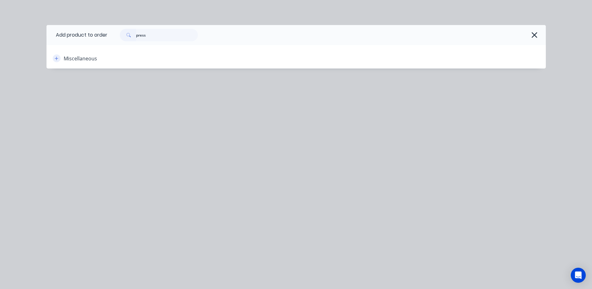
click at [55, 59] on icon "button" at bounding box center [57, 58] width 4 height 4
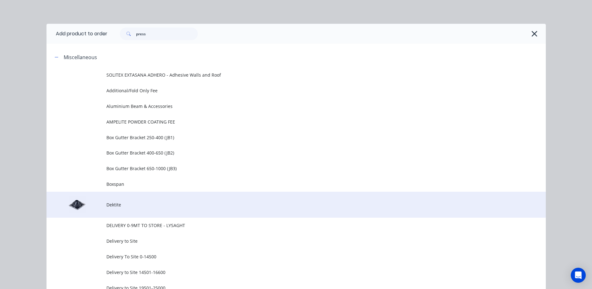
scroll to position [0, 0]
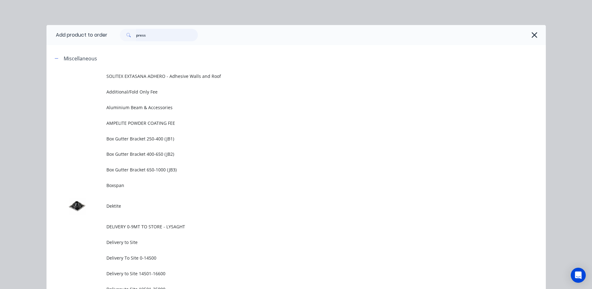
click at [159, 31] on input "press" at bounding box center [167, 35] width 62 height 12
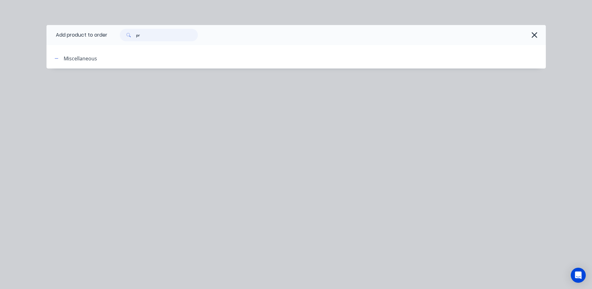
type input "p"
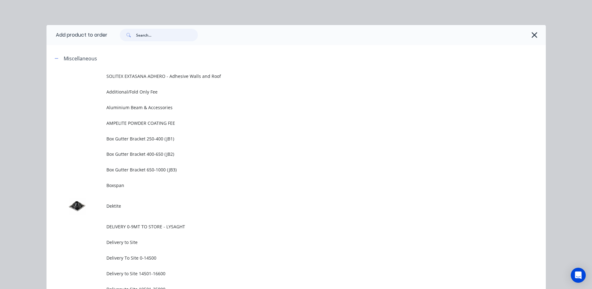
click at [172, 33] on input "text" at bounding box center [167, 35] width 62 height 12
click at [149, 32] on input "text" at bounding box center [167, 35] width 62 height 12
click at [150, 35] on input "text" at bounding box center [167, 35] width 62 height 12
click at [55, 59] on icon "button" at bounding box center [57, 58] width 4 height 4
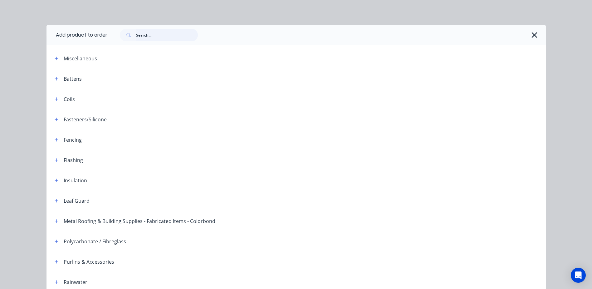
click at [136, 33] on input "text" at bounding box center [167, 35] width 62 height 12
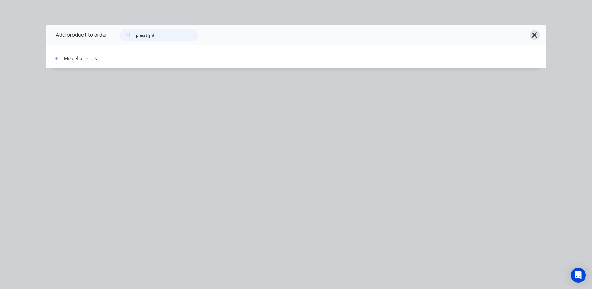
type input "presstight"
click at [538, 33] on icon "button" at bounding box center [534, 35] width 7 height 9
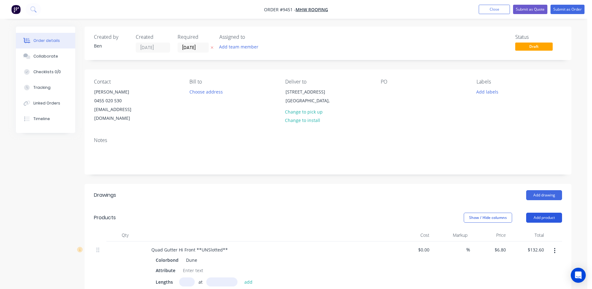
click at [546, 212] on button "Add product" at bounding box center [544, 217] width 36 height 10
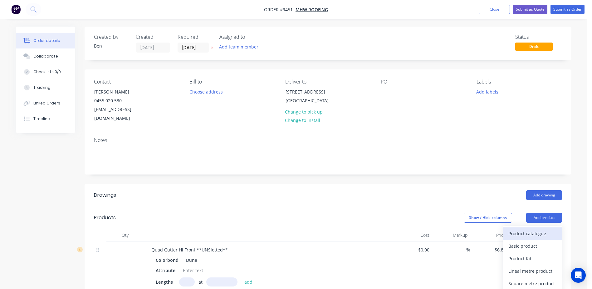
click at [536, 229] on div "Product catalogue" at bounding box center [533, 233] width 48 height 9
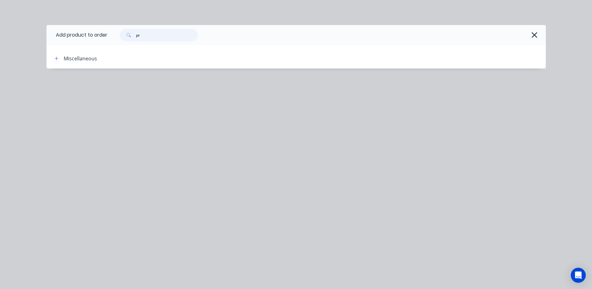
type input "p"
type input "infill"
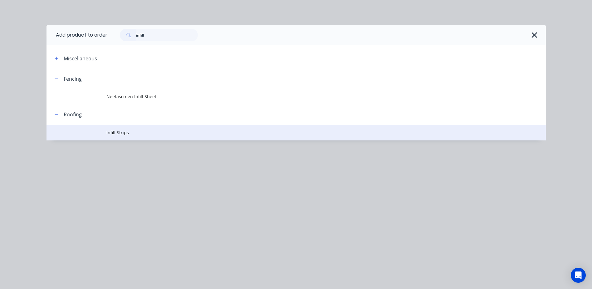
click at [117, 131] on span "Infill Strips" at bounding box center [282, 132] width 352 height 7
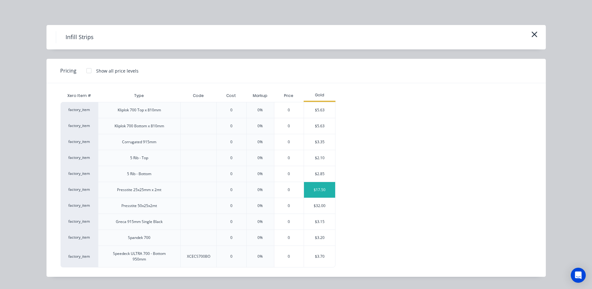
click at [324, 190] on div "$17.50" at bounding box center [319, 190] width 31 height 16
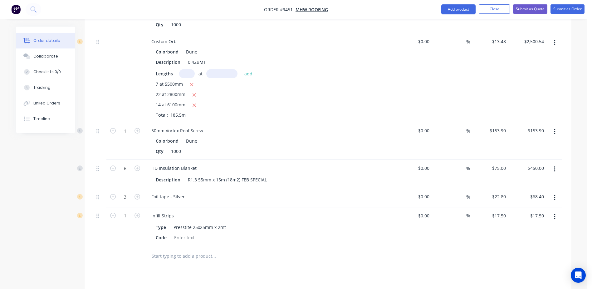
scroll to position [906, 0]
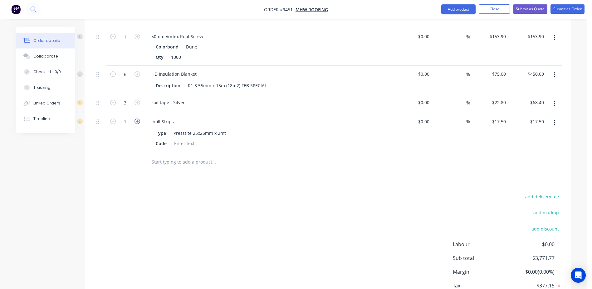
click at [138, 118] on icon "button" at bounding box center [138, 121] width 6 height 6
type input "2"
type input "$35.00"
click at [138, 118] on icon "button" at bounding box center [138, 121] width 6 height 6
type input "3"
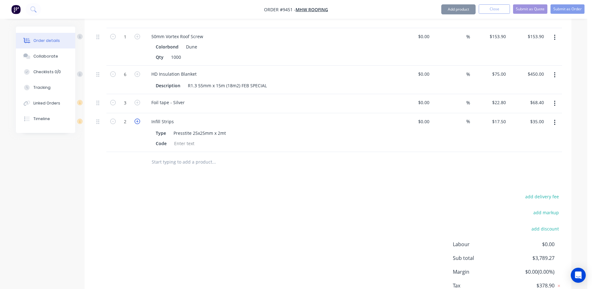
type input "$52.50"
click at [138, 118] on icon "button" at bounding box center [138, 121] width 6 height 6
type input "4"
type input "$70.00"
click at [138, 118] on icon "button" at bounding box center [138, 121] width 6 height 6
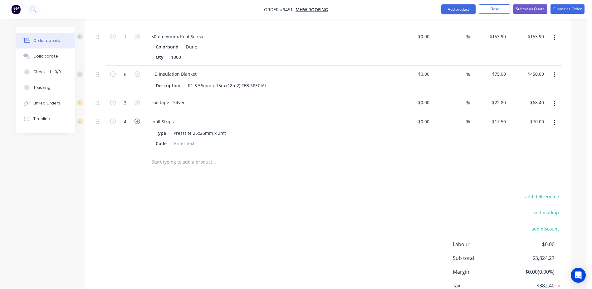
type input "5"
type input "$87.50"
click at [138, 118] on icon "button" at bounding box center [138, 121] width 6 height 6
type input "6"
click at [138, 118] on icon "button" at bounding box center [138, 121] width 6 height 6
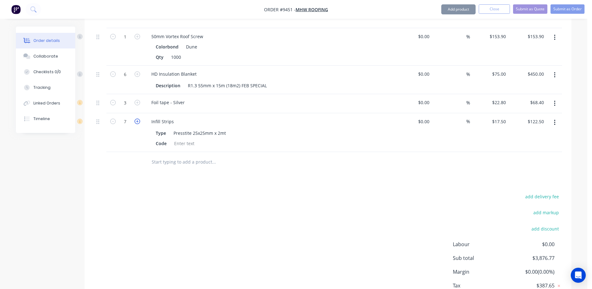
click at [138, 118] on icon "button" at bounding box center [138, 121] width 6 height 6
click at [114, 118] on icon "button" at bounding box center [113, 121] width 6 height 6
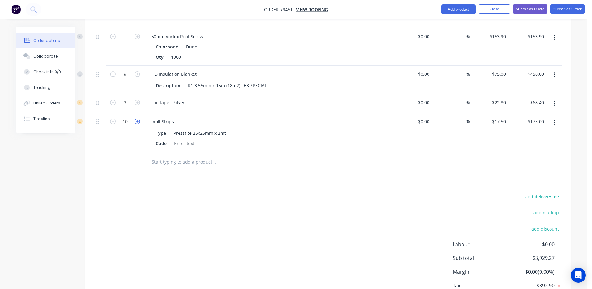
click at [138, 118] on icon "button" at bounding box center [138, 121] width 6 height 6
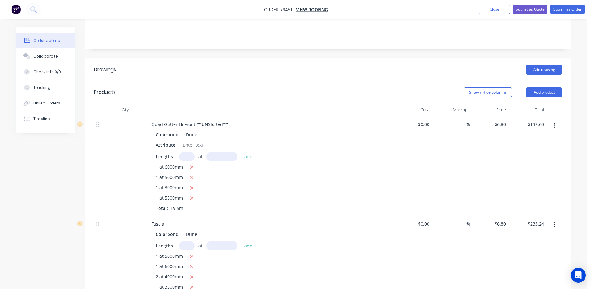
scroll to position [125, 0]
click at [541, 87] on button "Add product" at bounding box center [544, 92] width 36 height 10
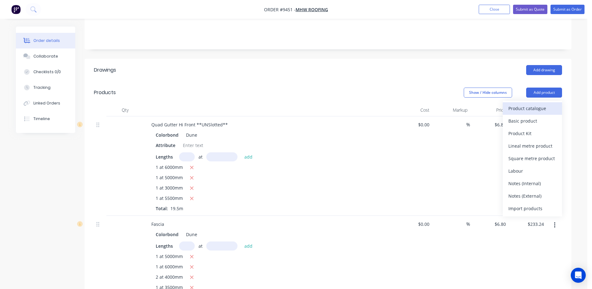
click at [531, 104] on div "Product catalogue" at bounding box center [533, 108] width 48 height 9
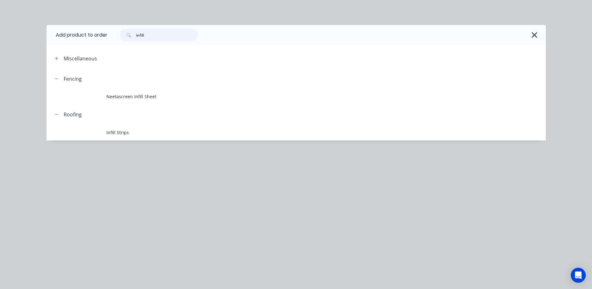
click at [150, 36] on input "infill" at bounding box center [167, 35] width 62 height 12
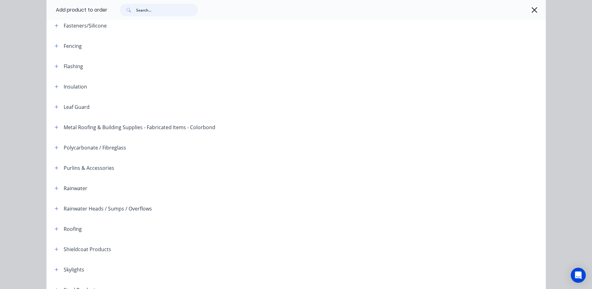
scroll to position [152, 0]
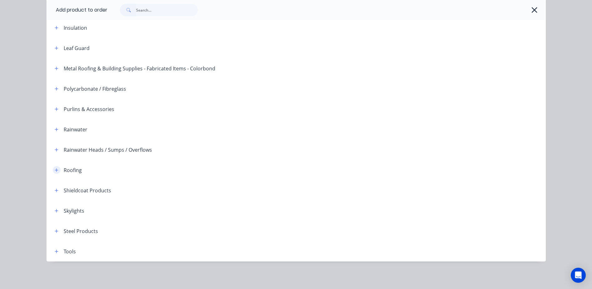
click at [55, 169] on icon "button" at bounding box center [56, 169] width 3 height 3
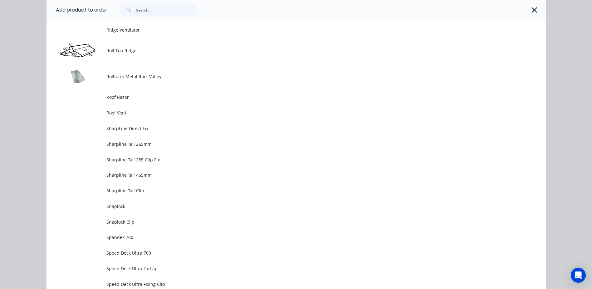
scroll to position [1089, 0]
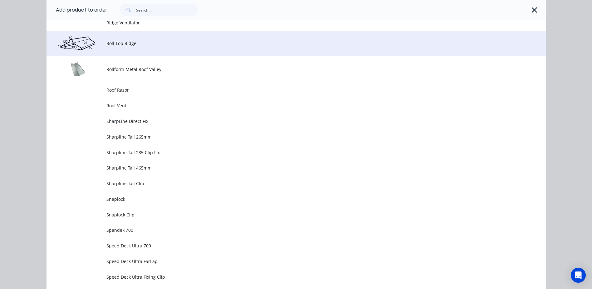
click at [143, 47] on td "Roll Top Ridge" at bounding box center [326, 44] width 440 height 26
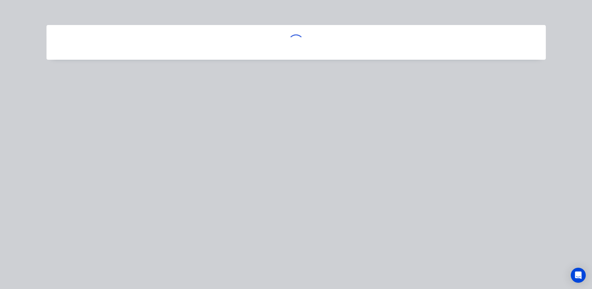
scroll to position [0, 0]
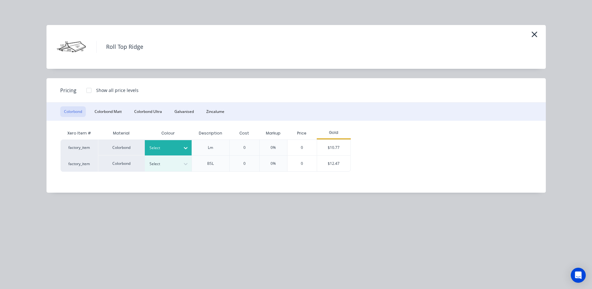
click at [173, 145] on div at bounding box center [164, 147] width 28 height 7
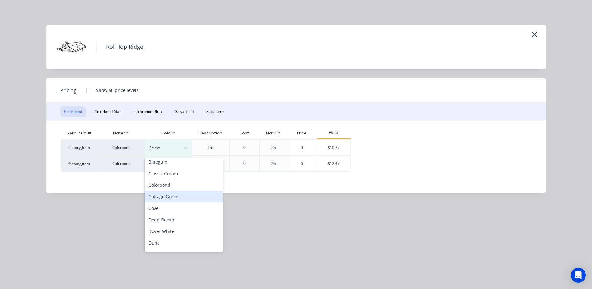
scroll to position [31, 0]
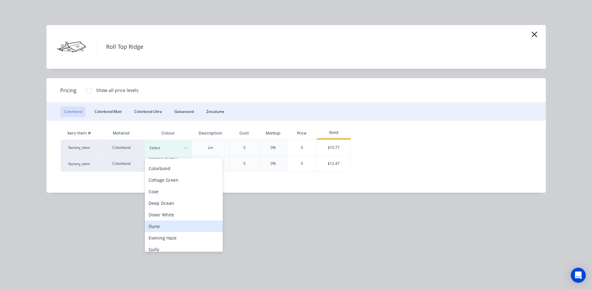
click at [172, 224] on div "Dune" at bounding box center [184, 226] width 78 height 12
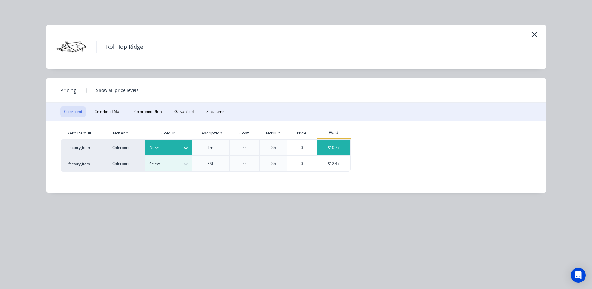
click at [334, 147] on div "$10.77" at bounding box center [333, 148] width 33 height 16
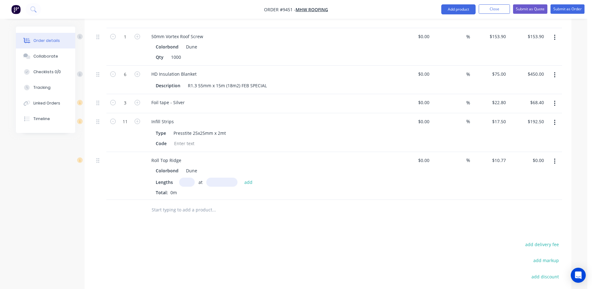
scroll to position [987, 0]
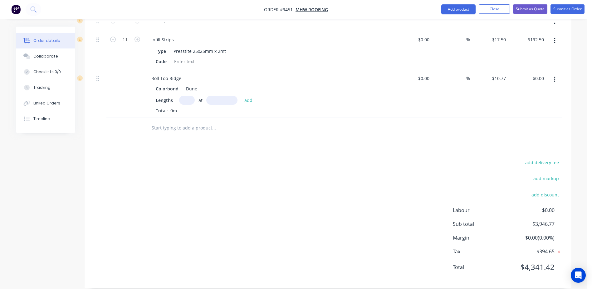
click at [186, 96] on input "text" at bounding box center [187, 100] width 16 height 9
click at [241, 96] on button "add" at bounding box center [248, 100] width 15 height 8
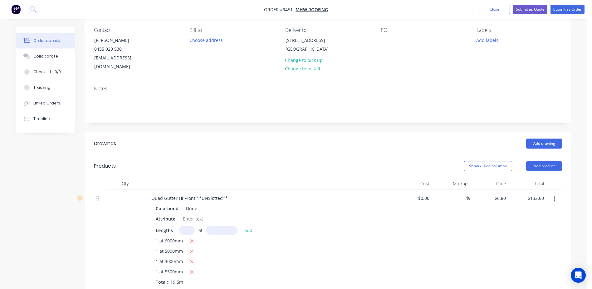
scroll to position [51, 0]
click at [546, 139] on button "Add drawing" at bounding box center [544, 144] width 36 height 10
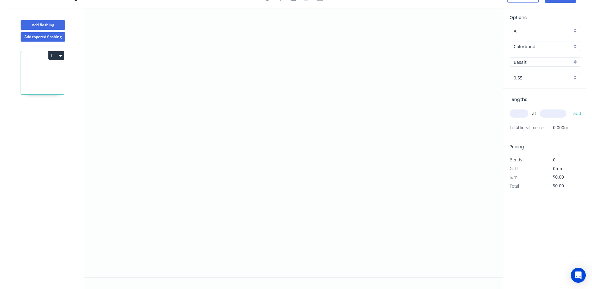
scroll to position [12, 0]
click at [163, 140] on icon "0" at bounding box center [293, 142] width 419 height 269
click at [378, 146] on icon "0" at bounding box center [293, 142] width 419 height 269
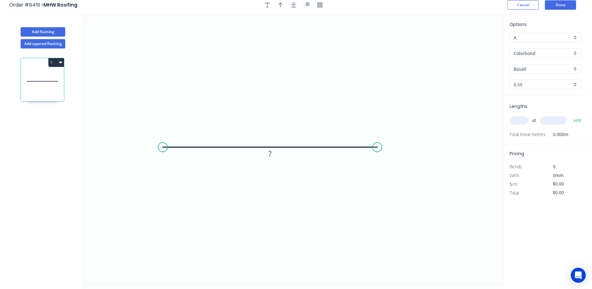
scroll to position [0, 0]
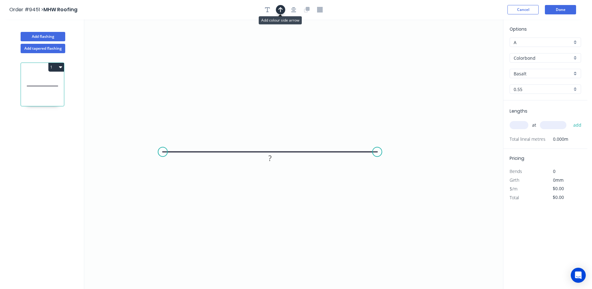
click at [279, 11] on icon "button" at bounding box center [281, 10] width 4 height 6
drag, startPoint x: 471, startPoint y: 49, endPoint x: 275, endPoint y: 96, distance: 200.8
click at [275, 96] on icon at bounding box center [276, 89] width 6 height 20
click at [271, 156] on tspan "?" at bounding box center [270, 158] width 3 height 10
click at [533, 75] on input "Basalt" at bounding box center [543, 73] width 58 height 7
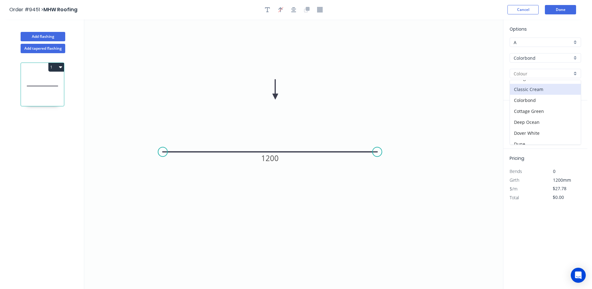
scroll to position [31, 0]
click at [529, 128] on div "Dune" at bounding box center [545, 130] width 71 height 11
click at [522, 125] on input "text" at bounding box center [519, 125] width 19 height 8
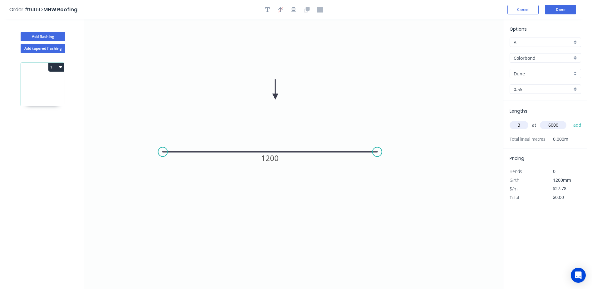
click at [571, 120] on button "add" at bounding box center [578, 125] width 15 height 11
click at [570, 9] on button "Done" at bounding box center [560, 9] width 31 height 9
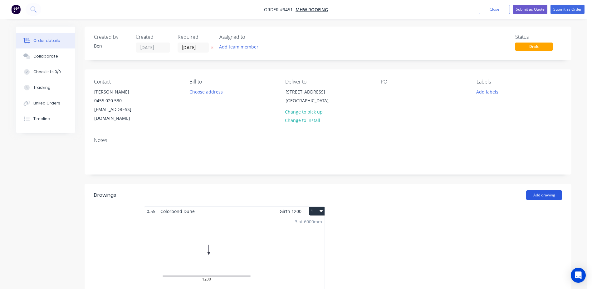
click at [530, 190] on button "Add drawing" at bounding box center [544, 195] width 36 height 10
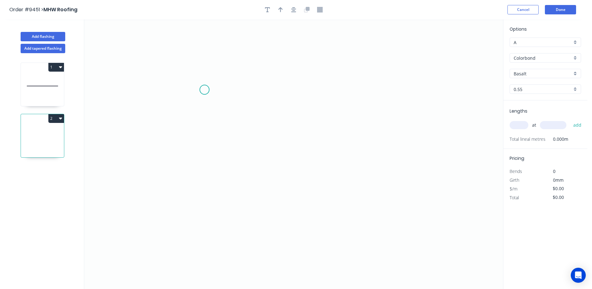
click at [205, 90] on icon "0" at bounding box center [293, 153] width 419 height 269
click at [176, 94] on icon "0" at bounding box center [293, 153] width 419 height 269
click at [293, 160] on icon "0 ?" at bounding box center [293, 153] width 419 height 269
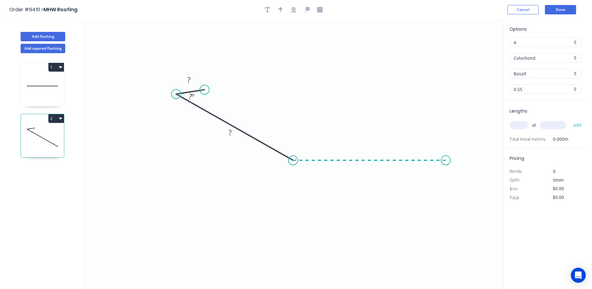
click at [446, 162] on icon "0 ? ? ? º" at bounding box center [293, 153] width 419 height 269
click at [461, 168] on icon "0 ? ? ? ? º ? º" at bounding box center [293, 153] width 419 height 269
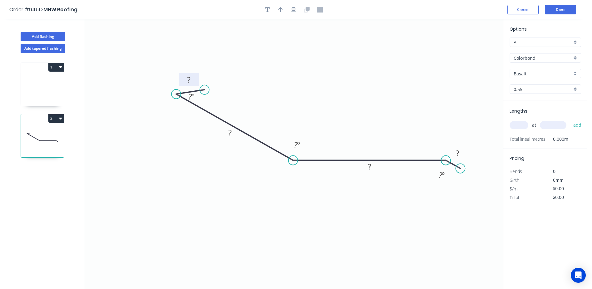
click at [192, 78] on rect at bounding box center [189, 80] width 12 height 9
click at [304, 62] on icon "0 10 190 185 15 45 º 150 º 155 º" at bounding box center [293, 153] width 419 height 269
click at [281, 8] on icon "button" at bounding box center [281, 9] width 4 height 5
drag, startPoint x: 472, startPoint y: 48, endPoint x: 333, endPoint y: 95, distance: 145.9
click at [333, 95] on icon at bounding box center [333, 87] width 6 height 20
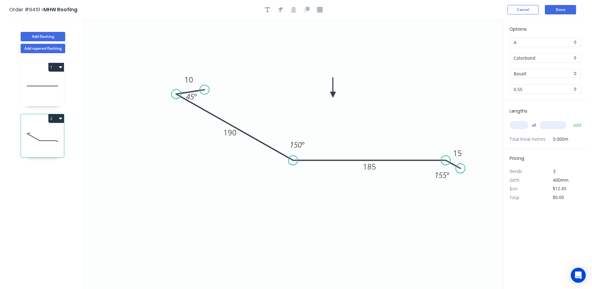
click at [533, 72] on input "Basalt" at bounding box center [543, 73] width 58 height 7
click at [534, 100] on div "Dune" at bounding box center [545, 99] width 71 height 11
click at [525, 123] on input "text" at bounding box center [519, 125] width 19 height 8
click at [571, 120] on button "add" at bounding box center [578, 125] width 15 height 11
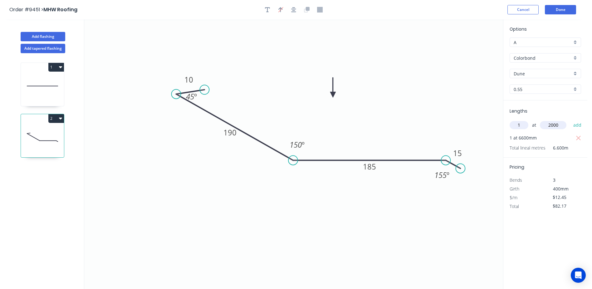
click at [571, 120] on button "add" at bounding box center [578, 125] width 15 height 11
click at [566, 10] on button "Done" at bounding box center [560, 9] width 31 height 9
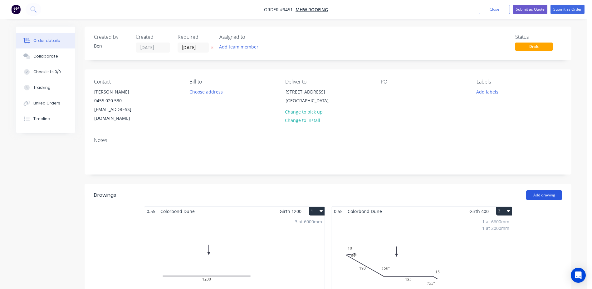
click at [543, 190] on button "Add drawing" at bounding box center [544, 195] width 36 height 10
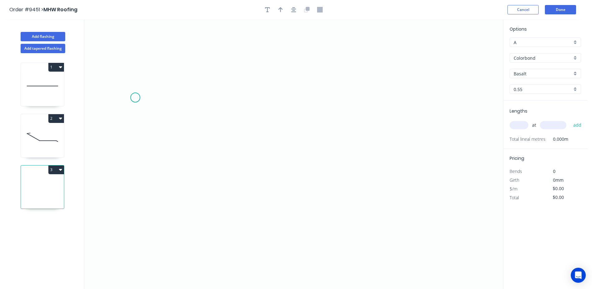
click at [135, 97] on icon "0" at bounding box center [293, 153] width 419 height 269
click at [131, 167] on icon "0" at bounding box center [293, 153] width 419 height 269
click at [325, 172] on icon "0 ?" at bounding box center [293, 153] width 419 height 269
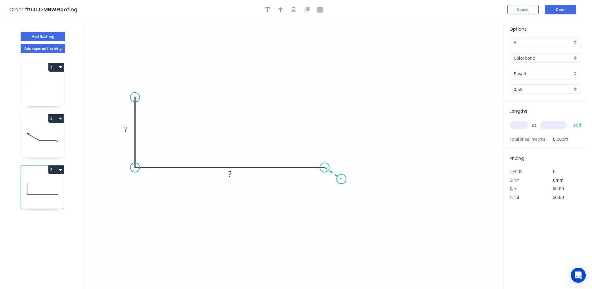
click at [342, 179] on icon "0 ? ?" at bounding box center [293, 153] width 419 height 269
click at [125, 131] on tspan "?" at bounding box center [125, 129] width 3 height 10
click at [321, 181] on tspan "15" at bounding box center [319, 181] width 8 height 10
click at [337, 165] on tspan "?" at bounding box center [338, 162] width 3 height 10
click at [380, 125] on icon "0 100 185 15? 155 º" at bounding box center [293, 153] width 419 height 269
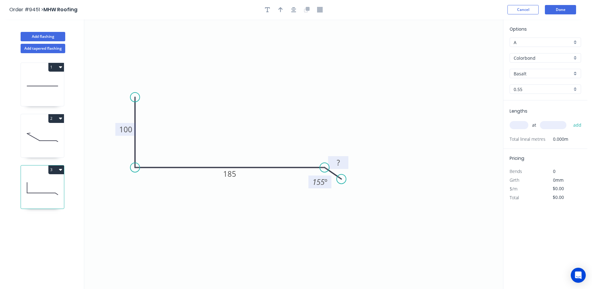
click at [337, 162] on tspan "?" at bounding box center [338, 162] width 3 height 10
click at [360, 108] on icon "0 100 185 15 155 º" at bounding box center [293, 153] width 419 height 269
click at [284, 11] on button "button" at bounding box center [280, 9] width 9 height 9
drag, startPoint x: 471, startPoint y: 50, endPoint x: 235, endPoint y: 105, distance: 241.8
click at [235, 105] on icon at bounding box center [236, 98] width 6 height 20
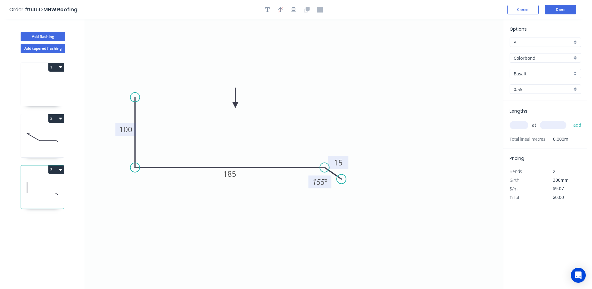
click at [536, 68] on div "Options A A Colorbond Colorbond Colorbond Matt Colorbond Ultra Basalt Basalt 0.…" at bounding box center [546, 63] width 84 height 75
click at [532, 76] on input "Basalt" at bounding box center [543, 73] width 58 height 7
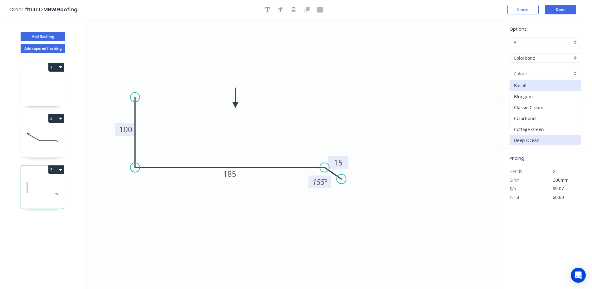
scroll to position [31, 0]
click at [533, 131] on div "Dune" at bounding box center [545, 130] width 71 height 11
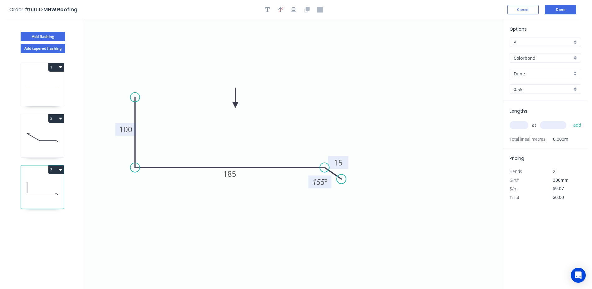
click at [523, 128] on input "text" at bounding box center [519, 125] width 19 height 8
click at [571, 120] on button "add" at bounding box center [578, 125] width 15 height 11
click at [554, 9] on button "Done" at bounding box center [560, 9] width 31 height 9
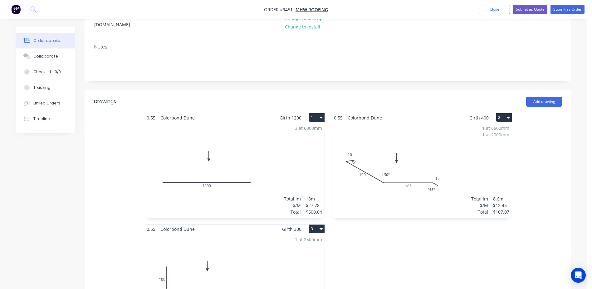
scroll to position [156, 0]
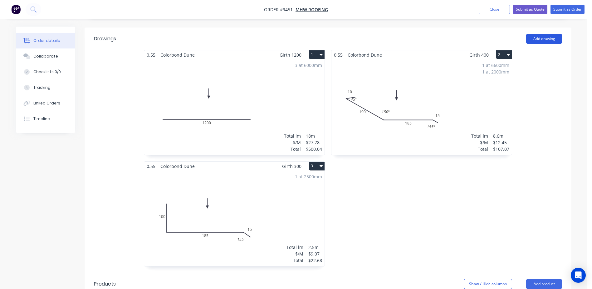
click at [541, 34] on button "Add drawing" at bounding box center [544, 39] width 36 height 10
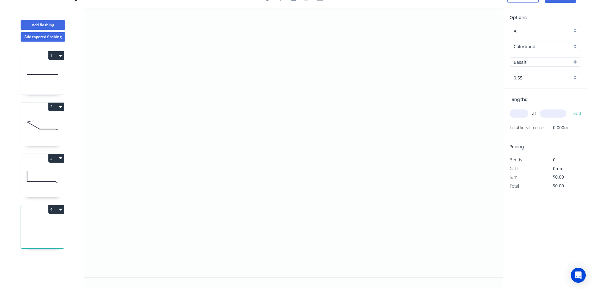
scroll to position [12, 0]
click at [169, 106] on icon "0" at bounding box center [293, 142] width 419 height 269
click at [147, 111] on icon "0" at bounding box center [293, 142] width 419 height 269
click at [286, 156] on icon "0 ?" at bounding box center [293, 142] width 419 height 269
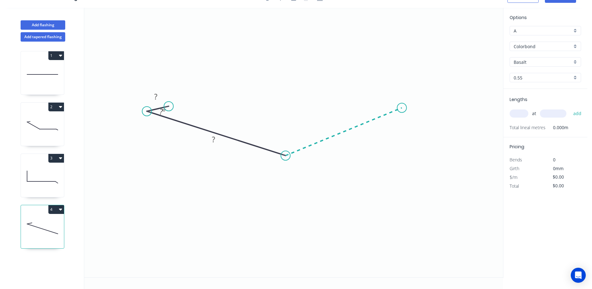
click at [402, 108] on icon "0 ? ? ? º" at bounding box center [293, 142] width 419 height 269
click at [382, 105] on icon at bounding box center [392, 106] width 21 height 3
click at [161, 96] on rect at bounding box center [156, 96] width 12 height 9
click at [247, 48] on icon "0 10 190 190 10 45 º 150 º 45 º" at bounding box center [293, 142] width 419 height 269
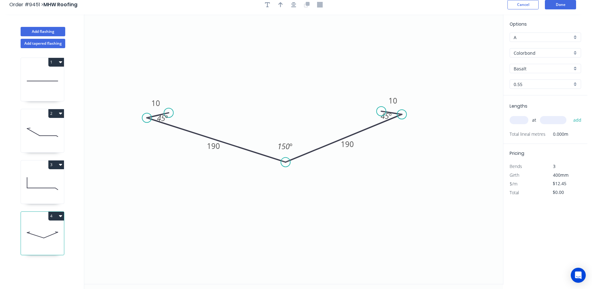
scroll to position [0, 0]
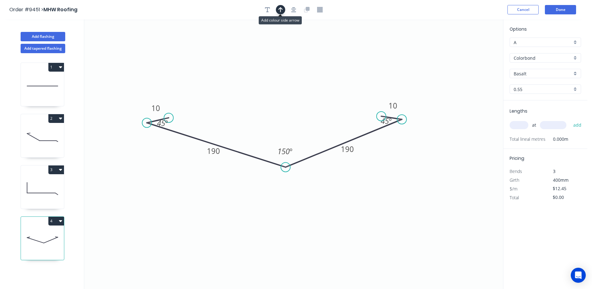
click at [279, 9] on icon "button" at bounding box center [281, 9] width 4 height 5
drag, startPoint x: 472, startPoint y: 50, endPoint x: 285, endPoint y: 83, distance: 190.3
click at [285, 83] on icon at bounding box center [285, 76] width 6 height 20
click at [528, 73] on input "Basalt" at bounding box center [543, 73] width 58 height 7
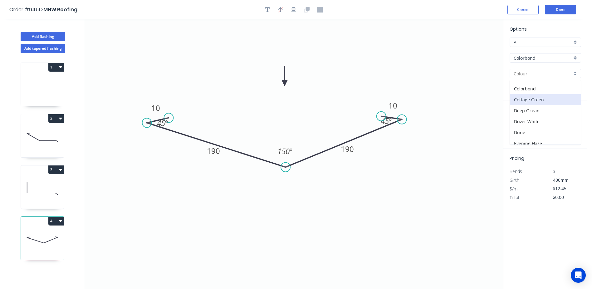
scroll to position [62, 0]
click at [531, 100] on div "Dune" at bounding box center [545, 99] width 71 height 11
click at [524, 123] on input "text" at bounding box center [519, 125] width 19 height 8
click at [571, 120] on button "add" at bounding box center [578, 125] width 15 height 11
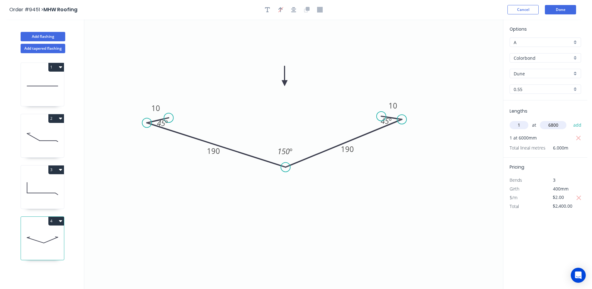
click at [524, 125] on input "1" at bounding box center [519, 125] width 19 height 8
click at [580, 124] on button "add" at bounding box center [578, 125] width 15 height 11
click at [578, 215] on icon "button" at bounding box center [579, 214] width 6 height 7
click at [578, 207] on icon "button" at bounding box center [579, 206] width 5 height 5
click at [521, 123] on input "text" at bounding box center [519, 125] width 19 height 8
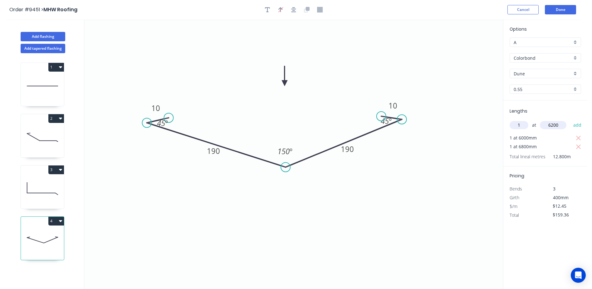
click at [571, 120] on button "add" at bounding box center [578, 125] width 15 height 11
click at [558, 10] on button "Done" at bounding box center [560, 9] width 31 height 9
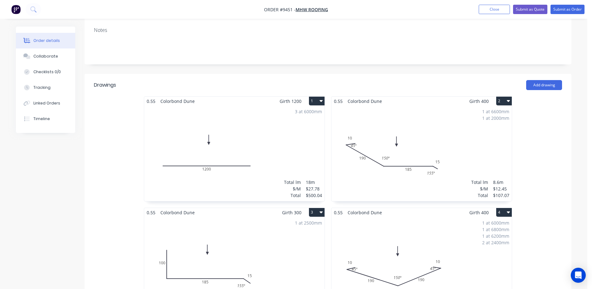
scroll to position [125, 0]
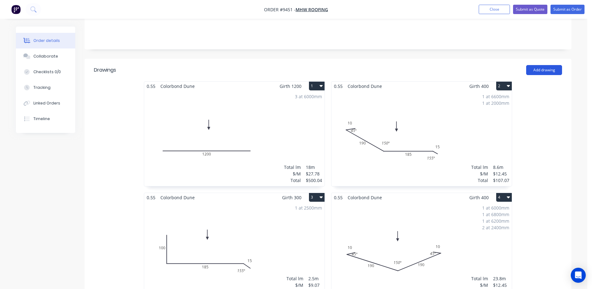
click at [532, 65] on button "Add drawing" at bounding box center [544, 70] width 36 height 10
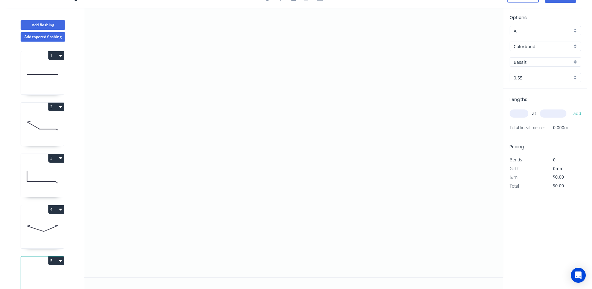
scroll to position [12, 0]
click at [230, 180] on icon "0" at bounding box center [293, 142] width 419 height 269
drag, startPoint x: 222, startPoint y: 188, endPoint x: 218, endPoint y: 170, distance: 18.2
click at [221, 186] on icon "0" at bounding box center [293, 142] width 419 height 269
click at [227, 89] on icon "0 ?" at bounding box center [293, 142] width 419 height 269
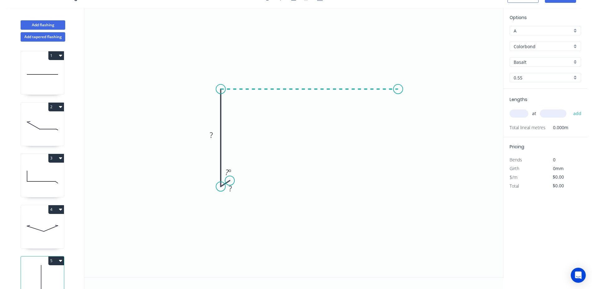
click at [398, 88] on icon "0 ? ? ? º" at bounding box center [293, 142] width 419 height 269
click at [412, 96] on icon "0 ? ? ? ? º" at bounding box center [293, 142] width 419 height 269
click at [229, 189] on g "?" at bounding box center [230, 188] width 12 height 10
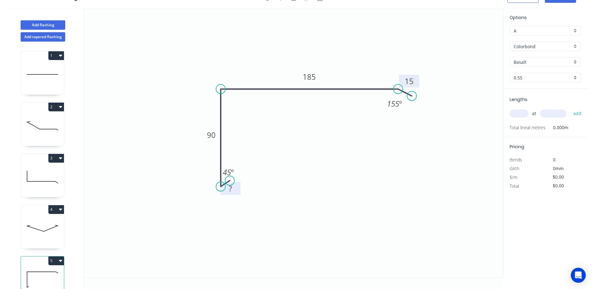
click at [388, 49] on icon "0 ? 90 185 15 45 º 155 º" at bounding box center [293, 142] width 419 height 269
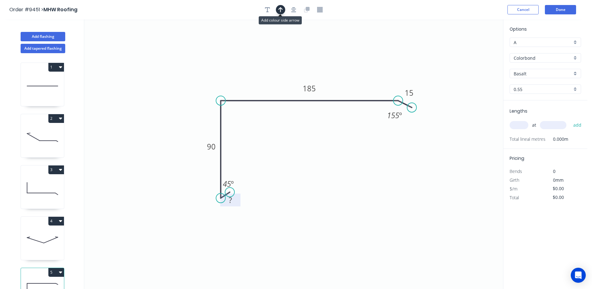
click at [282, 10] on icon "button" at bounding box center [281, 10] width 4 height 6
drag, startPoint x: 470, startPoint y: 52, endPoint x: 448, endPoint y: 47, distance: 22.1
click at [440, 54] on icon "0 ? 90 185 15 45 º 155 º" at bounding box center [293, 153] width 419 height 269
drag, startPoint x: 472, startPoint y: 49, endPoint x: 307, endPoint y: 55, distance: 164.4
click at [307, 55] on icon at bounding box center [307, 48] width 6 height 20
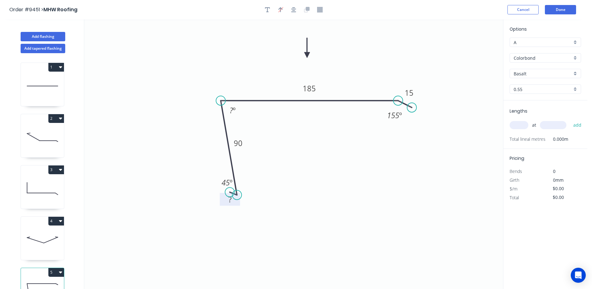
drag, startPoint x: 220, startPoint y: 195, endPoint x: 237, endPoint y: 195, distance: 16.9
click at [237, 195] on circle at bounding box center [236, 194] width 9 height 9
drag, startPoint x: 230, startPoint y: 190, endPoint x: 243, endPoint y: 189, distance: 12.5
click at [243, 189] on circle at bounding box center [242, 188] width 9 height 9
click at [233, 108] on tspan "º" at bounding box center [234, 110] width 3 height 10
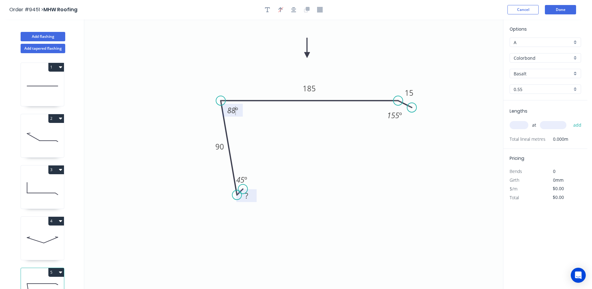
click at [403, 218] on icon "0 ? 90 185 15 45 º 88 º 155 º" at bounding box center [293, 153] width 419 height 269
click at [521, 73] on input "Basalt" at bounding box center [543, 73] width 58 height 7
click at [522, 131] on div "Dune" at bounding box center [545, 130] width 71 height 11
click at [522, 126] on input "text" at bounding box center [519, 125] width 19 height 8
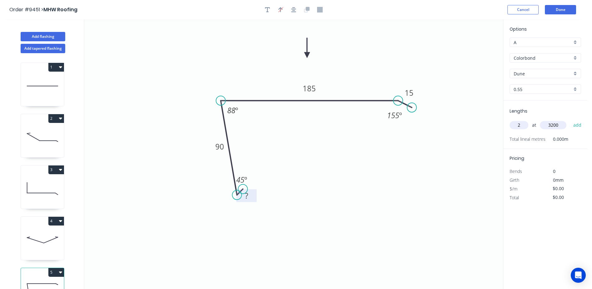
click at [571, 120] on button "add" at bounding box center [578, 125] width 15 height 11
click at [558, 10] on button "Done" at bounding box center [560, 9] width 31 height 9
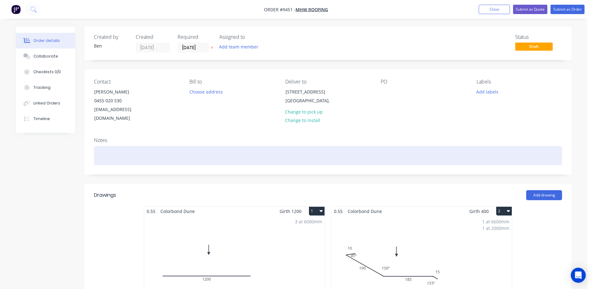
click at [115, 149] on div at bounding box center [328, 155] width 468 height 19
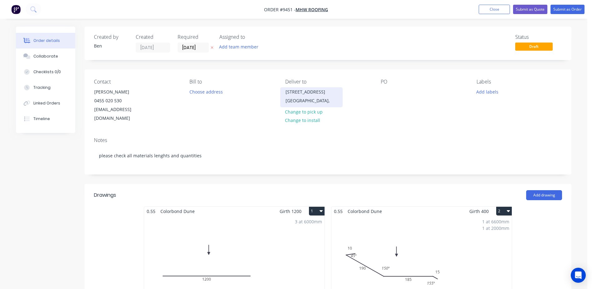
click at [330, 93] on div "5 Marchmont street" at bounding box center [312, 91] width 52 height 9
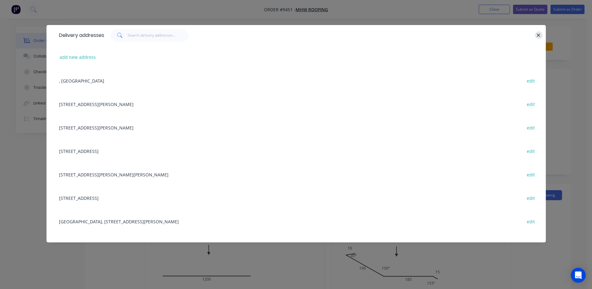
click at [538, 34] on icon "button" at bounding box center [538, 34] width 3 height 3
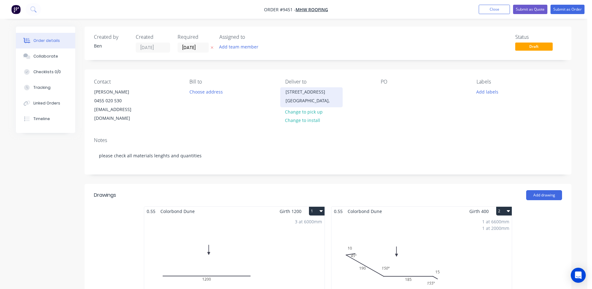
click at [327, 101] on div "New South Wales," at bounding box center [312, 100] width 52 height 9
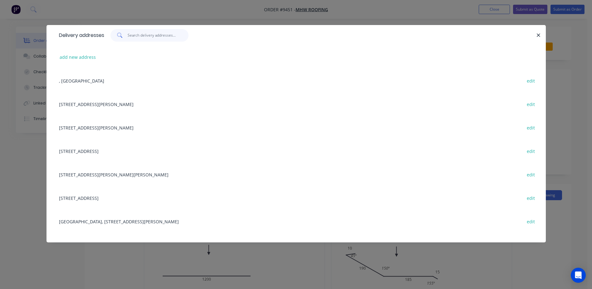
click at [145, 36] on input "text" at bounding box center [158, 35] width 61 height 12
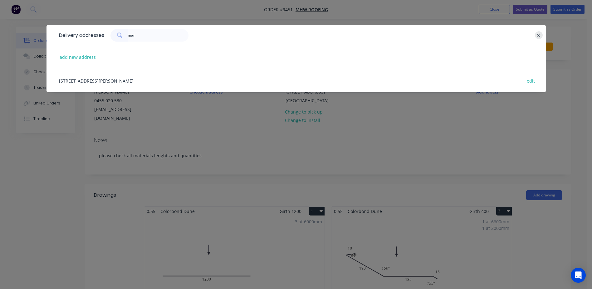
click at [538, 35] on icon "button" at bounding box center [539, 35] width 4 height 6
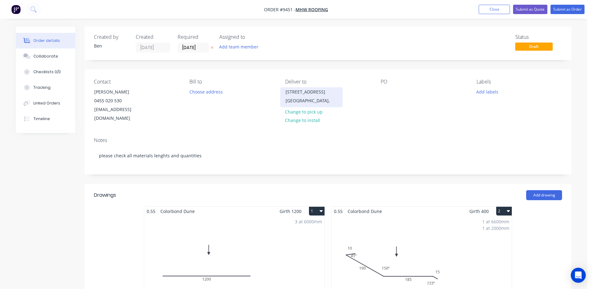
click at [329, 92] on div "5 Marchmont street" at bounding box center [312, 91] width 52 height 9
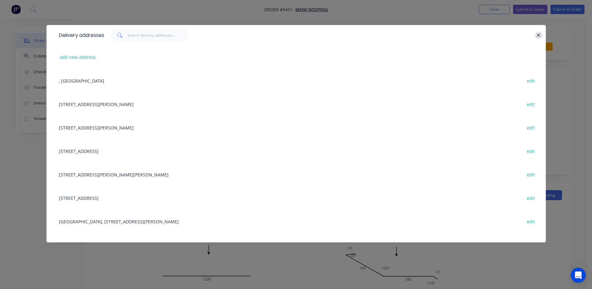
click at [538, 35] on icon "button" at bounding box center [539, 35] width 4 height 6
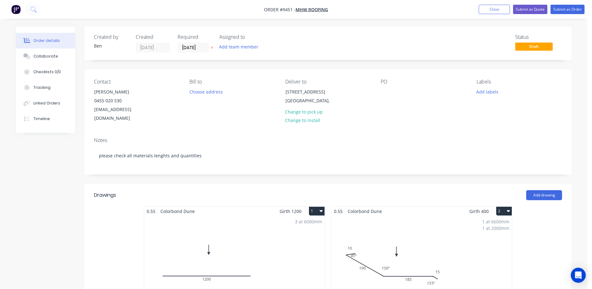
drag, startPoint x: 327, startPoint y: 97, endPoint x: 349, endPoint y: 83, distance: 25.4
click at [349, 83] on div "Deliver to" at bounding box center [328, 82] width 86 height 6
click at [330, 92] on div "5 Marchmont street" at bounding box center [312, 91] width 52 height 9
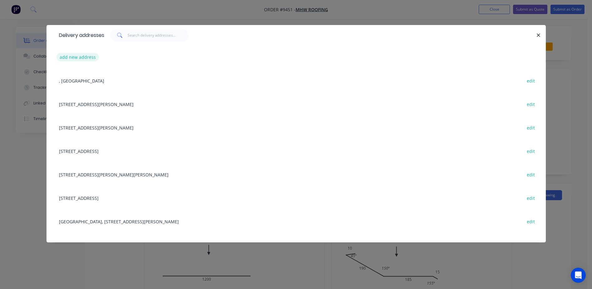
click at [73, 58] on button "add new address" at bounding box center [78, 57] width 43 height 8
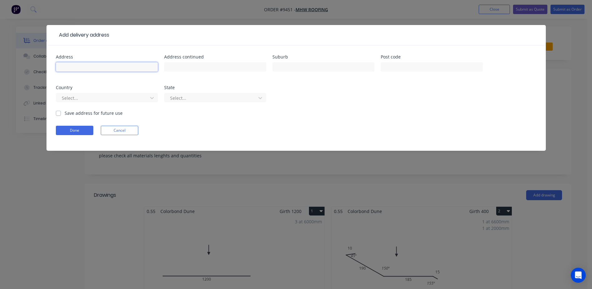
click at [82, 66] on input "text" at bounding box center [107, 66] width 102 height 9
click at [273, 67] on input "text" at bounding box center [324, 66] width 102 height 9
click at [116, 95] on div at bounding box center [102, 98] width 83 height 8
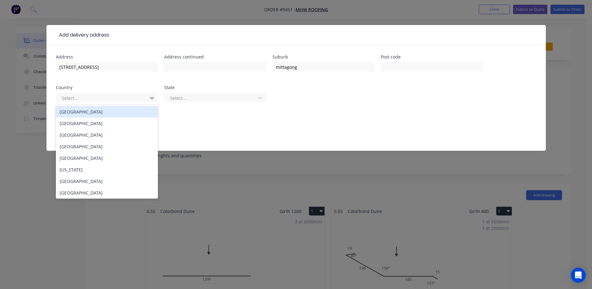
click at [113, 111] on div "Australia" at bounding box center [107, 112] width 102 height 12
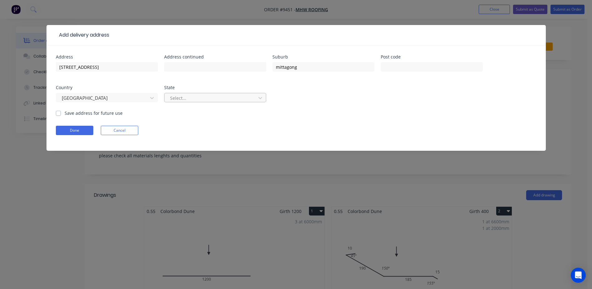
click at [183, 95] on div at bounding box center [211, 98] width 83 height 8
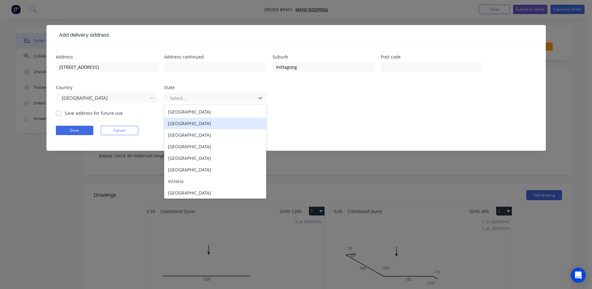
click at [181, 123] on div "New South Wales" at bounding box center [215, 123] width 102 height 12
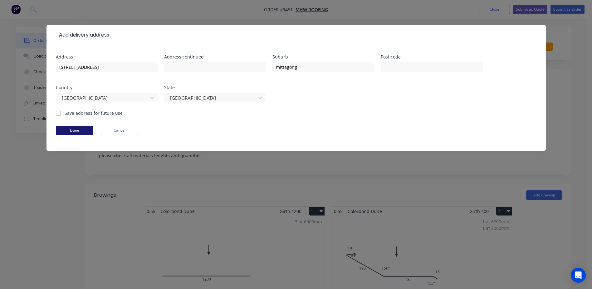
click at [81, 129] on button "Done" at bounding box center [74, 130] width 37 height 9
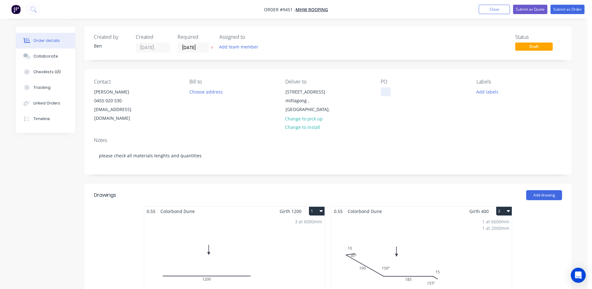
click at [383, 92] on div at bounding box center [386, 91] width 10 height 9
click at [231, 184] on header "Drawings Add drawing" at bounding box center [328, 195] width 487 height 22
click at [562, 9] on button "Submit as Order" at bounding box center [568, 9] width 34 height 9
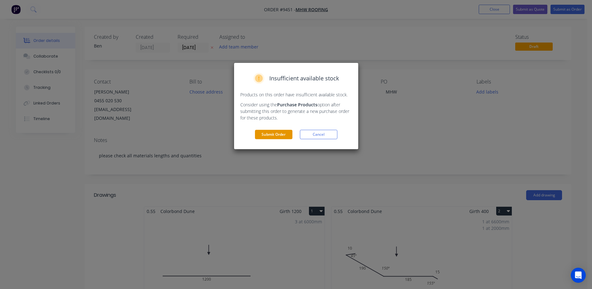
click at [277, 131] on button "Submit Order" at bounding box center [273, 134] width 37 height 9
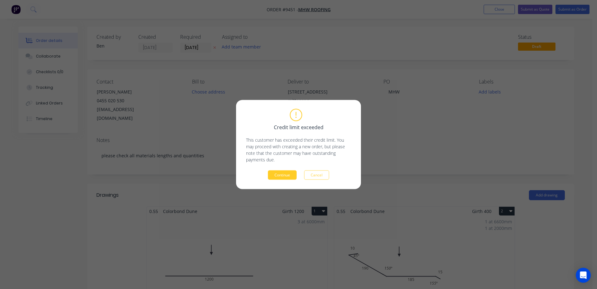
click at [281, 172] on button "Continue" at bounding box center [282, 174] width 29 height 9
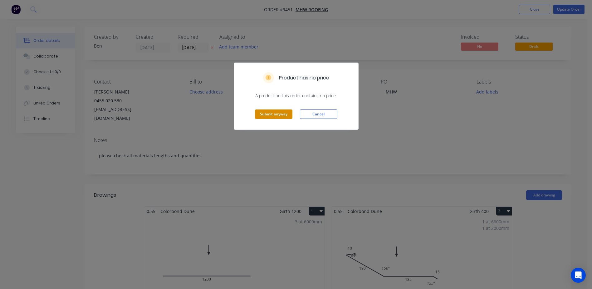
click at [279, 114] on button "Submit anyway" at bounding box center [273, 113] width 37 height 9
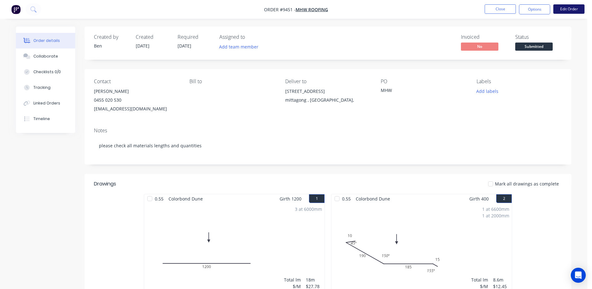
click at [560, 8] on button "Edit Order" at bounding box center [569, 8] width 31 height 9
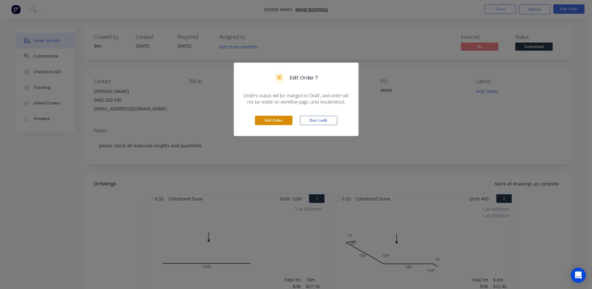
click at [284, 119] on button "Edit Order" at bounding box center [273, 120] width 37 height 9
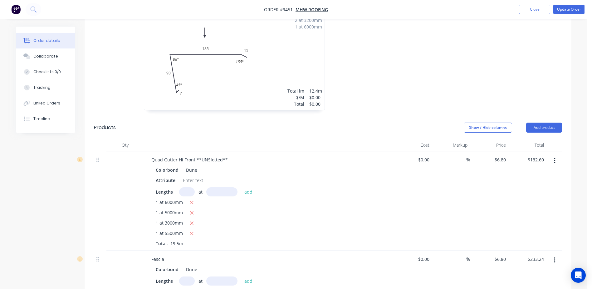
scroll to position [437, 0]
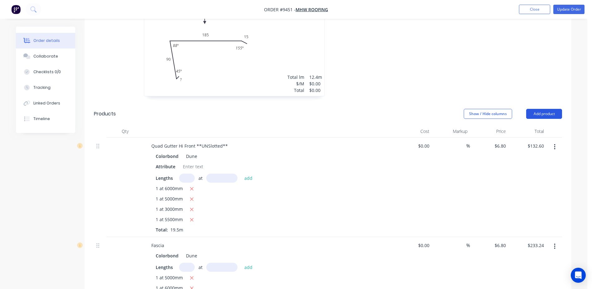
click at [542, 109] on button "Add product" at bounding box center [544, 114] width 36 height 10
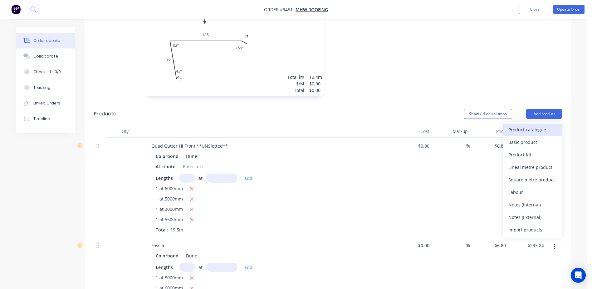
click at [531, 125] on div "Product catalogue" at bounding box center [533, 129] width 48 height 9
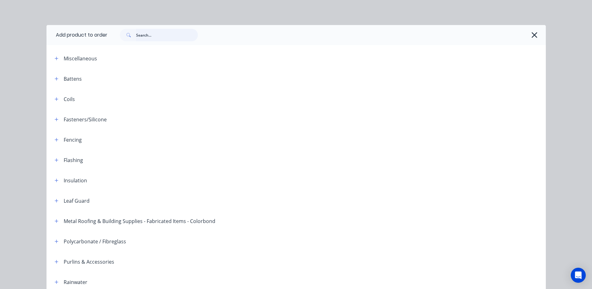
click at [142, 34] on input "text" at bounding box center [167, 35] width 62 height 12
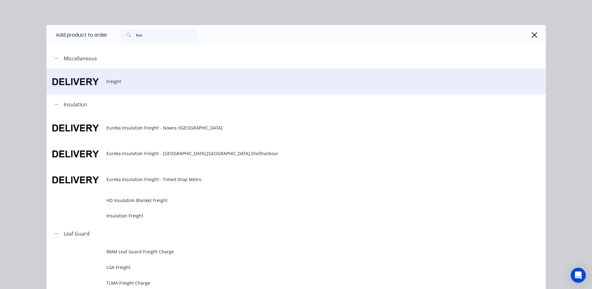
click at [119, 78] on span "Freight" at bounding box center [282, 81] width 352 height 7
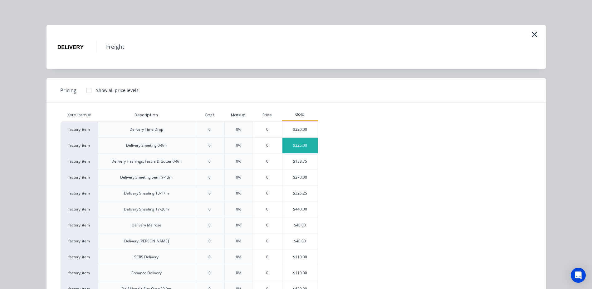
click at [295, 143] on div "$225.00" at bounding box center [300, 145] width 35 height 16
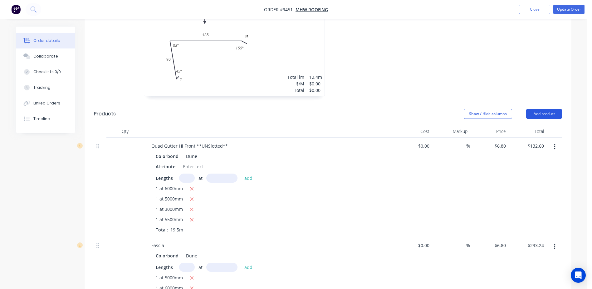
click at [546, 109] on button "Add product" at bounding box center [544, 114] width 36 height 10
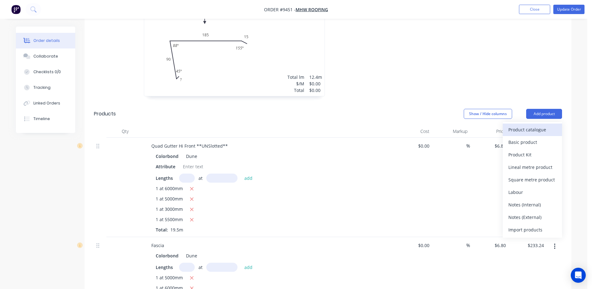
click at [539, 125] on div "Product catalogue" at bounding box center [533, 129] width 48 height 9
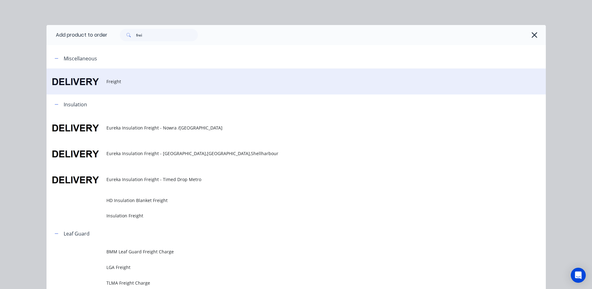
click at [106, 78] on span "Freight" at bounding box center [282, 81] width 352 height 7
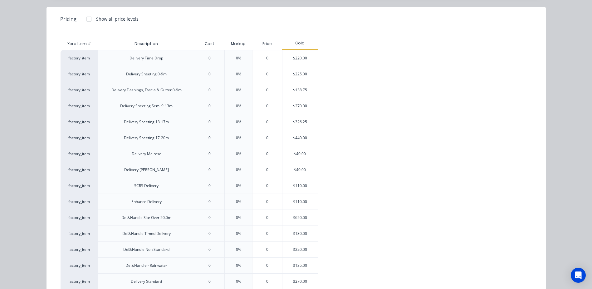
scroll to position [156, 0]
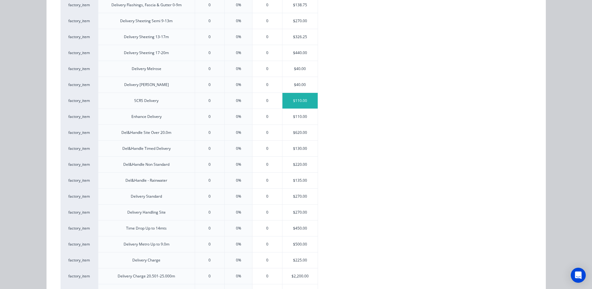
click at [302, 97] on div "$110.00" at bounding box center [300, 101] width 35 height 16
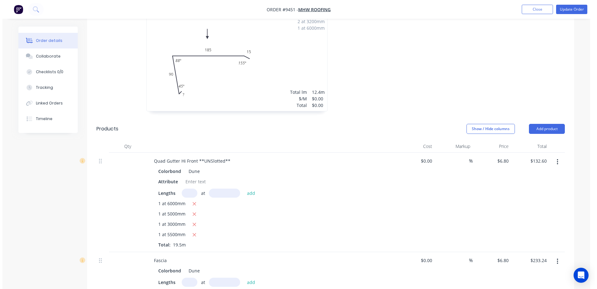
scroll to position [406, 0]
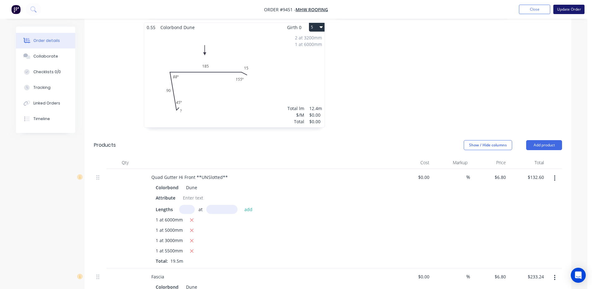
click at [566, 8] on button "Update Order" at bounding box center [569, 9] width 31 height 9
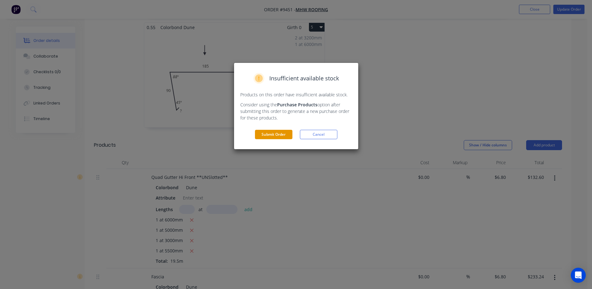
click at [260, 133] on button "Submit Order" at bounding box center [273, 134] width 37 height 9
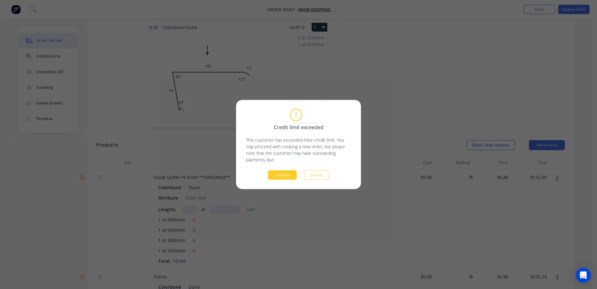
click at [283, 174] on button "Continue" at bounding box center [282, 174] width 29 height 9
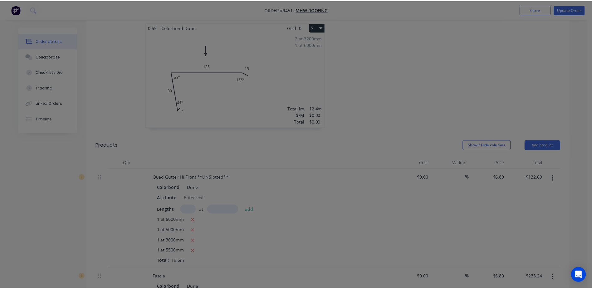
scroll to position [0, 0]
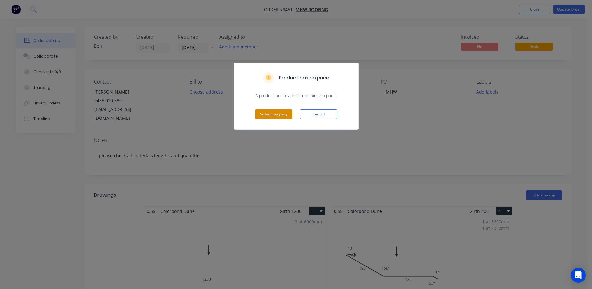
click at [278, 114] on button "Submit anyway" at bounding box center [273, 113] width 37 height 9
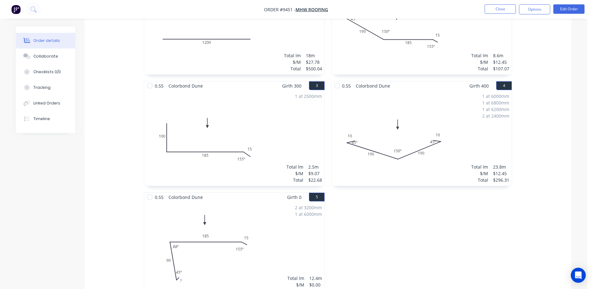
scroll to position [266, 0]
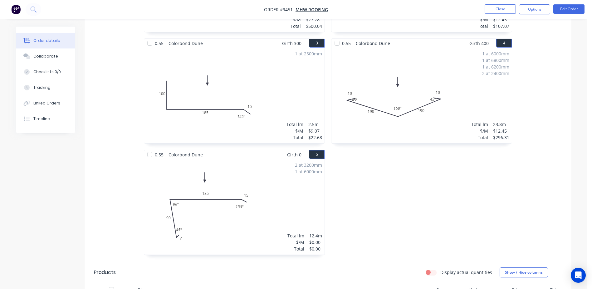
click at [218, 224] on div "2 at 3200mm 1 at 6000mm Total lm $/M Total 12.4m $0.00 $0.00" at bounding box center [234, 206] width 180 height 95
click at [571, 11] on button "Edit Order" at bounding box center [569, 8] width 31 height 9
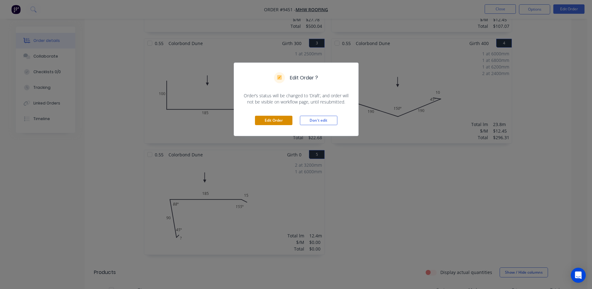
click at [275, 118] on button "Edit Order" at bounding box center [273, 120] width 37 height 9
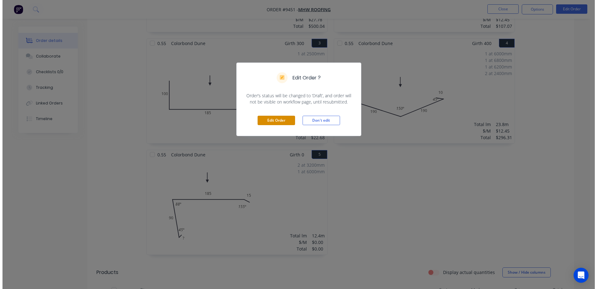
scroll to position [0, 0]
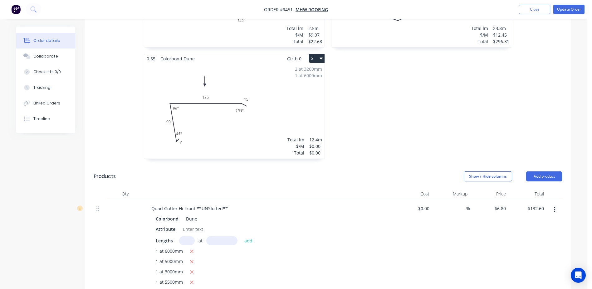
click at [251, 137] on div "2 at 3200mm 1 at 6000mm Total lm $/M Total 12.4m $0.00 $0.00" at bounding box center [234, 110] width 180 height 95
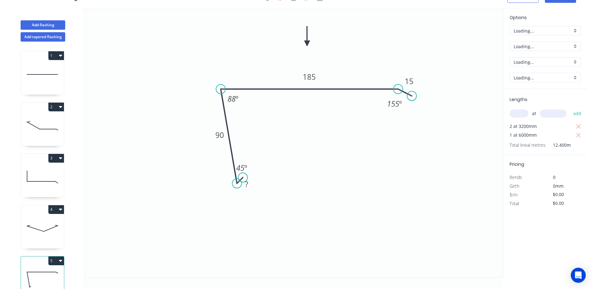
scroll to position [12, 0]
click at [248, 184] on tspan "?" at bounding box center [246, 184] width 3 height 10
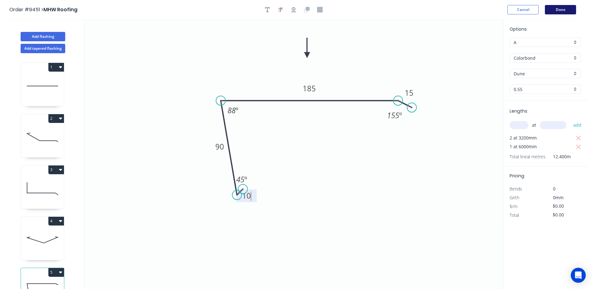
click at [566, 12] on button "Done" at bounding box center [560, 9] width 31 height 9
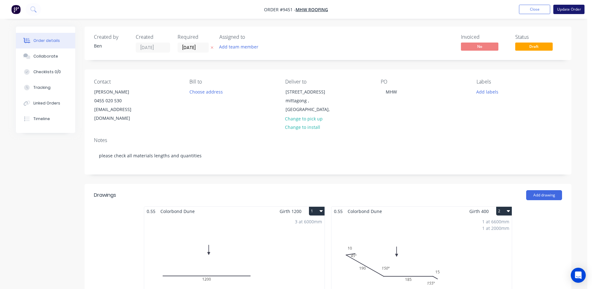
click at [577, 7] on button "Update Order" at bounding box center [569, 9] width 31 height 9
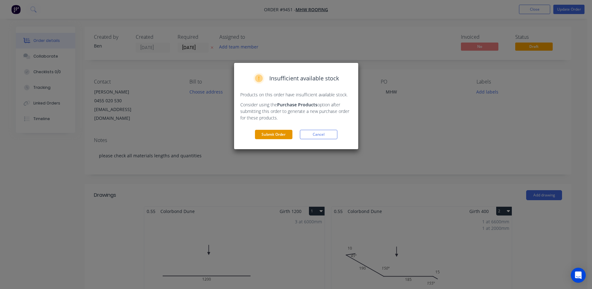
click at [282, 136] on button "Submit Order" at bounding box center [273, 134] width 37 height 9
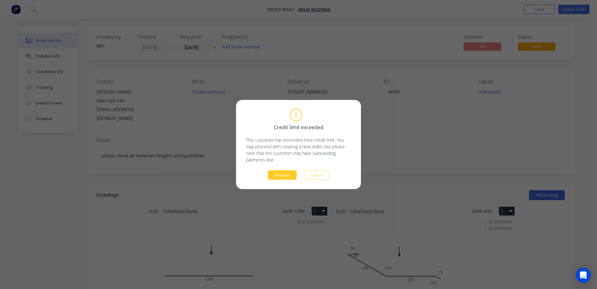
click at [274, 173] on button "Continue" at bounding box center [282, 174] width 29 height 9
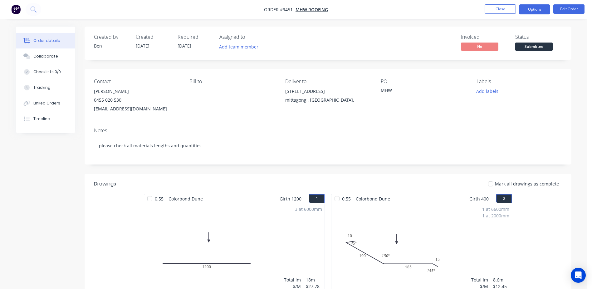
click at [529, 8] on button "Options" at bounding box center [534, 9] width 31 height 10
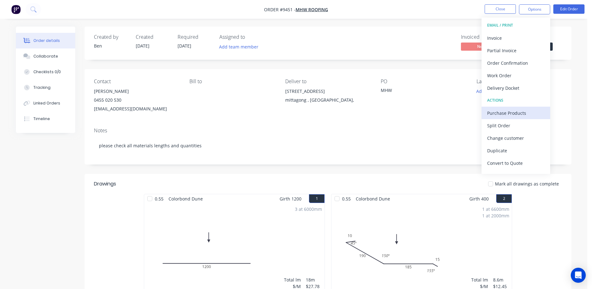
click at [502, 111] on div "Purchase Products" at bounding box center [515, 112] width 57 height 9
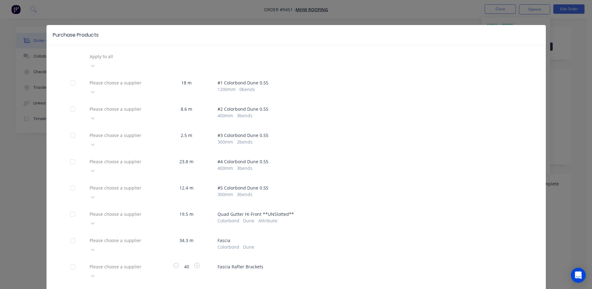
click at [132, 61] on div "Please choose a supplier" at bounding box center [134, 56] width 94 height 9
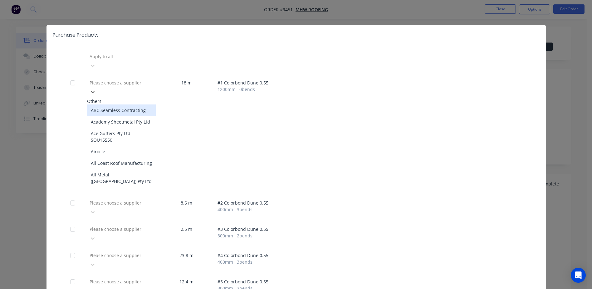
click at [131, 79] on div at bounding box center [134, 83] width 90 height 8
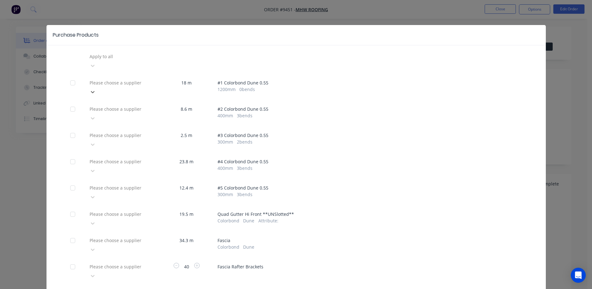
click at [131, 79] on div at bounding box center [134, 83] width 90 height 8
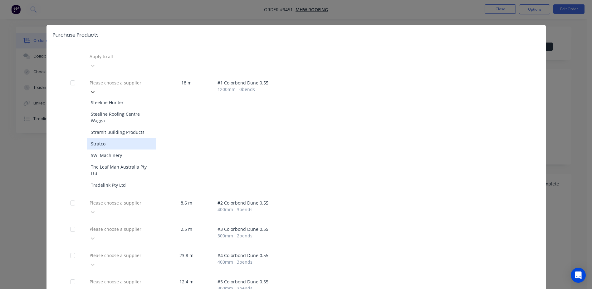
scroll to position [689, 0]
click at [170, 58] on div "Apply to all" at bounding box center [296, 61] width 452 height 19
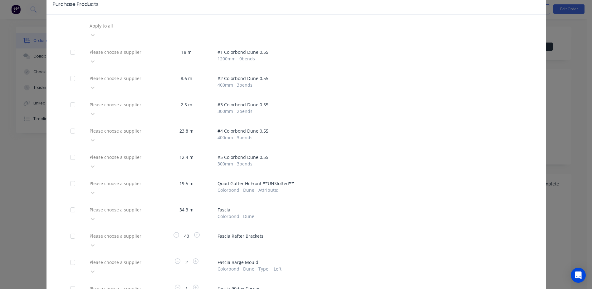
scroll to position [31, 0]
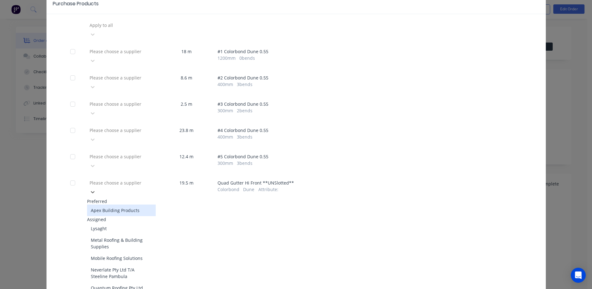
click at [144, 179] on div at bounding box center [134, 183] width 90 height 8
click at [119, 252] on div "Mobile Roofing Solutions" at bounding box center [121, 258] width 69 height 12
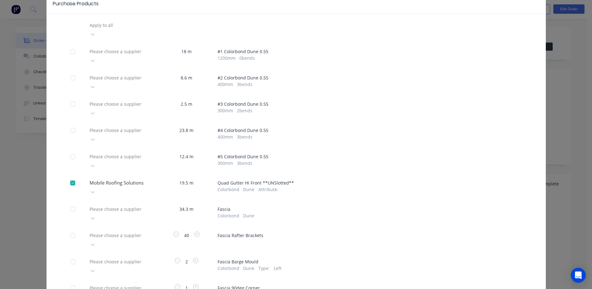
click at [128, 29] on div at bounding box center [134, 25] width 90 height 8
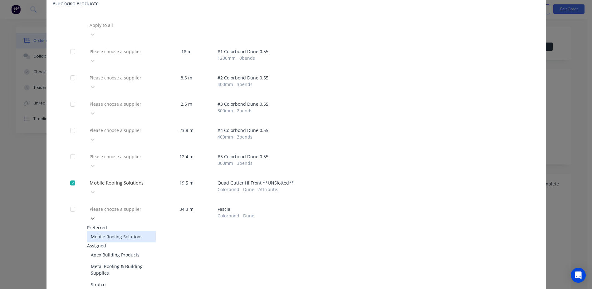
click at [118, 230] on div "Mobile Roofing Solutions" at bounding box center [121, 236] width 69 height 12
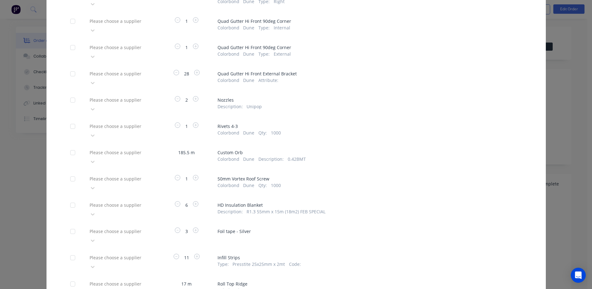
scroll to position [405, 0]
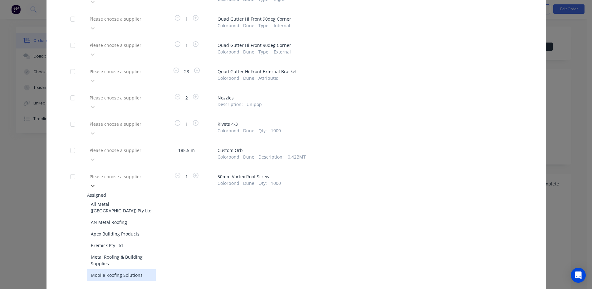
click at [121, 269] on div "Mobile Roofing Solutions" at bounding box center [121, 275] width 69 height 12
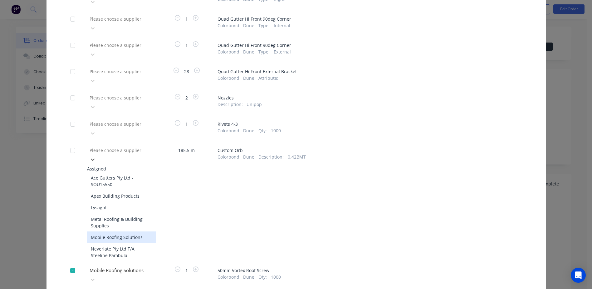
click at [120, 231] on div "Mobile Roofing Solutions" at bounding box center [121, 237] width 69 height 12
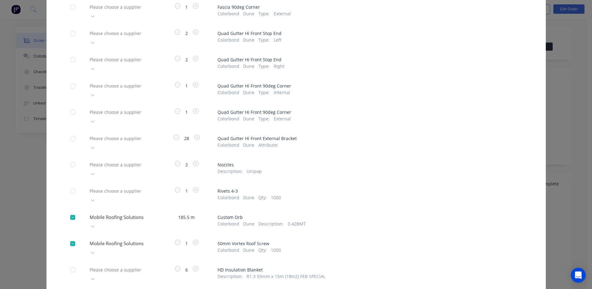
scroll to position [311, 0]
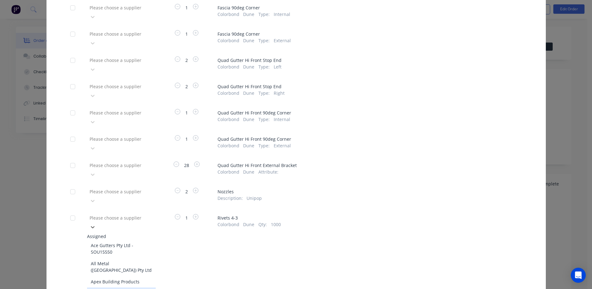
scroll to position [31, 0]
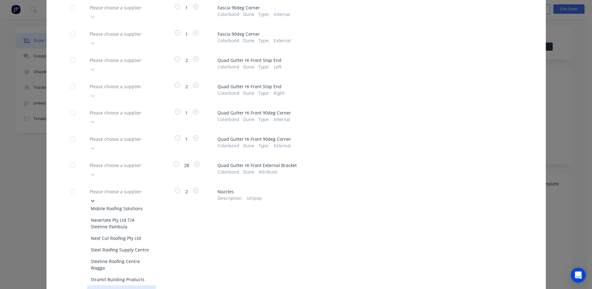
scroll to position [62, 0]
click at [117, 203] on div "Mobile Roofing Solutions" at bounding box center [121, 209] width 69 height 12
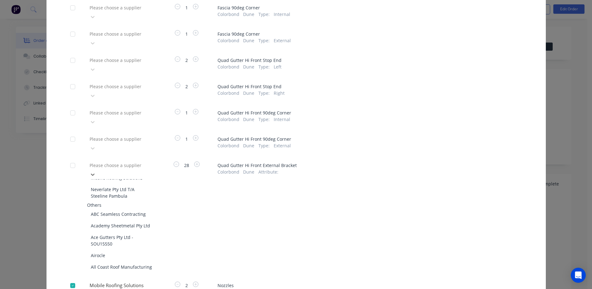
scroll to position [0, 0]
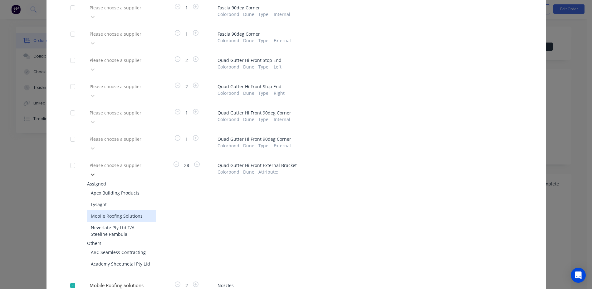
click at [119, 210] on div "Mobile Roofing Solutions" at bounding box center [121, 216] width 69 height 12
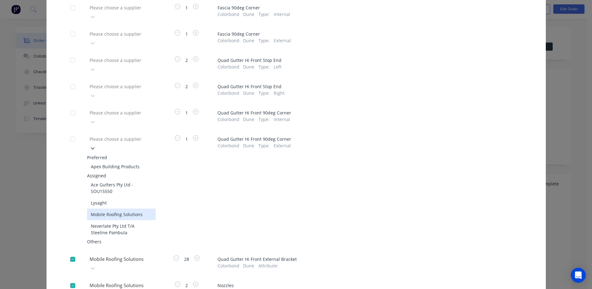
click at [115, 208] on div "Mobile Roofing Solutions" at bounding box center [121, 214] width 69 height 12
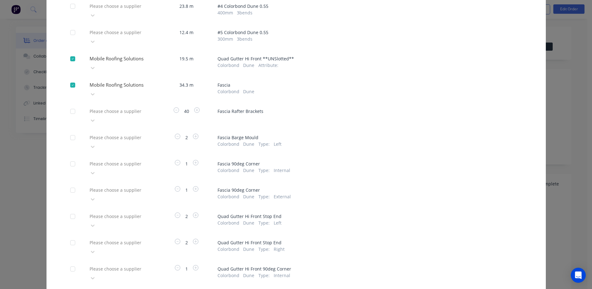
scroll to position [155, 0]
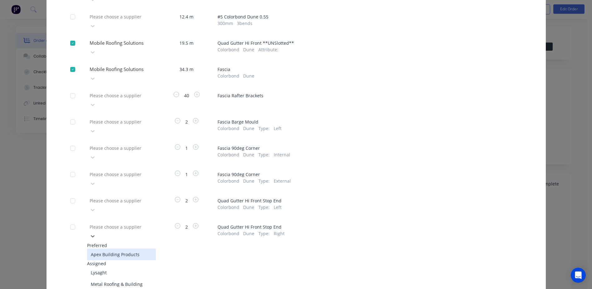
click at [119, 223] on div at bounding box center [134, 227] width 90 height 8
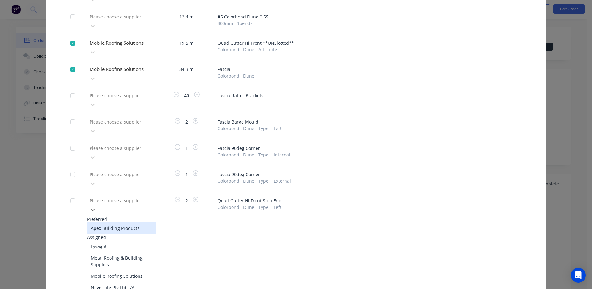
click at [106, 196] on div at bounding box center [134, 200] width 90 height 8
click at [116, 270] on div "Mobile Roofing Solutions" at bounding box center [121, 276] width 69 height 12
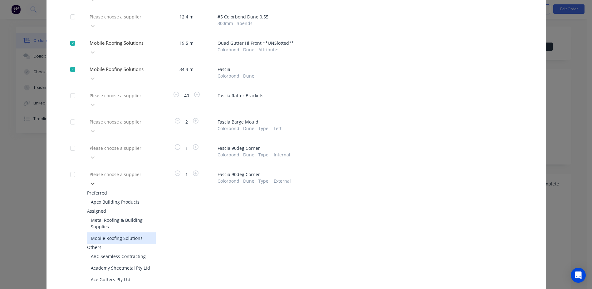
click at [116, 232] on div "Mobile Roofing Solutions" at bounding box center [121, 238] width 69 height 12
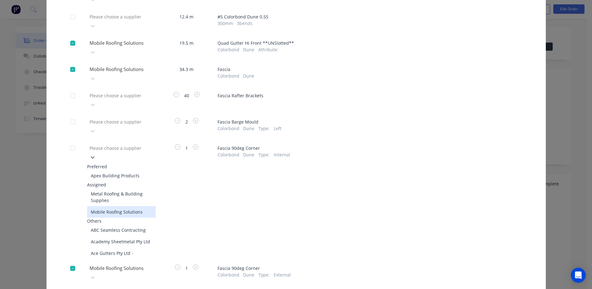
click at [116, 206] on div "Mobile Roofing Solutions" at bounding box center [121, 212] width 69 height 12
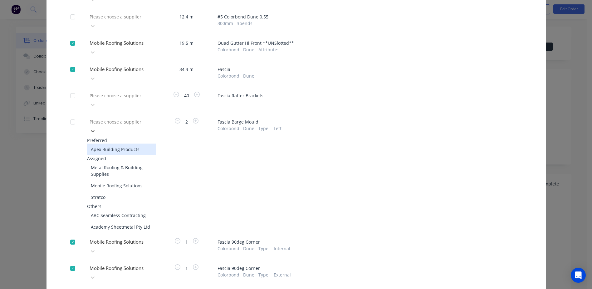
click at [115, 118] on div at bounding box center [134, 122] width 90 height 8
click at [108, 180] on div "Mobile Roofing Solutions" at bounding box center [121, 186] width 69 height 12
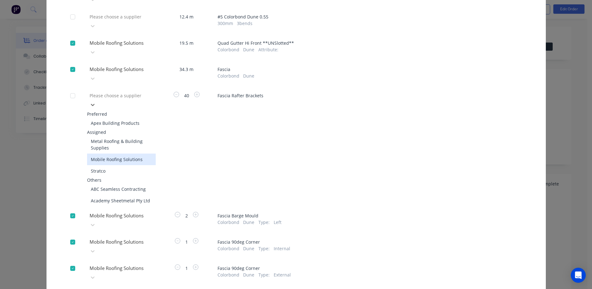
click at [108, 153] on div "Mobile Roofing Solutions" at bounding box center [121, 159] width 69 height 12
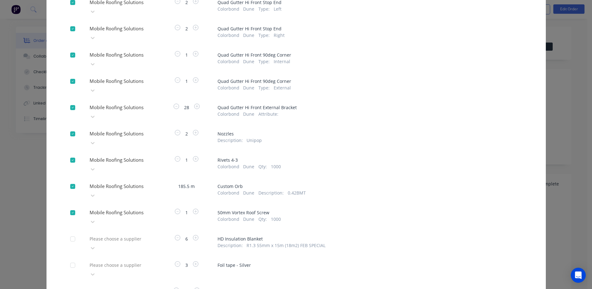
scroll to position [405, 0]
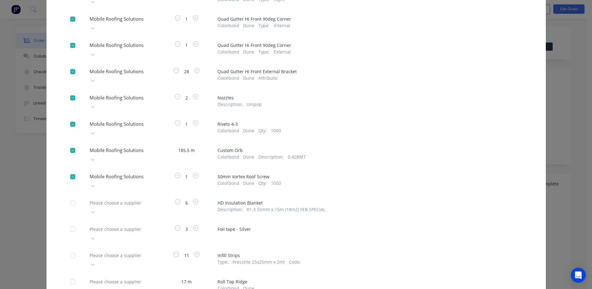
click at [97, 277] on div at bounding box center [134, 281] width 90 height 8
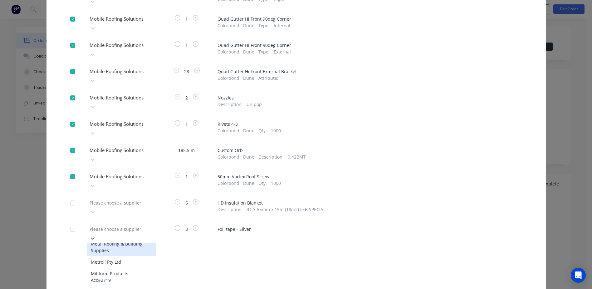
scroll to position [406, 0]
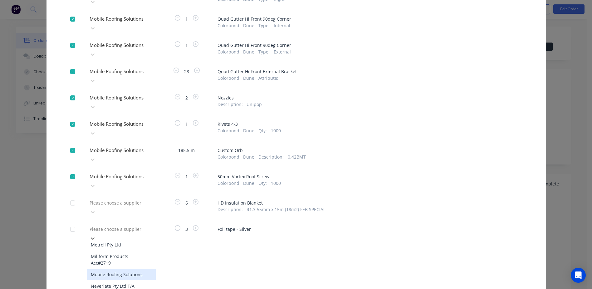
click at [126, 268] on div "Mobile Roofing Solutions" at bounding box center [121, 274] width 69 height 12
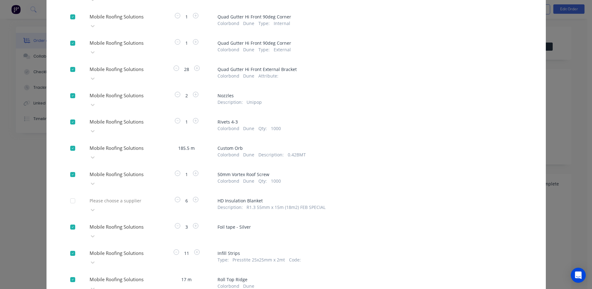
scroll to position [57, 0]
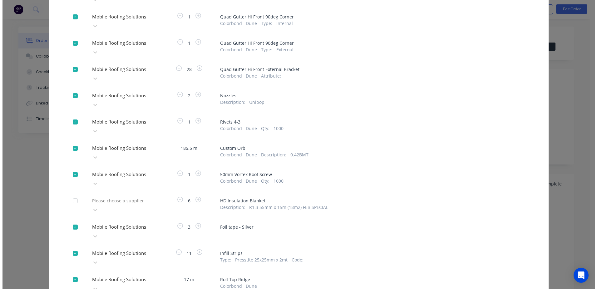
scroll to position [405, 0]
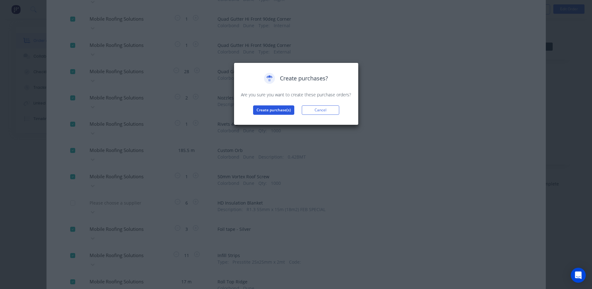
click at [281, 108] on button "Create purchase(s)" at bounding box center [273, 109] width 41 height 9
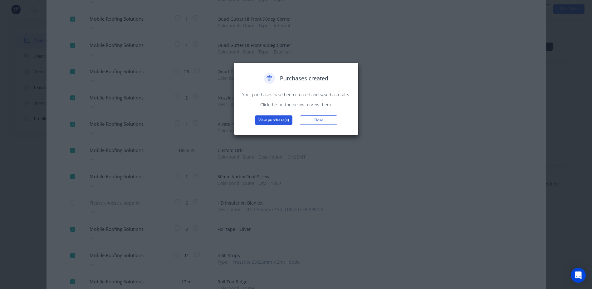
click at [276, 120] on button "View purchase(s)" at bounding box center [273, 119] width 37 height 9
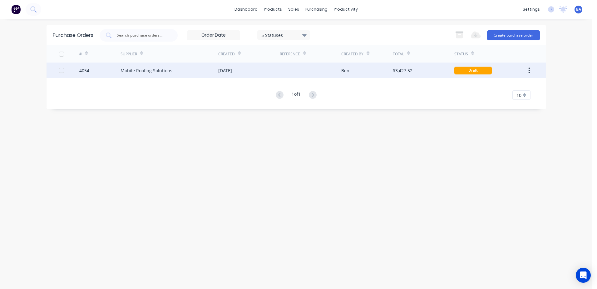
click at [466, 70] on div "Draft" at bounding box center [472, 71] width 37 height 8
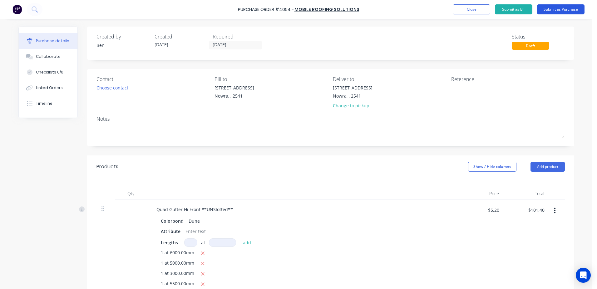
click at [552, 8] on button "Submit as Purchase" at bounding box center [560, 9] width 47 height 10
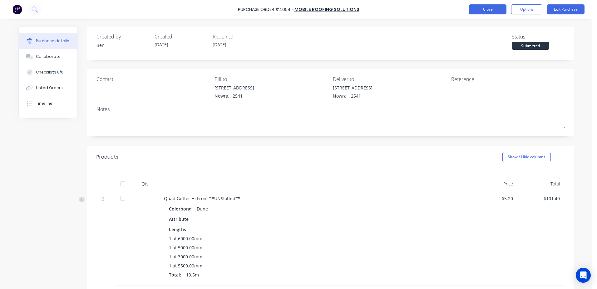
click at [496, 8] on button "Close" at bounding box center [487, 9] width 37 height 10
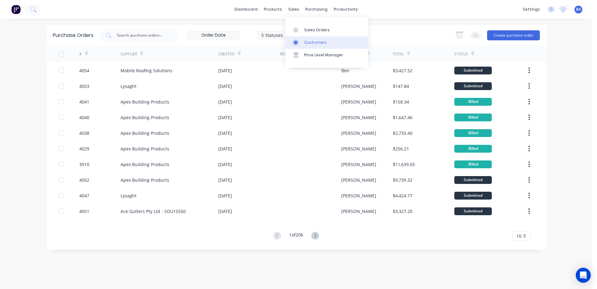
click at [295, 38] on link "Customers" at bounding box center [326, 42] width 83 height 12
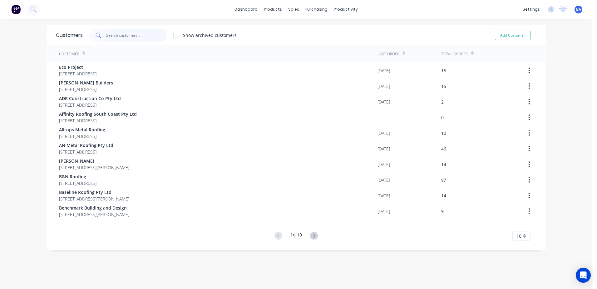
click at [144, 35] on input "text" at bounding box center [136, 35] width 61 height 12
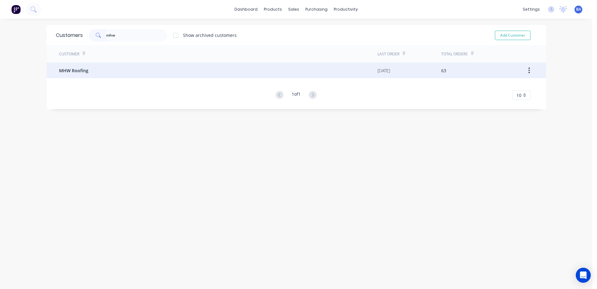
click at [91, 66] on div "MHW Roofing" at bounding box center [218, 70] width 319 height 16
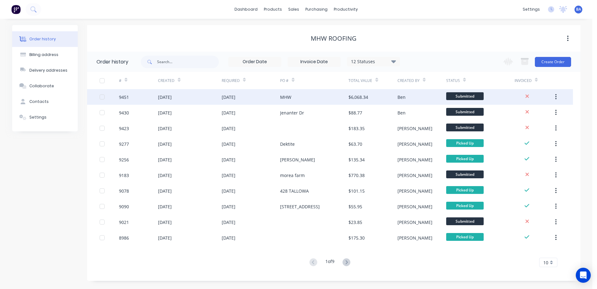
click at [331, 96] on div "MHW" at bounding box center [314, 97] width 68 height 16
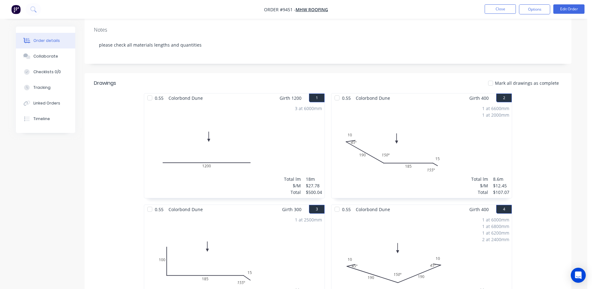
scroll to position [94, 0]
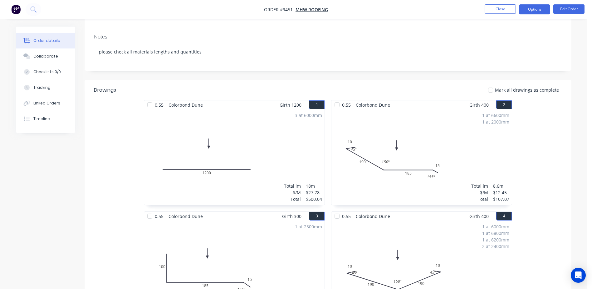
click at [526, 12] on button "Options" at bounding box center [534, 9] width 31 height 10
click at [310, 36] on div "Notes" at bounding box center [328, 37] width 468 height 6
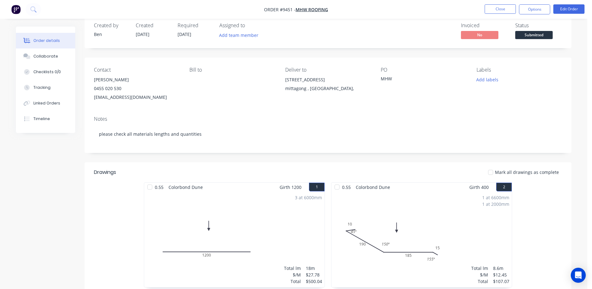
scroll to position [0, 0]
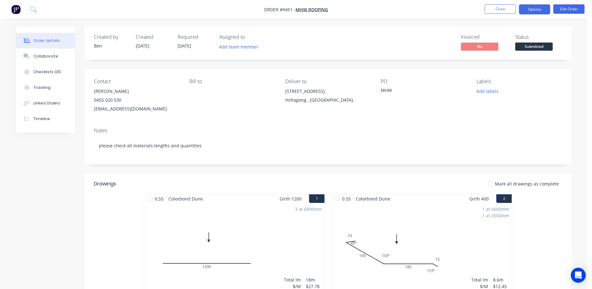
click at [533, 9] on button "Options" at bounding box center [534, 9] width 31 height 10
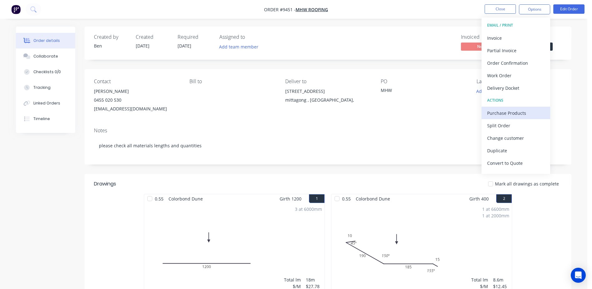
click at [524, 113] on div "Purchase Products" at bounding box center [515, 112] width 57 height 9
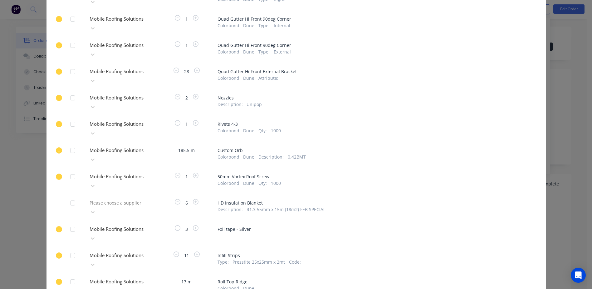
scroll to position [280, 0]
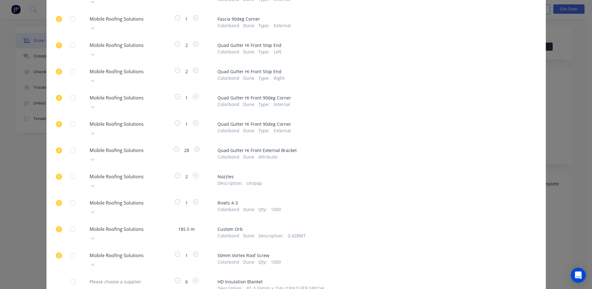
scroll to position [0, 0]
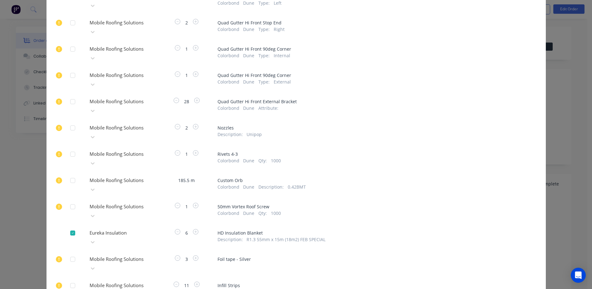
scroll to position [405, 0]
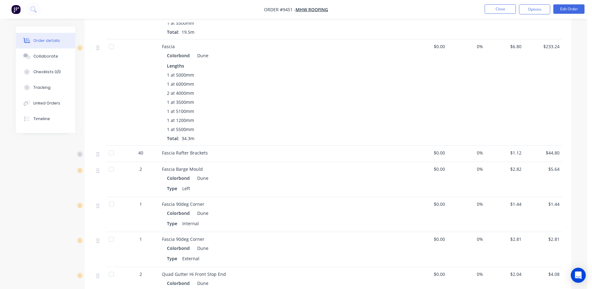
scroll to position [562, 0]
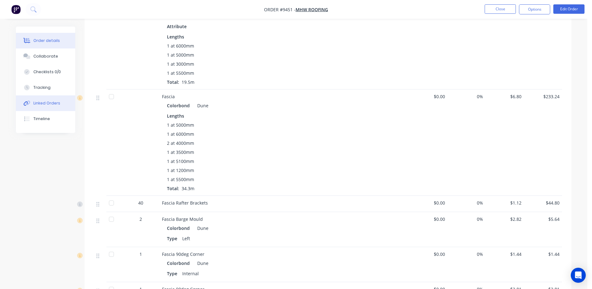
click at [59, 107] on button "Linked Orders" at bounding box center [45, 103] width 59 height 16
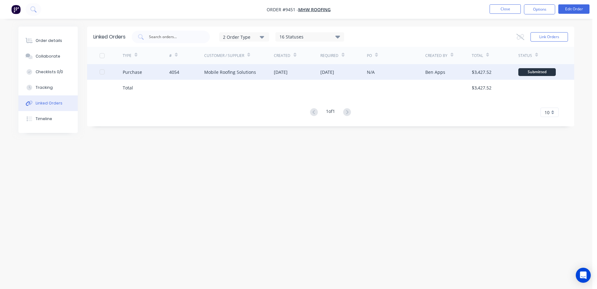
click at [282, 70] on div "26 Aug 2025" at bounding box center [281, 72] width 14 height 7
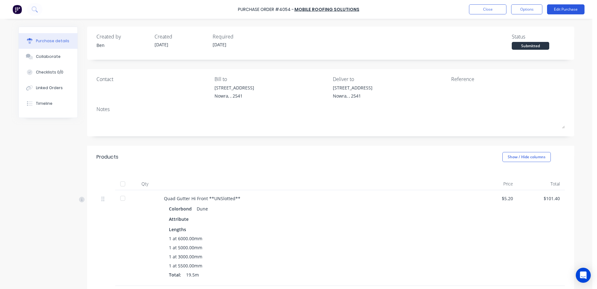
click at [557, 12] on button "Edit Purchase" at bounding box center [565, 9] width 37 height 10
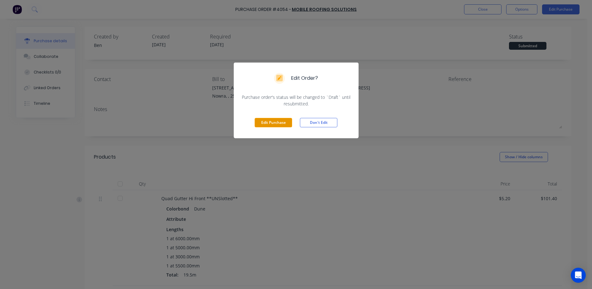
click at [258, 118] on button "Edit Purchase" at bounding box center [273, 122] width 37 height 9
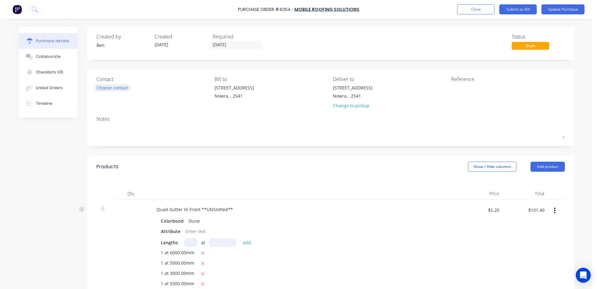
click at [112, 88] on div "Choose contact" at bounding box center [112, 87] width 32 height 7
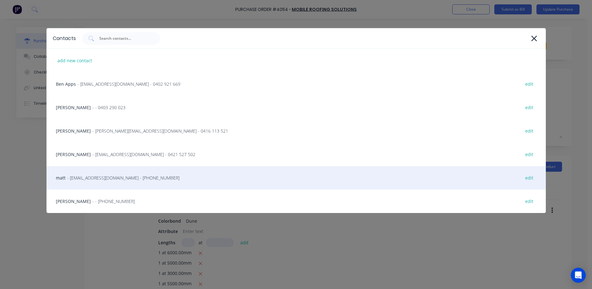
click at [111, 177] on span "- info@scrs.net.au - (02) 4411 1090" at bounding box center [123, 177] width 112 height 7
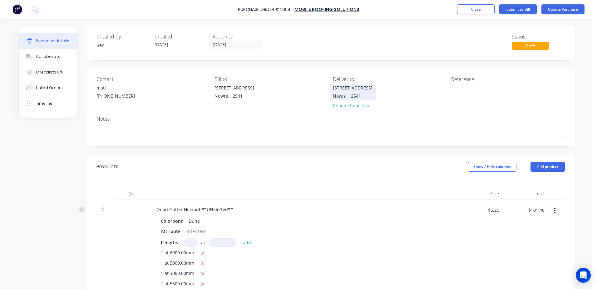
click at [356, 95] on div "Nowra, , 2541" at bounding box center [353, 95] width 40 height 7
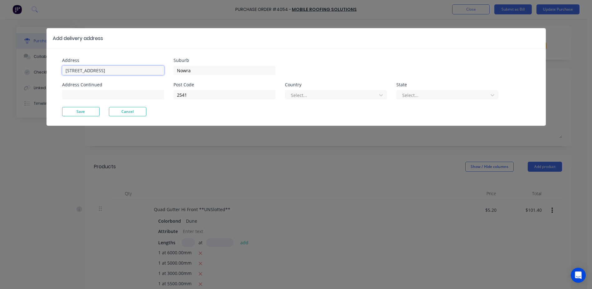
drag, startPoint x: 118, startPoint y: 70, endPoint x: 62, endPoint y: 72, distance: 56.2
click at [62, 72] on input "Unit 6/53 Albatross Road" at bounding box center [113, 70] width 102 height 9
click at [220, 68] on input "Nowra" at bounding box center [225, 70] width 102 height 9
click at [295, 95] on div at bounding box center [331, 95] width 83 height 8
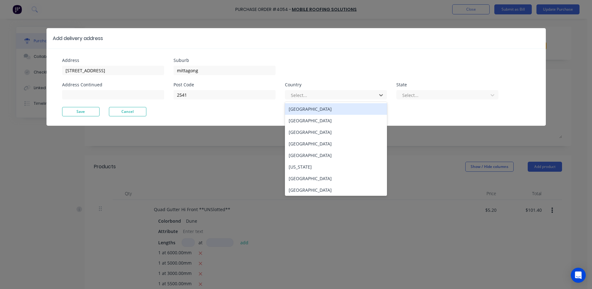
click at [298, 110] on div "Australia" at bounding box center [336, 109] width 102 height 12
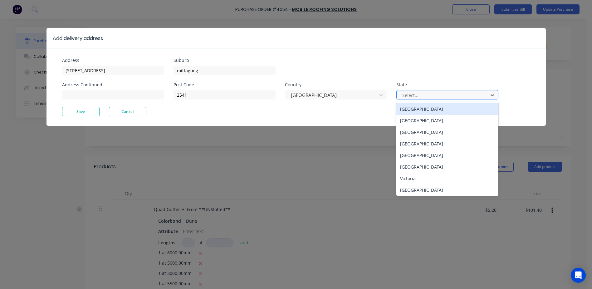
click at [416, 92] on div at bounding box center [443, 95] width 83 height 8
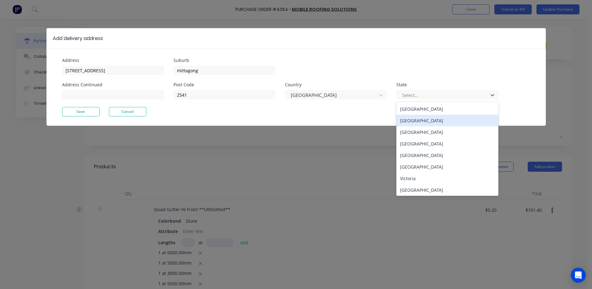
click at [411, 122] on div "New South Wales" at bounding box center [448, 121] width 102 height 12
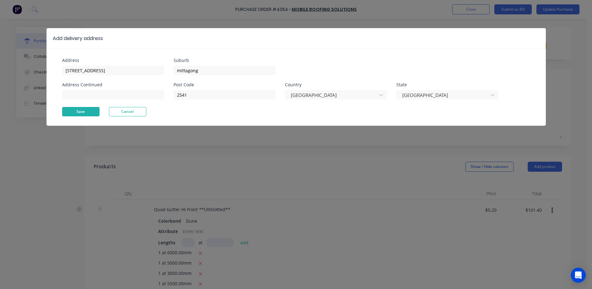
click at [92, 112] on button "Save" at bounding box center [80, 111] width 37 height 9
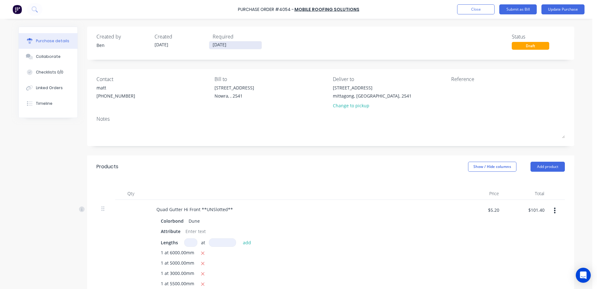
click at [215, 44] on input "[DATE]" at bounding box center [235, 45] width 52 height 8
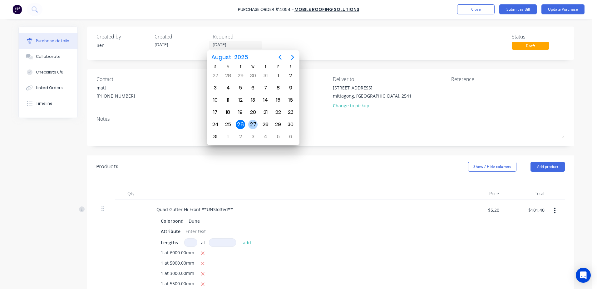
click at [253, 122] on div "27" at bounding box center [252, 124] width 9 height 9
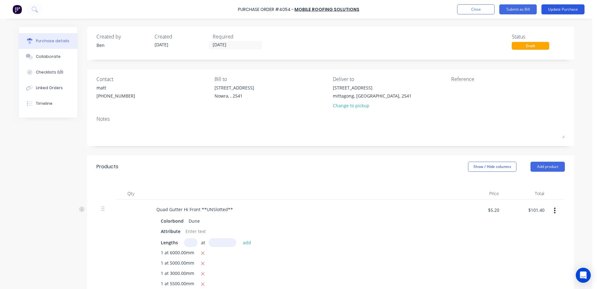
click at [560, 9] on button "Update Purchase" at bounding box center [562, 9] width 43 height 10
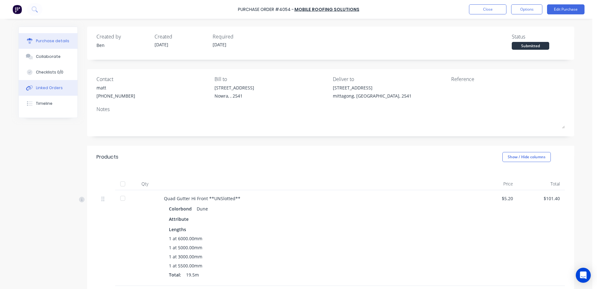
click at [62, 88] on button "Linked Orders" at bounding box center [48, 88] width 59 height 16
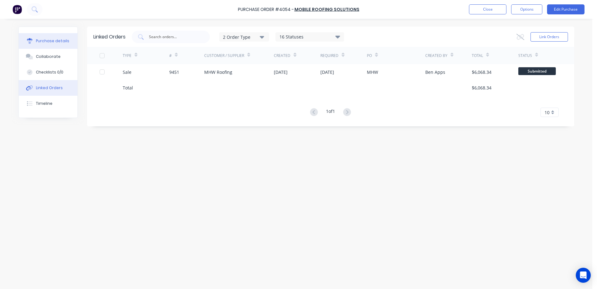
click at [65, 43] on div "Purchase details" at bounding box center [52, 41] width 33 height 6
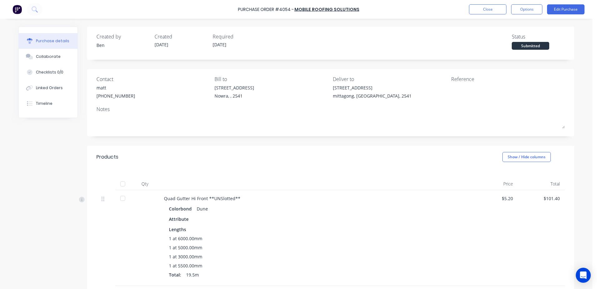
click at [511, 9] on div "Close Options Edit Purchase" at bounding box center [527, 9] width 116 height 10
click at [511, 9] on button "Options" at bounding box center [526, 9] width 31 height 10
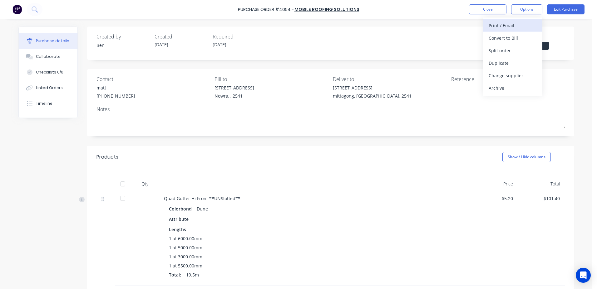
click at [515, 24] on div "Print / Email" at bounding box center [513, 25] width 48 height 9
click at [502, 38] on div "With pricing" at bounding box center [513, 37] width 48 height 9
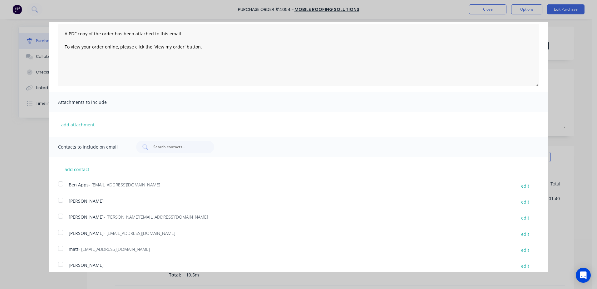
scroll to position [50, 0]
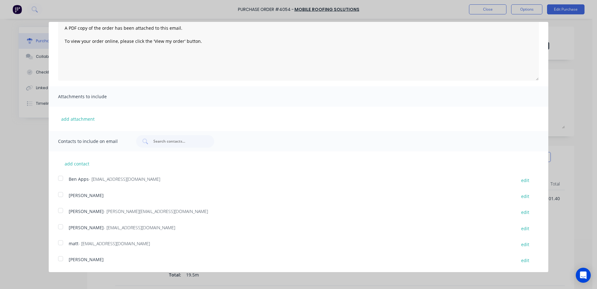
click at [63, 226] on div at bounding box center [60, 226] width 12 height 12
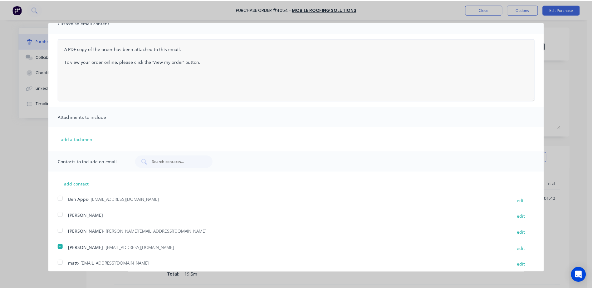
scroll to position [0, 0]
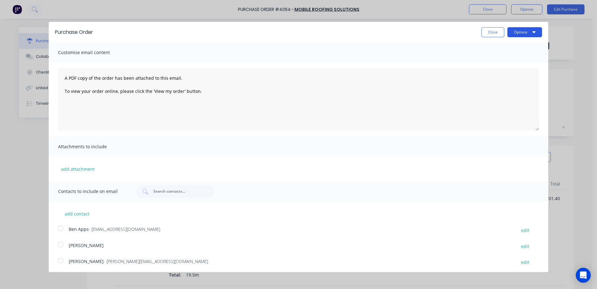
click at [509, 32] on button "Options" at bounding box center [524, 32] width 35 height 10
click at [506, 62] on div "Email" at bounding box center [512, 60] width 48 height 9
click at [484, 29] on button "Close" at bounding box center [493, 32] width 23 height 10
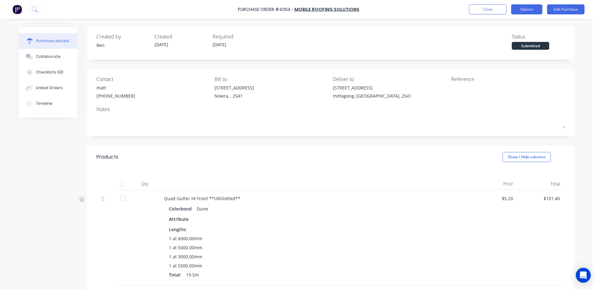
click at [516, 13] on button "Options" at bounding box center [526, 9] width 31 height 10
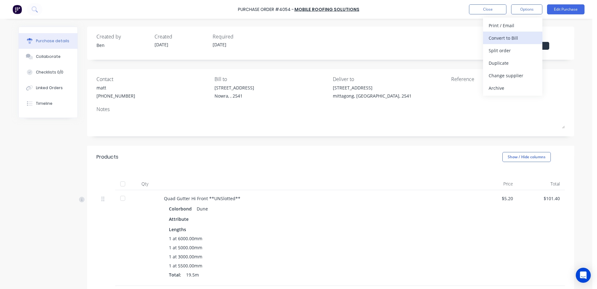
click at [516, 34] on div "Convert to Bill" at bounding box center [513, 37] width 48 height 9
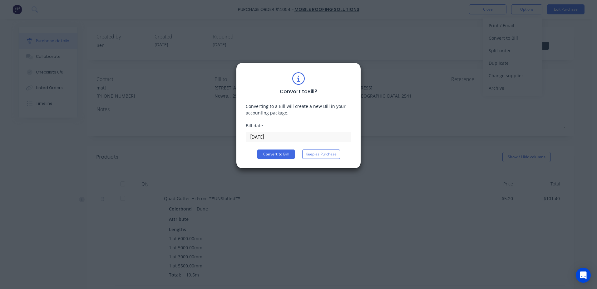
click at [437, 113] on div "Convert to Bill ? Converting to a Bill will create a new Bill in your accountin…" at bounding box center [298, 144] width 597 height 289
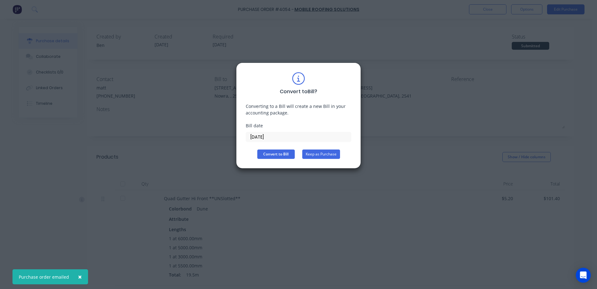
click at [324, 155] on button "Keep as Purchase" at bounding box center [321, 153] width 38 height 9
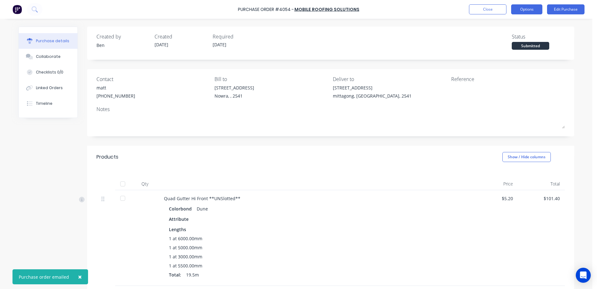
click at [527, 8] on button "Options" at bounding box center [526, 9] width 31 height 10
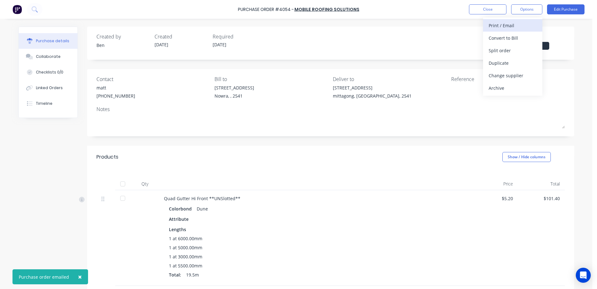
click at [516, 26] on div "Print / Email" at bounding box center [513, 25] width 48 height 9
click at [515, 48] on div "Without pricing" at bounding box center [513, 50] width 48 height 9
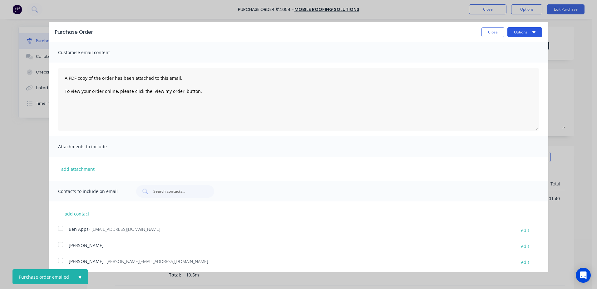
click at [518, 31] on button "Options" at bounding box center [524, 32] width 35 height 10
click at [518, 49] on div "Print" at bounding box center [512, 47] width 48 height 9
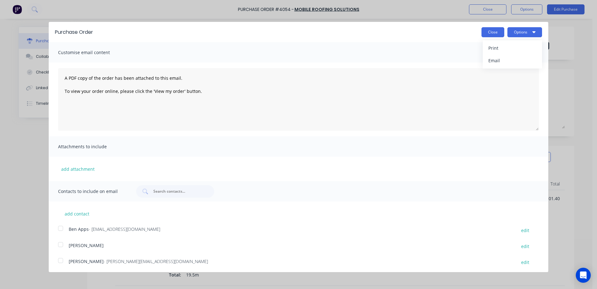
click at [483, 34] on button "Close" at bounding box center [493, 32] width 23 height 10
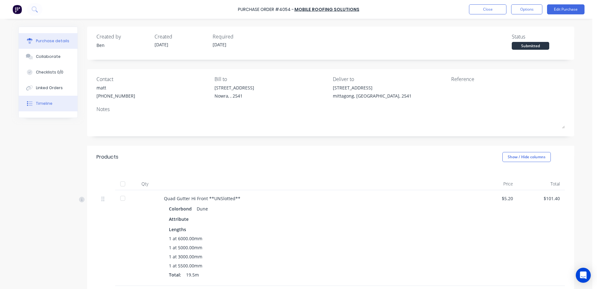
click at [53, 103] on button "Timeline" at bounding box center [48, 104] width 59 height 16
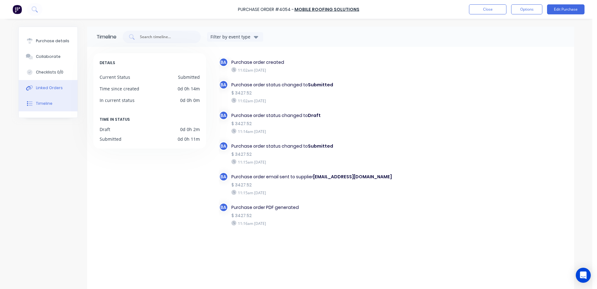
click at [43, 93] on button "Linked Orders" at bounding box center [48, 88] width 59 height 16
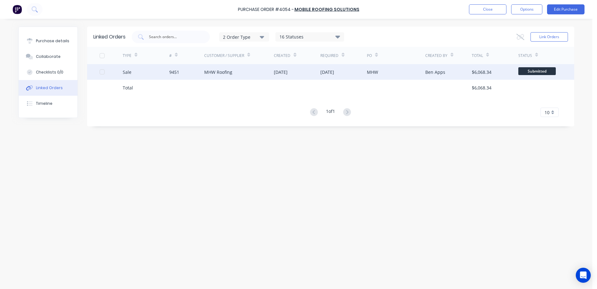
click at [170, 75] on div "9451" at bounding box center [174, 72] width 10 height 7
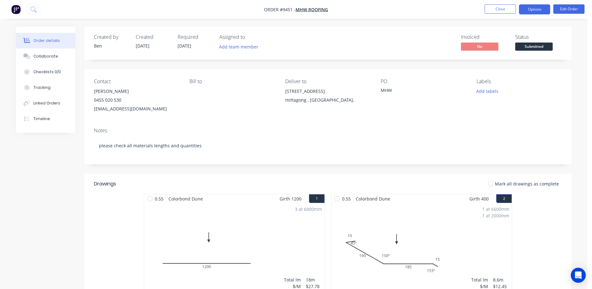
click at [535, 8] on button "Options" at bounding box center [534, 9] width 31 height 10
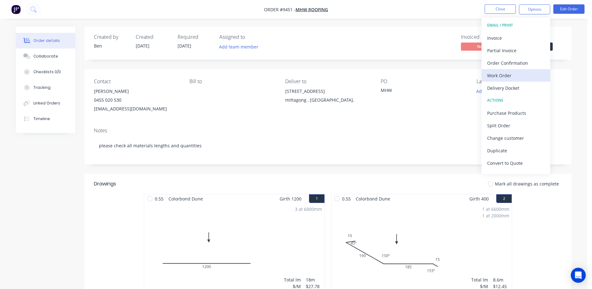
click at [516, 73] on div "Work Order" at bounding box center [515, 75] width 57 height 9
click at [501, 73] on div "Custom" at bounding box center [515, 75] width 57 height 9
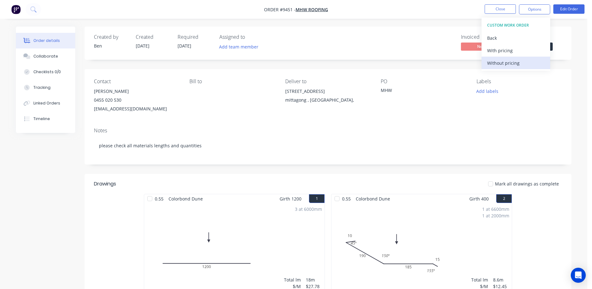
click at [517, 63] on div "Without pricing" at bounding box center [515, 62] width 57 height 9
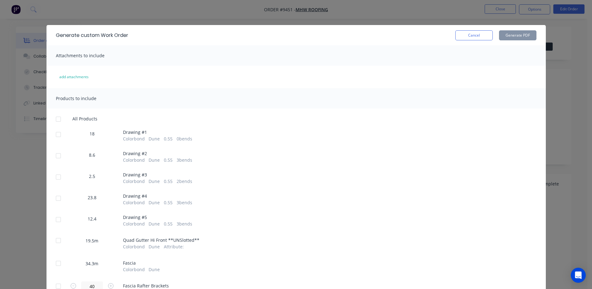
click at [57, 136] on div at bounding box center [58, 134] width 12 height 12
click at [56, 153] on div at bounding box center [58, 155] width 12 height 12
click at [56, 172] on div at bounding box center [58, 176] width 12 height 12
click at [59, 194] on div at bounding box center [58, 198] width 12 height 12
click at [56, 217] on div at bounding box center [58, 219] width 12 height 12
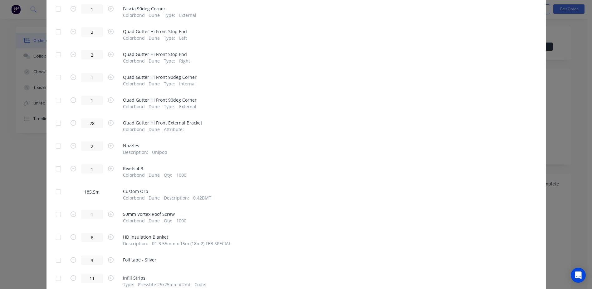
scroll to position [343, 0]
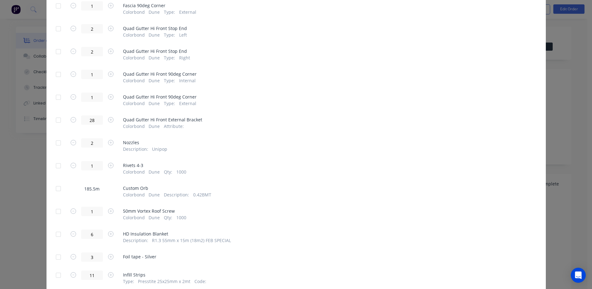
click at [58, 234] on div at bounding box center [58, 234] width 12 height 12
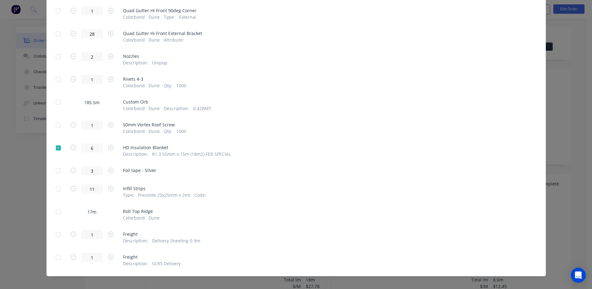
scroll to position [435, 0]
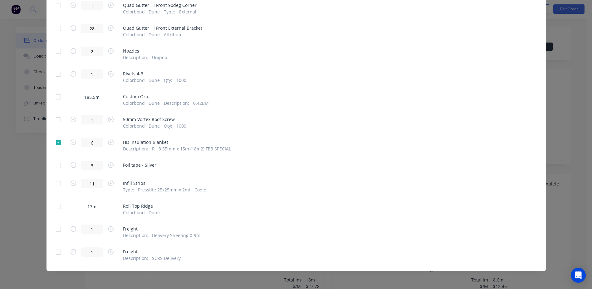
click at [57, 250] on div at bounding box center [58, 251] width 12 height 12
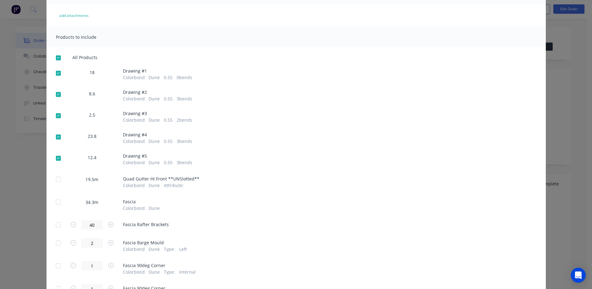
scroll to position [0, 0]
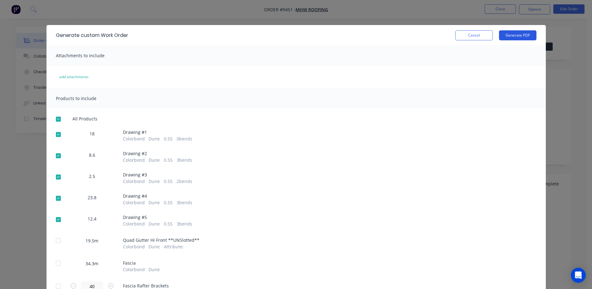
click at [516, 32] on button "Generate PDF" at bounding box center [517, 35] width 37 height 10
click at [463, 34] on button "Cancel" at bounding box center [474, 35] width 37 height 10
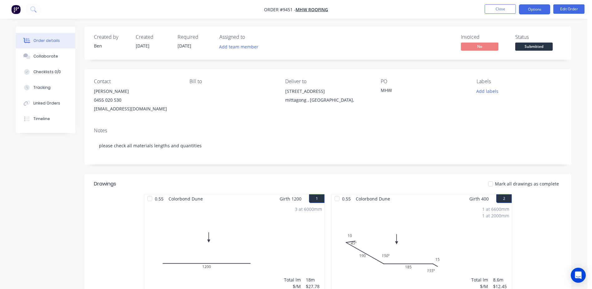
click at [528, 10] on button "Options" at bounding box center [534, 9] width 31 height 10
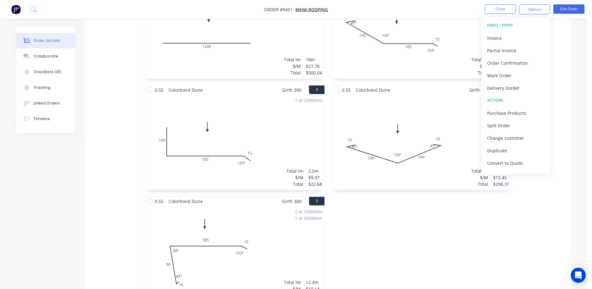
scroll to position [219, 0]
